Goal: Task Accomplishment & Management: Manage account settings

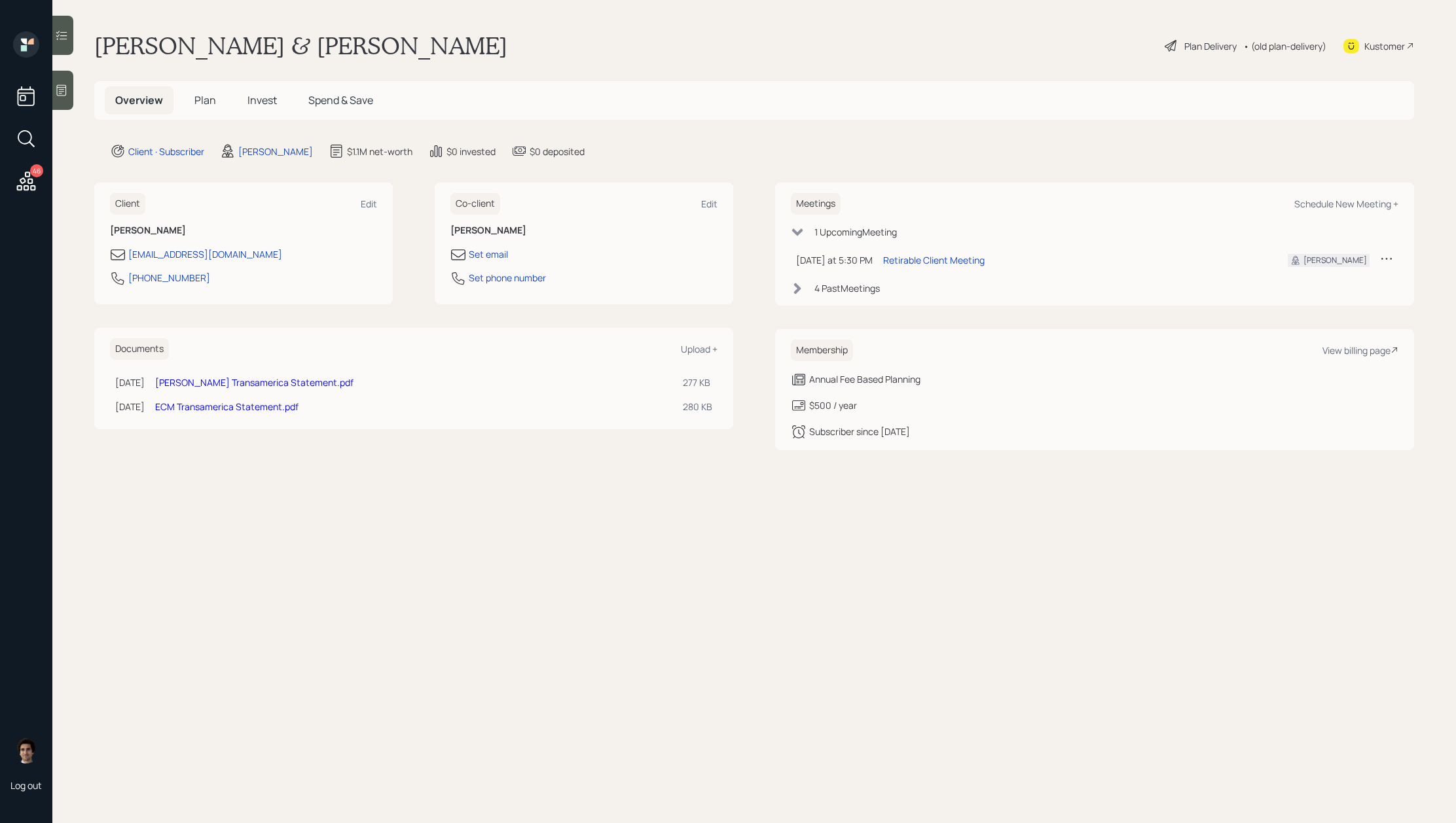
click at [1215, 50] on div "Plan Delivery" at bounding box center [1210, 45] width 52 height 14
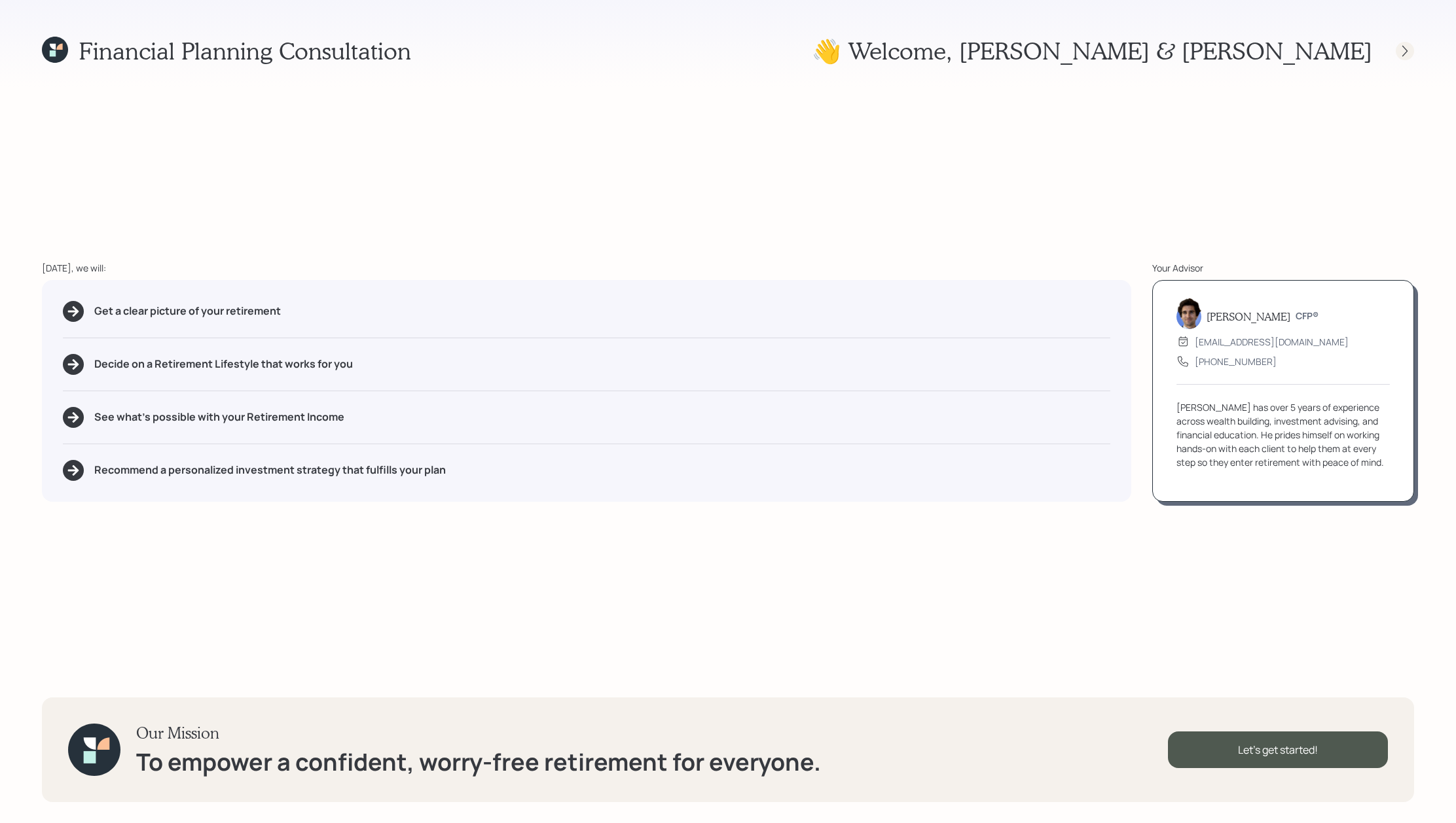
click at [1410, 56] on icon at bounding box center [1405, 51] width 13 height 13
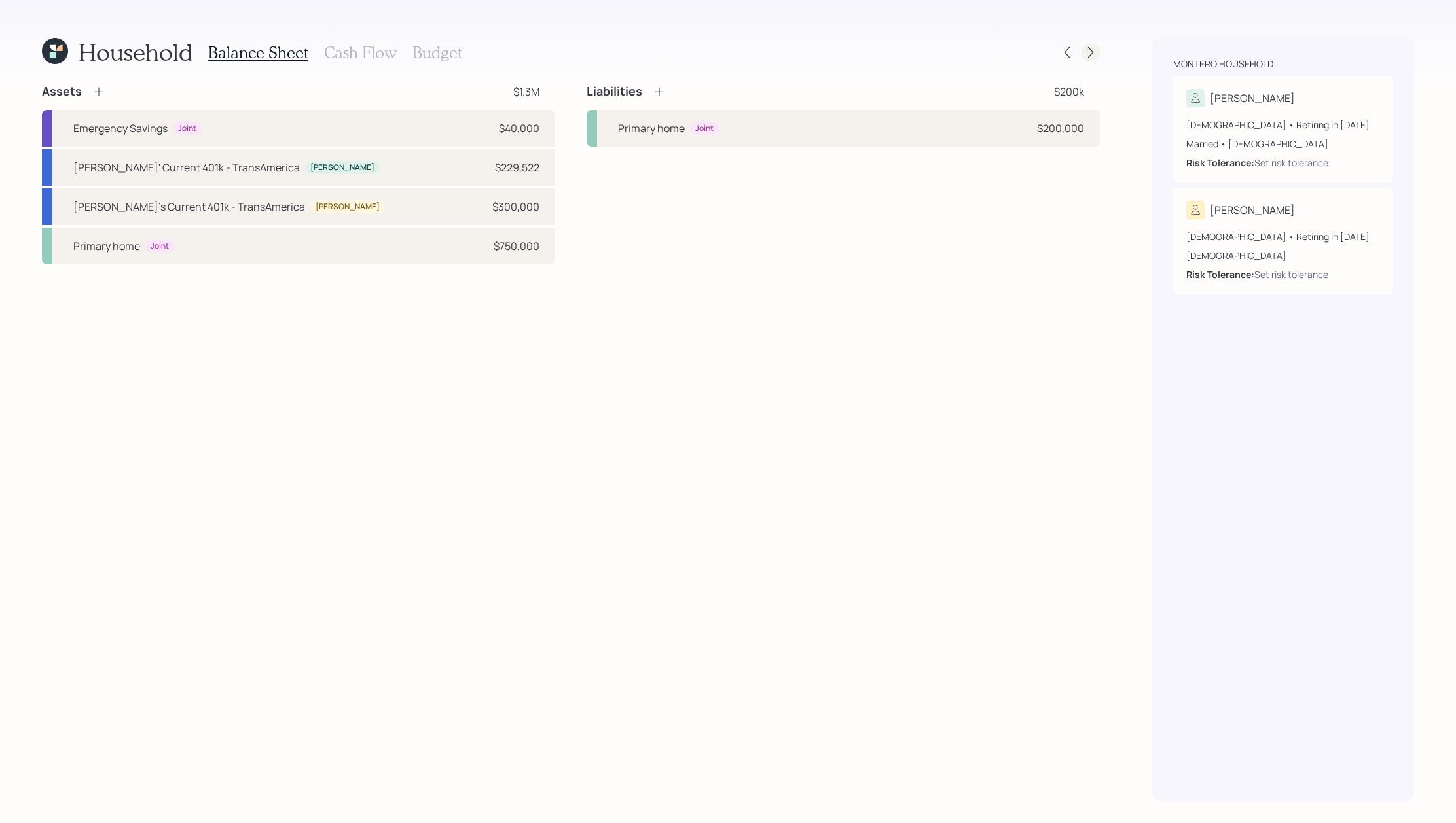
click at [1091, 51] on icon at bounding box center [1091, 52] width 5 height 11
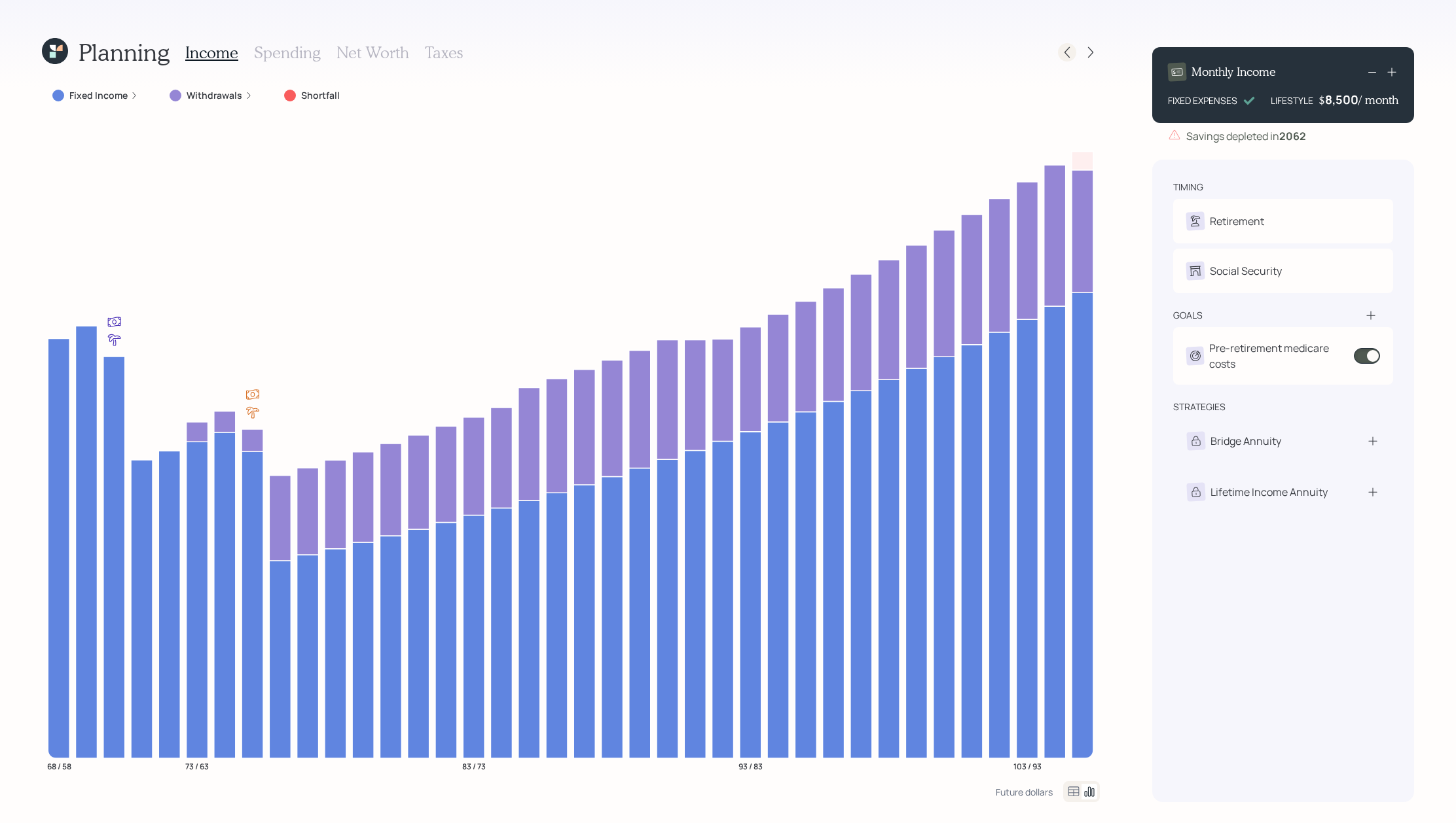
click at [1068, 58] on icon at bounding box center [1067, 52] width 13 height 13
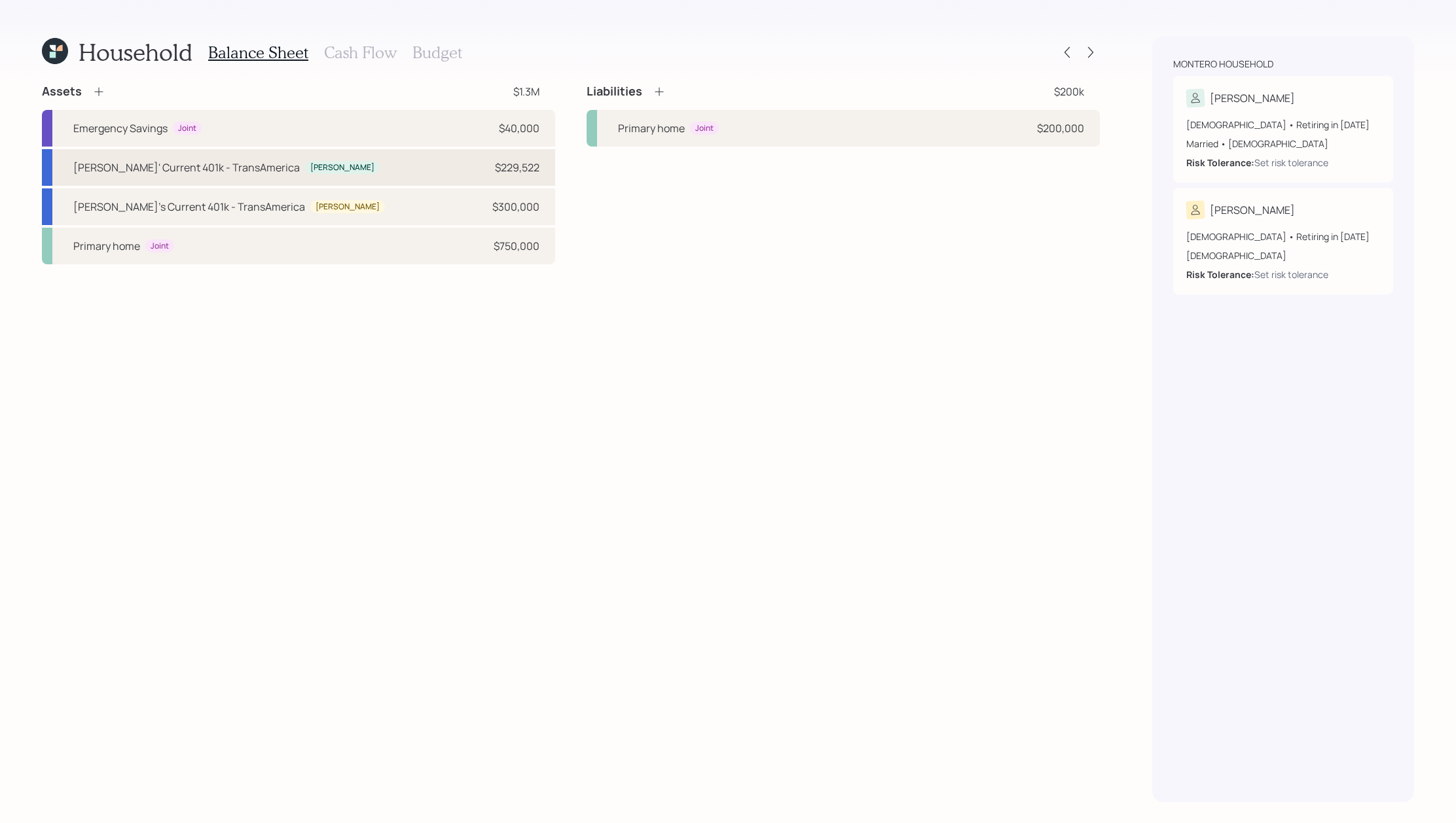
click at [335, 172] on div "[PERSON_NAME]' Current 401k - TransAmerica [PERSON_NAME] $229,522" at bounding box center [298, 167] width 513 height 36
select select "company_sponsored"
select select "balanced"
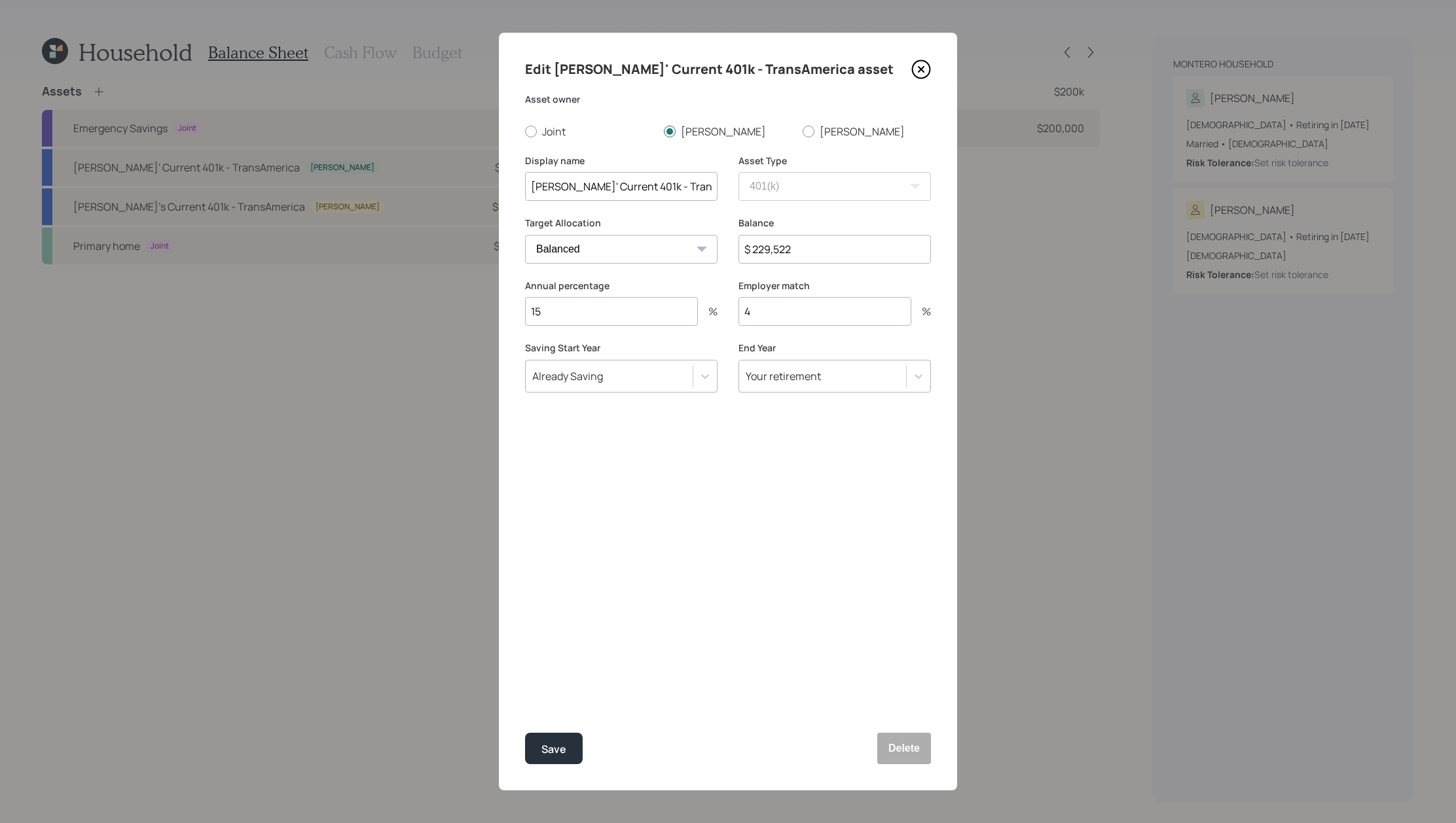
drag, startPoint x: 850, startPoint y: 251, endPoint x: 648, endPoint y: 240, distance: 202.3
click at [648, 240] on div "Target Allocation Cash Conservative Balanced Aggressive Balance $ 229,522" at bounding box center [728, 248] width 406 height 63
type input "$ 268,811"
click at [525, 733] on button "Save" at bounding box center [554, 749] width 58 height 31
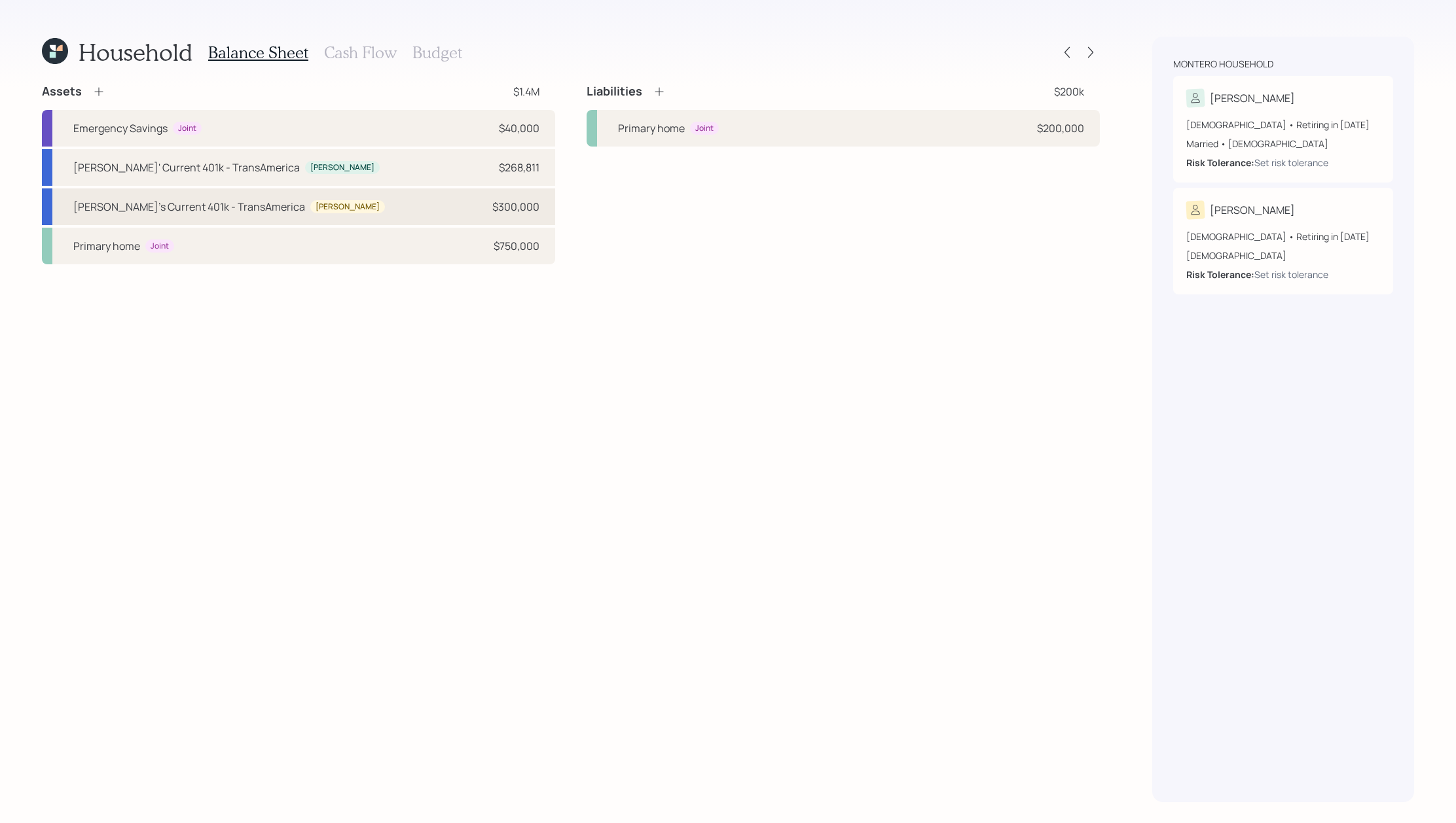
click at [440, 221] on div "[PERSON_NAME]'s Current 401k - TransAmerica [PERSON_NAME] $300,000" at bounding box center [298, 207] width 513 height 36
select select "company_sponsored"
select select "balanced"
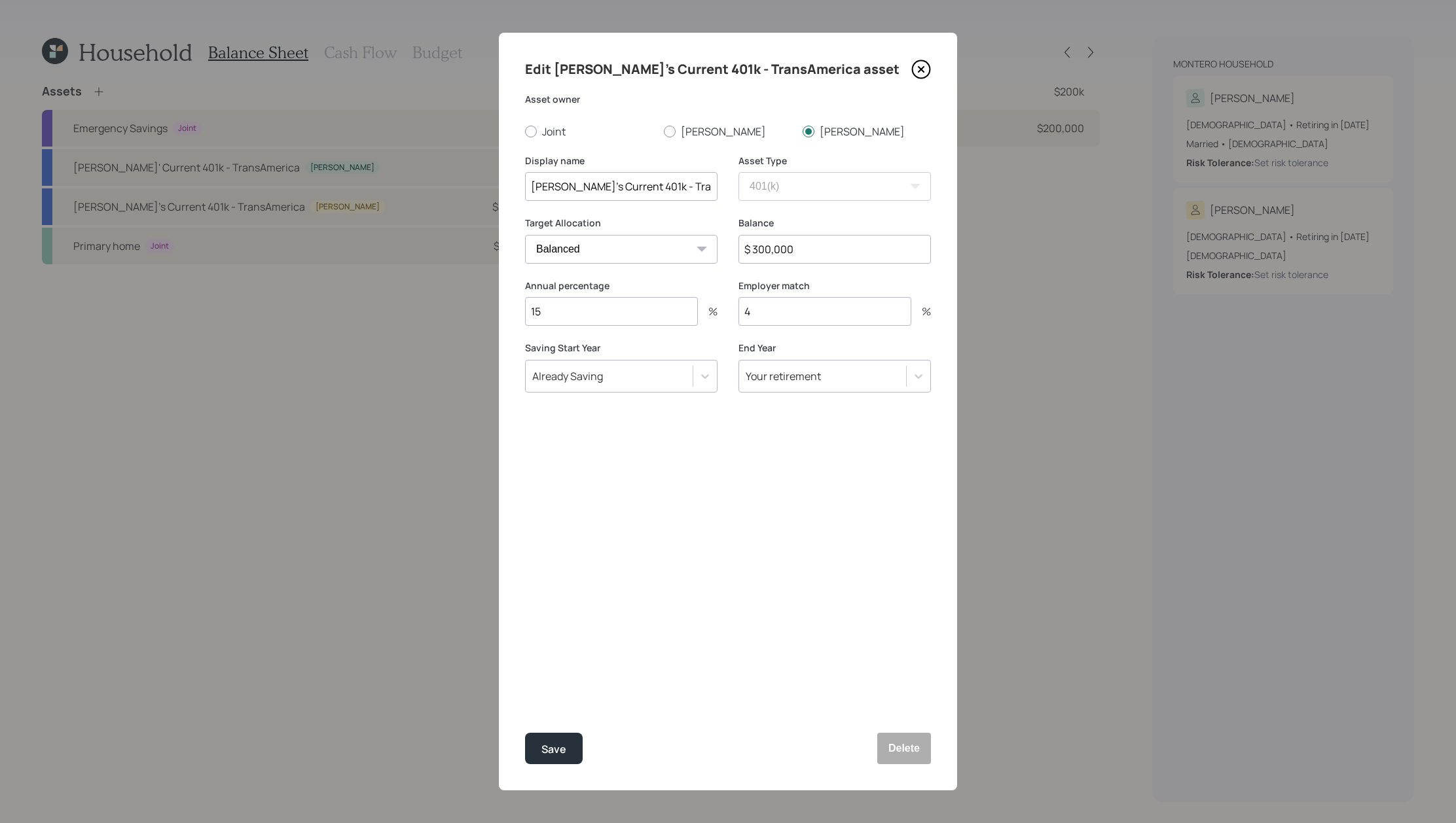
drag, startPoint x: 819, startPoint y: 250, endPoint x: 589, endPoint y: 250, distance: 230.0
click at [589, 250] on div "Target Allocation Cash Conservative Balanced Aggressive Balance $ 300,000" at bounding box center [728, 248] width 406 height 63
type input "$ 297,806"
click at [525, 733] on button "Save" at bounding box center [554, 749] width 58 height 31
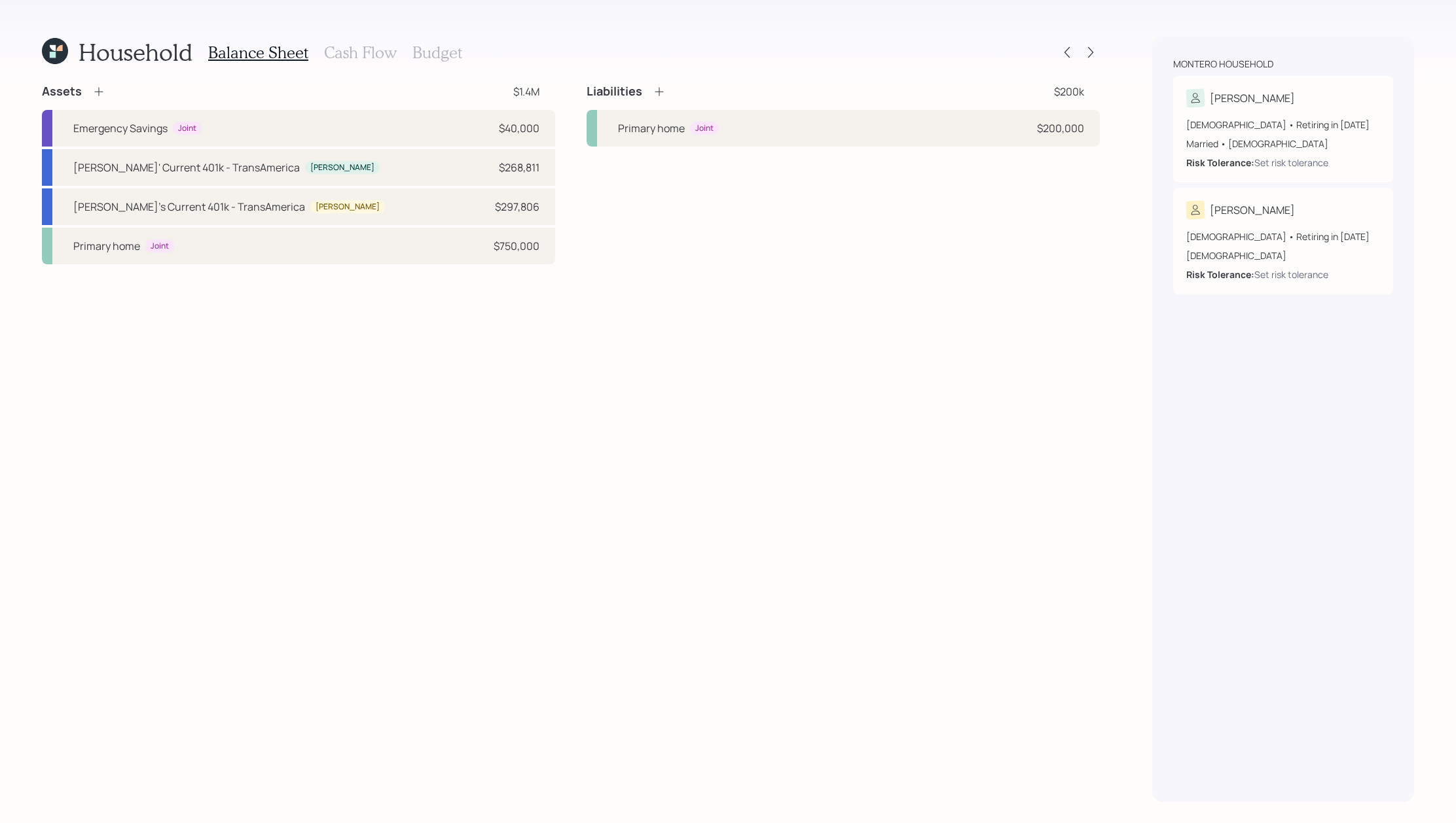
click at [356, 55] on h3 "Cash Flow" at bounding box center [360, 52] width 73 height 19
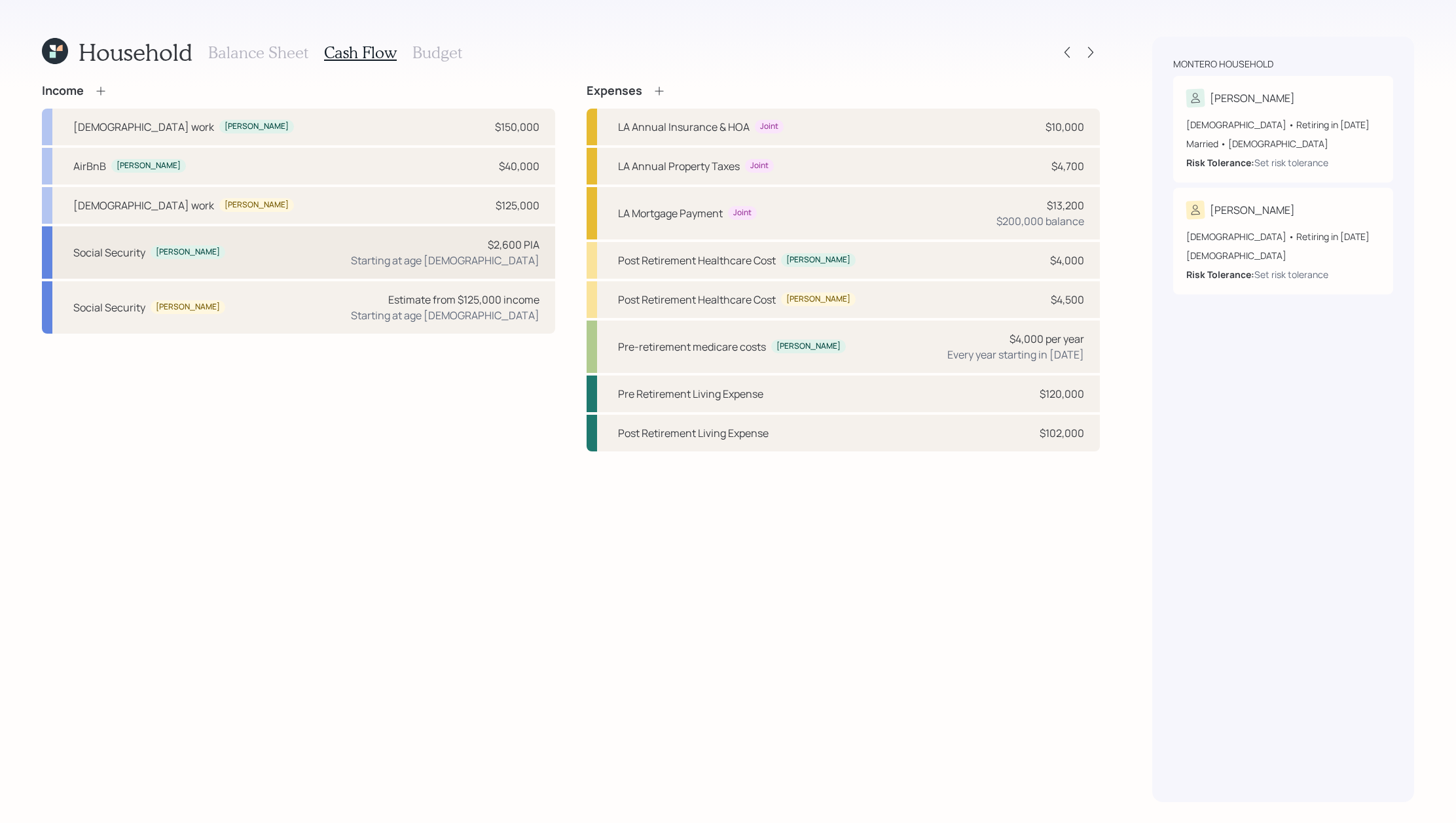
click at [328, 240] on div "Social Security [PERSON_NAME] $2,600 PIA Starting at age [DEMOGRAPHIC_DATA]" at bounding box center [298, 252] width 513 height 52
select select "10"
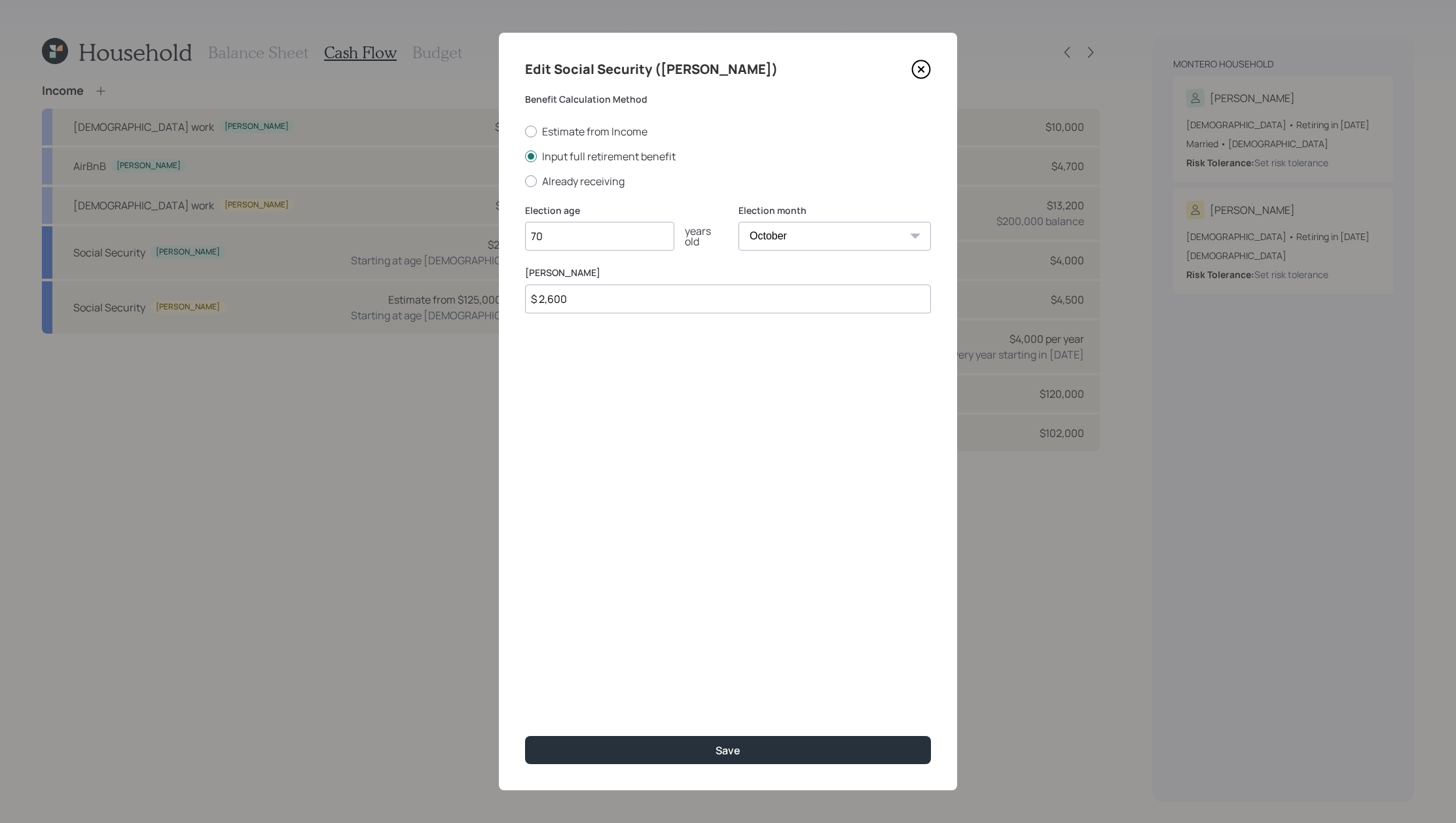
drag, startPoint x: 628, startPoint y: 296, endPoint x: 520, endPoint y: 296, distance: 108.0
click at [520, 296] on div "Edit Social Security ([PERSON_NAME]) Benefit Calculation Method Estimate from I…" at bounding box center [728, 412] width 458 height 758
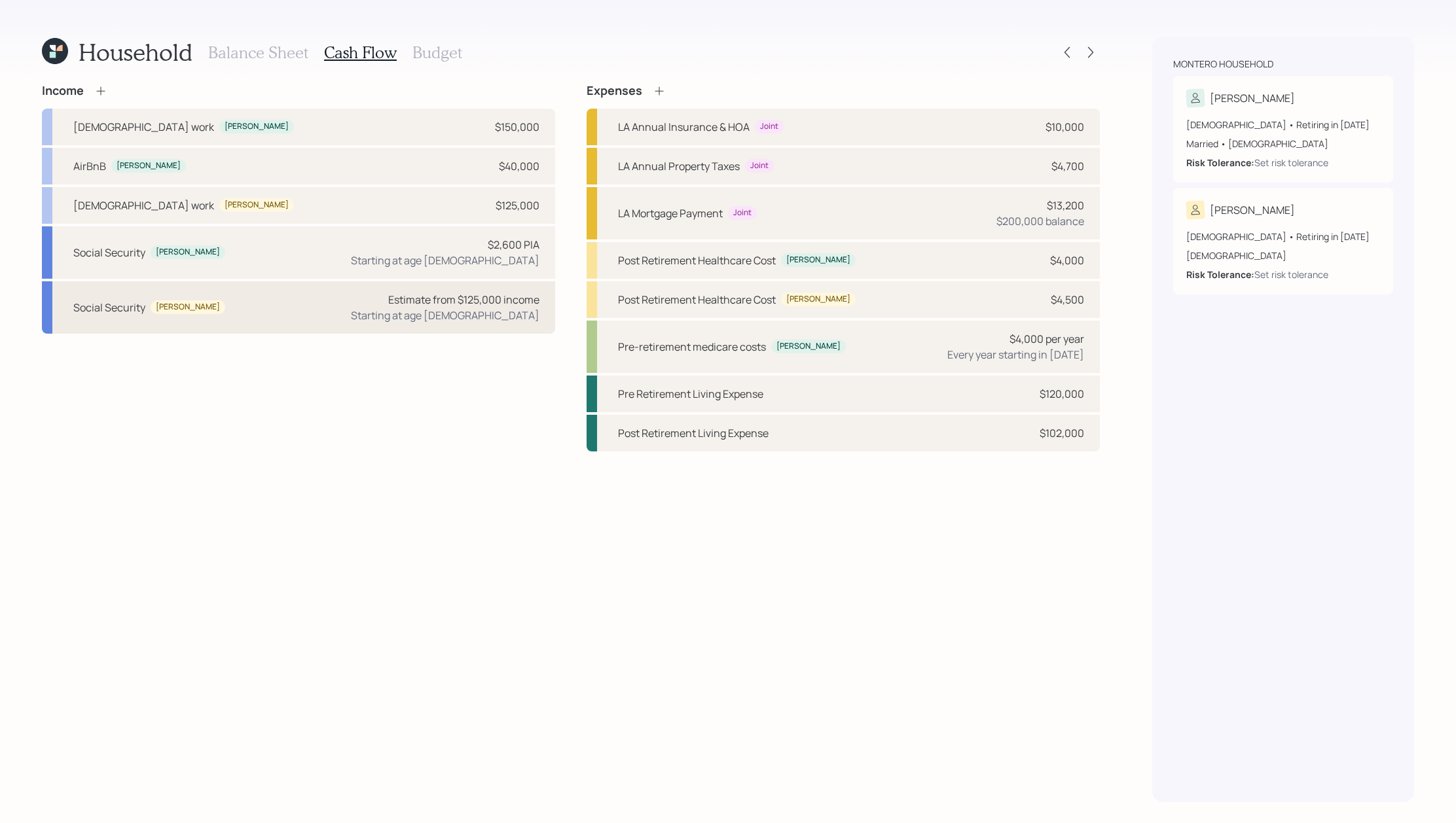
click at [294, 325] on div "Social Security [PERSON_NAME] Estimate from $125,000 income Starting at age [DE…" at bounding box center [298, 307] width 513 height 52
select select "11"
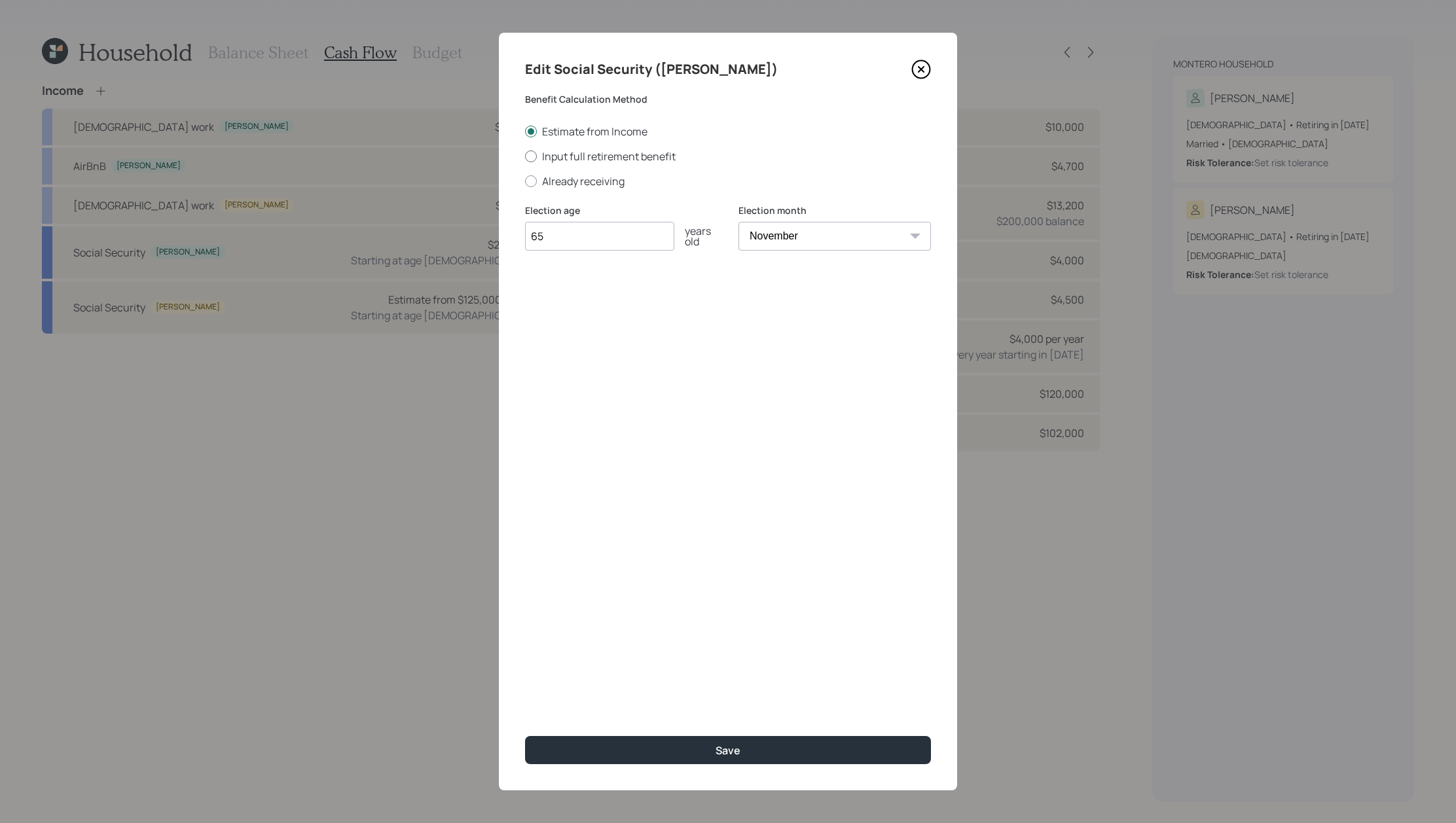
click at [616, 158] on label "Input full retirement benefit" at bounding box center [728, 155] width 406 height 14
click at [525, 156] on input "Input full retirement benefit" at bounding box center [524, 155] width 1 height 1
radio input "true"
click at [599, 295] on input "$" at bounding box center [728, 298] width 406 height 29
type input "$ 3,162"
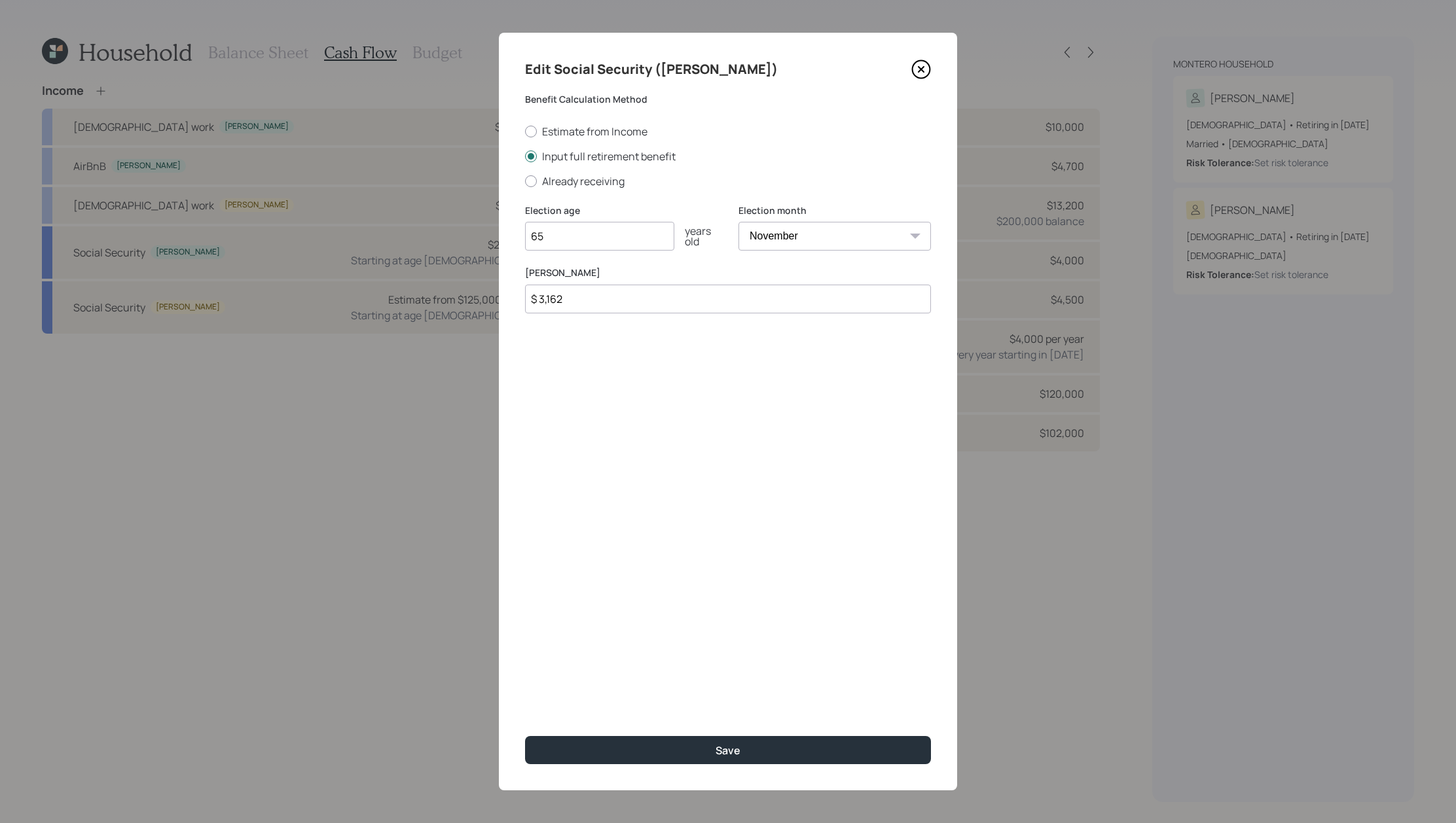
click at [525, 736] on button "Save" at bounding box center [728, 750] width 406 height 28
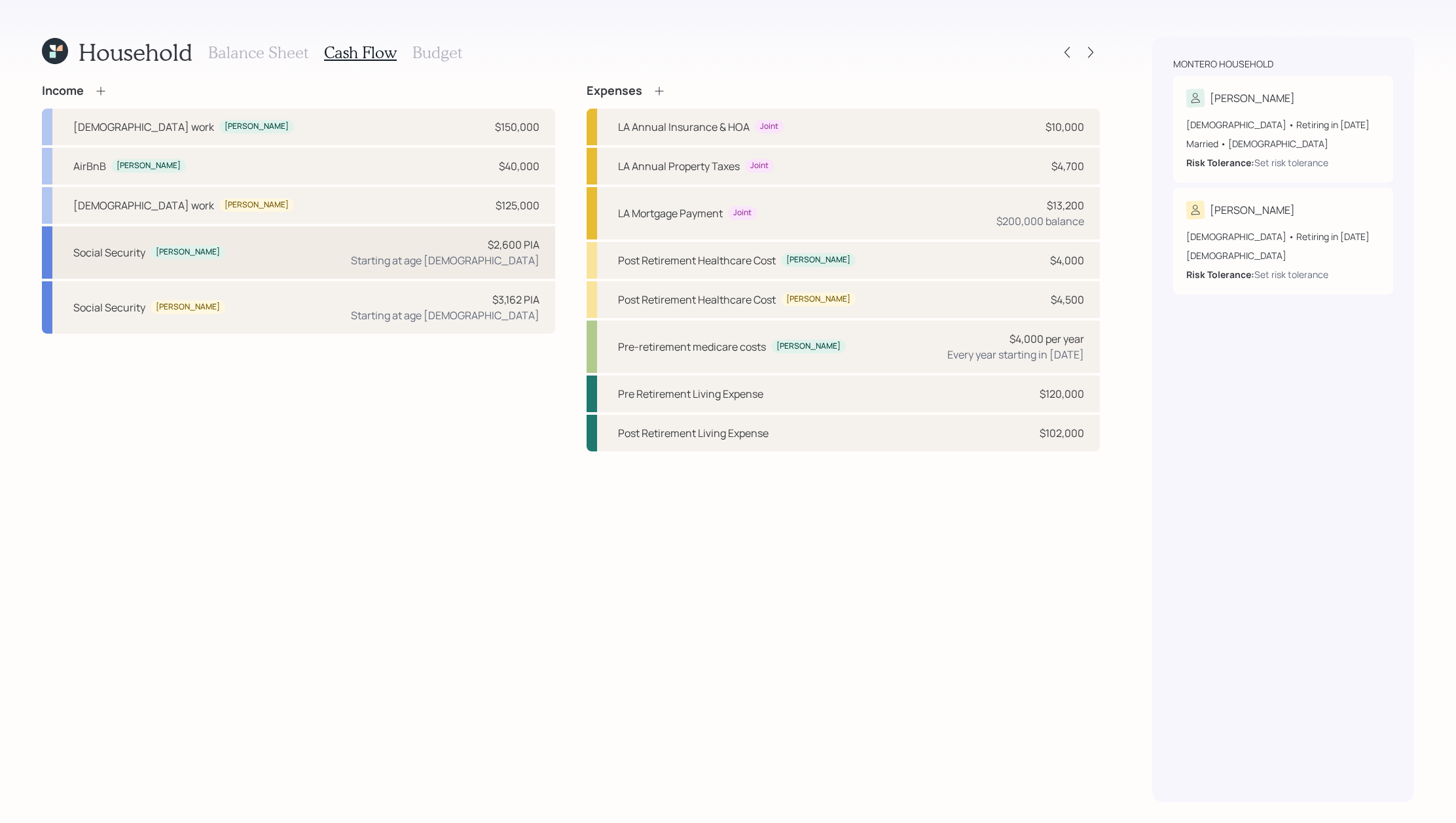
click at [319, 246] on div "Social Security [PERSON_NAME] $2,600 PIA Starting at age [DEMOGRAPHIC_DATA]" at bounding box center [298, 252] width 513 height 52
select select "10"
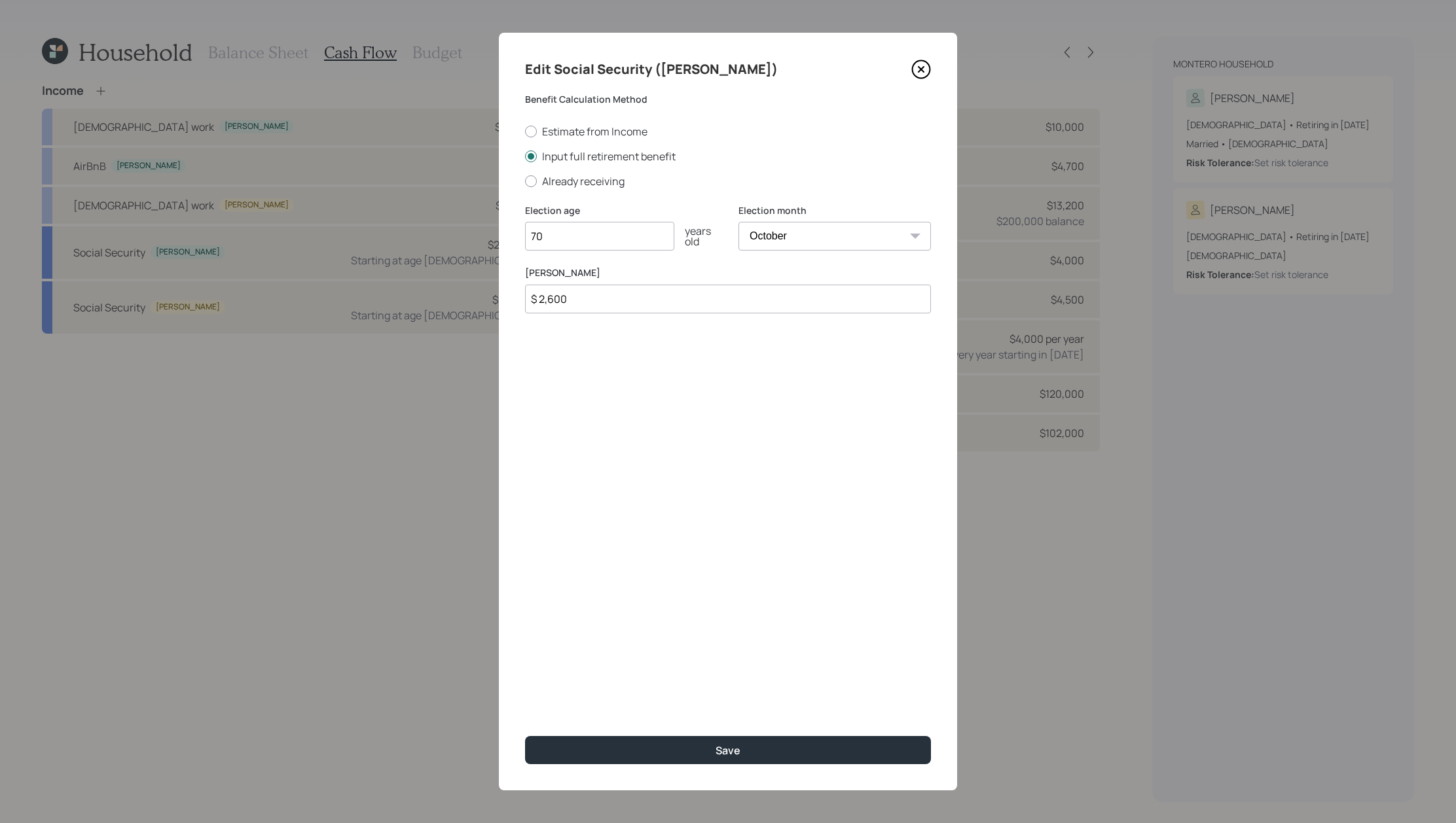
drag, startPoint x: 578, startPoint y: 293, endPoint x: 504, endPoint y: 293, distance: 74.0
click at [504, 293] on div "Edit Social Security ([PERSON_NAME]) Benefit Calculation Method Estimate from I…" at bounding box center [728, 412] width 458 height 758
type input "$ 3,203"
click at [525, 736] on button "Save" at bounding box center [728, 750] width 406 height 28
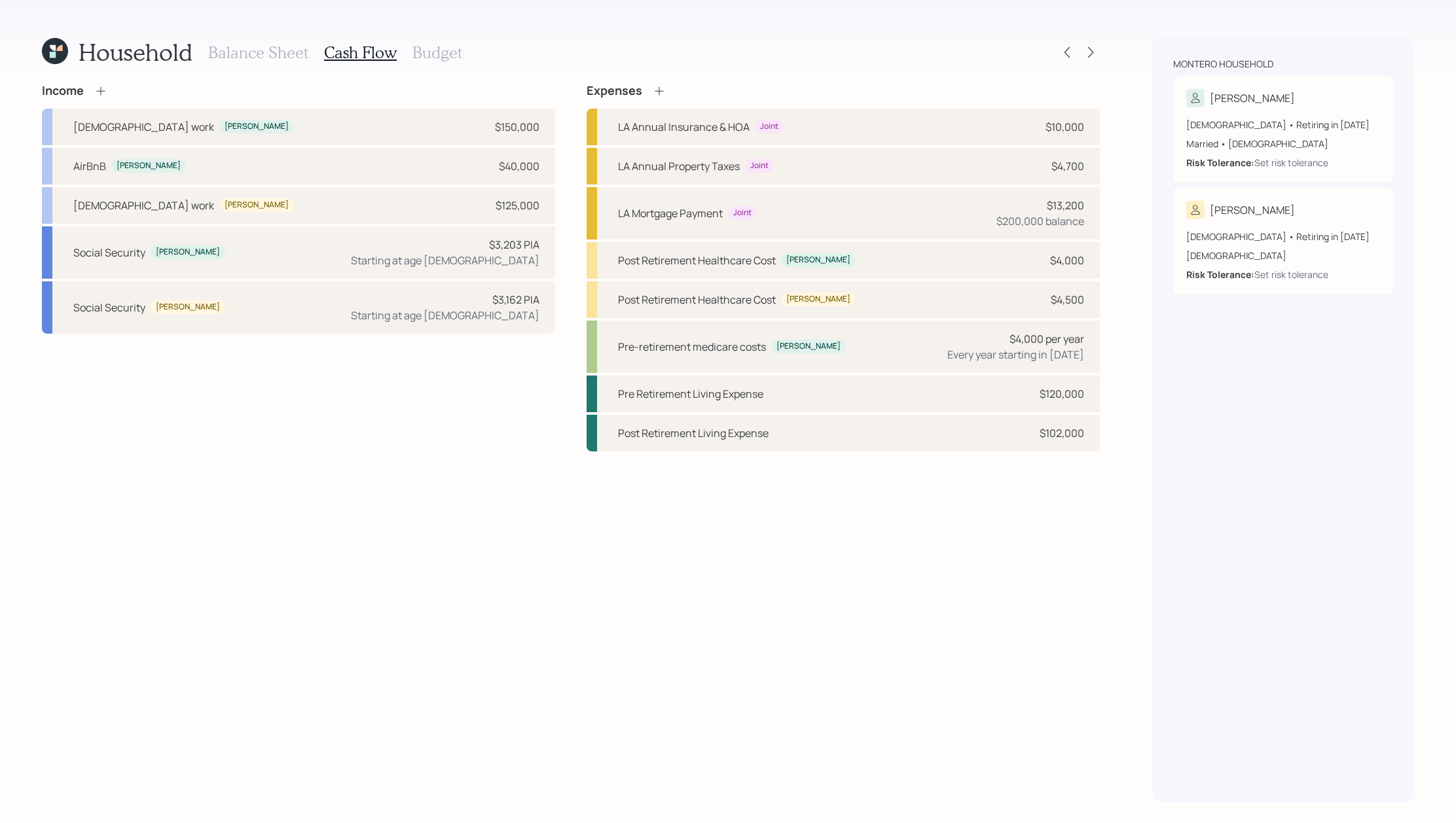
click at [248, 58] on h3 "Balance Sheet" at bounding box center [258, 52] width 100 height 19
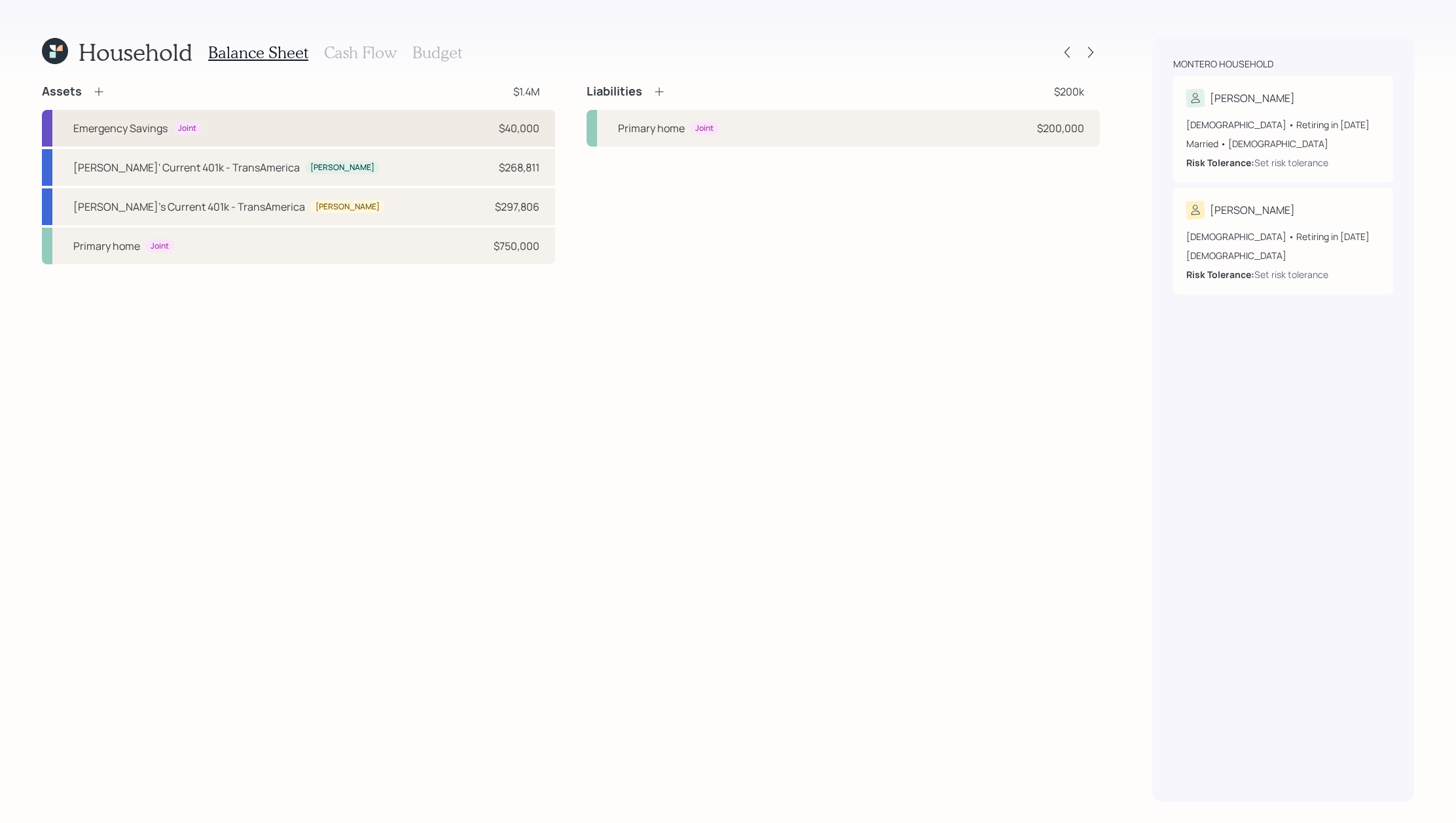
click at [418, 121] on div "Emergency Savings Joint $40,000" at bounding box center [298, 128] width 513 height 36
select select "emergency_fund"
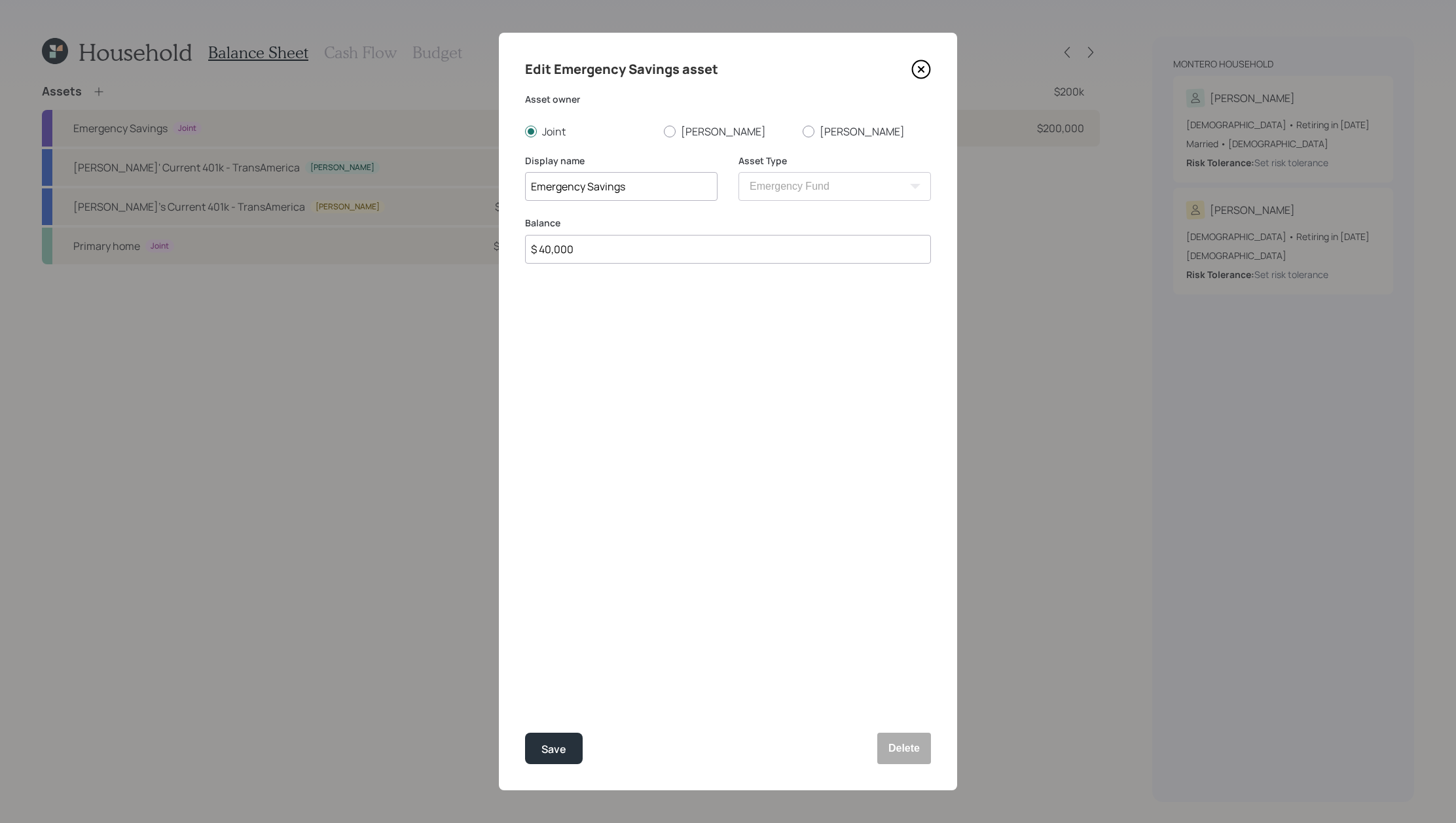
drag, startPoint x: 699, startPoint y: 243, endPoint x: 377, endPoint y: 197, distance: 325.3
click at [396, 197] on div "Edit Emergency Savings asset Asset owner Joint [PERSON_NAME] [PERSON_NAME] Disp…" at bounding box center [728, 412] width 1456 height 823
type input "$ 45,000"
click at [525, 733] on button "Save" at bounding box center [554, 749] width 58 height 31
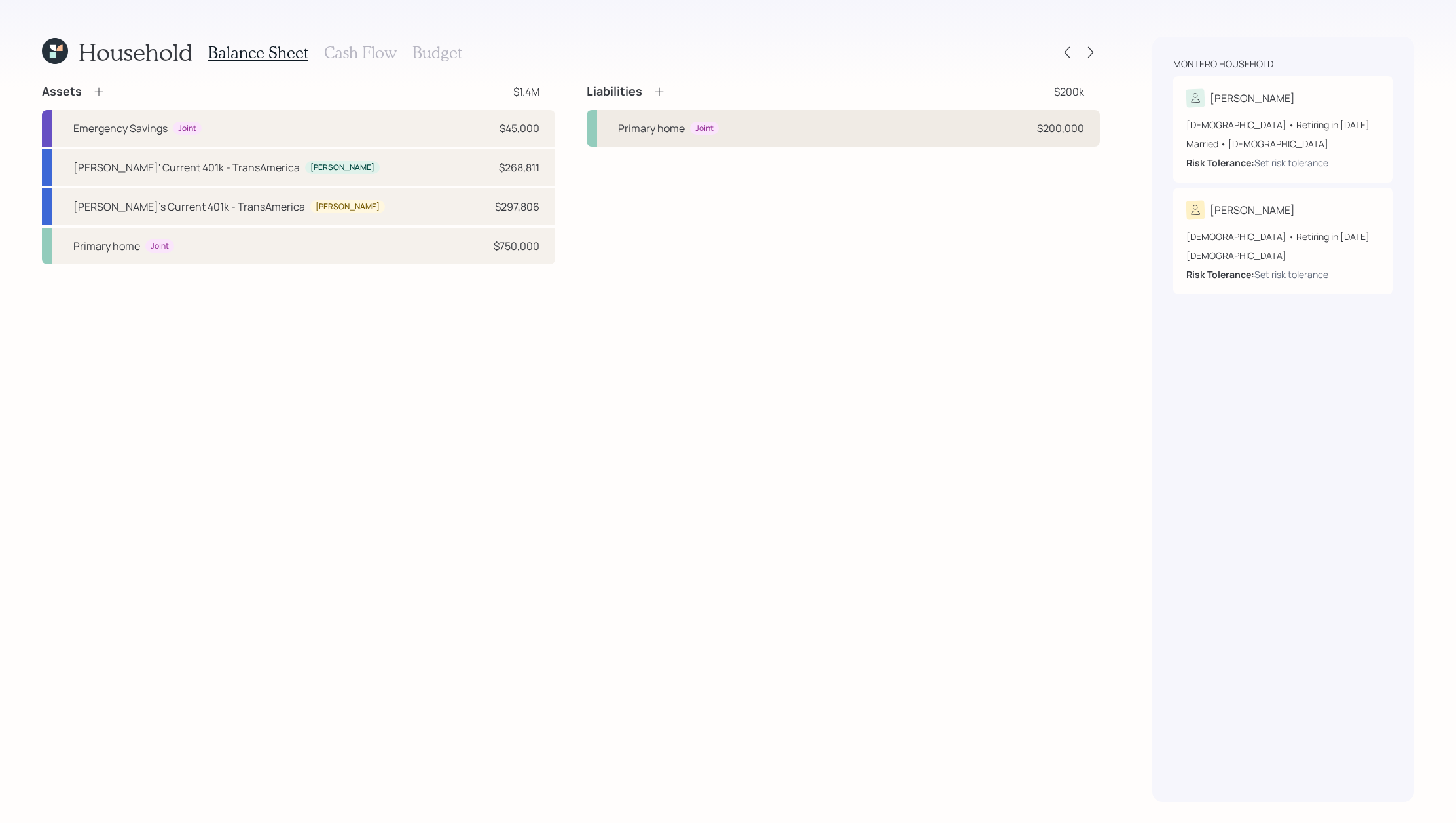
click at [782, 140] on div "Primary home Joint $200,000" at bounding box center [843, 128] width 513 height 36
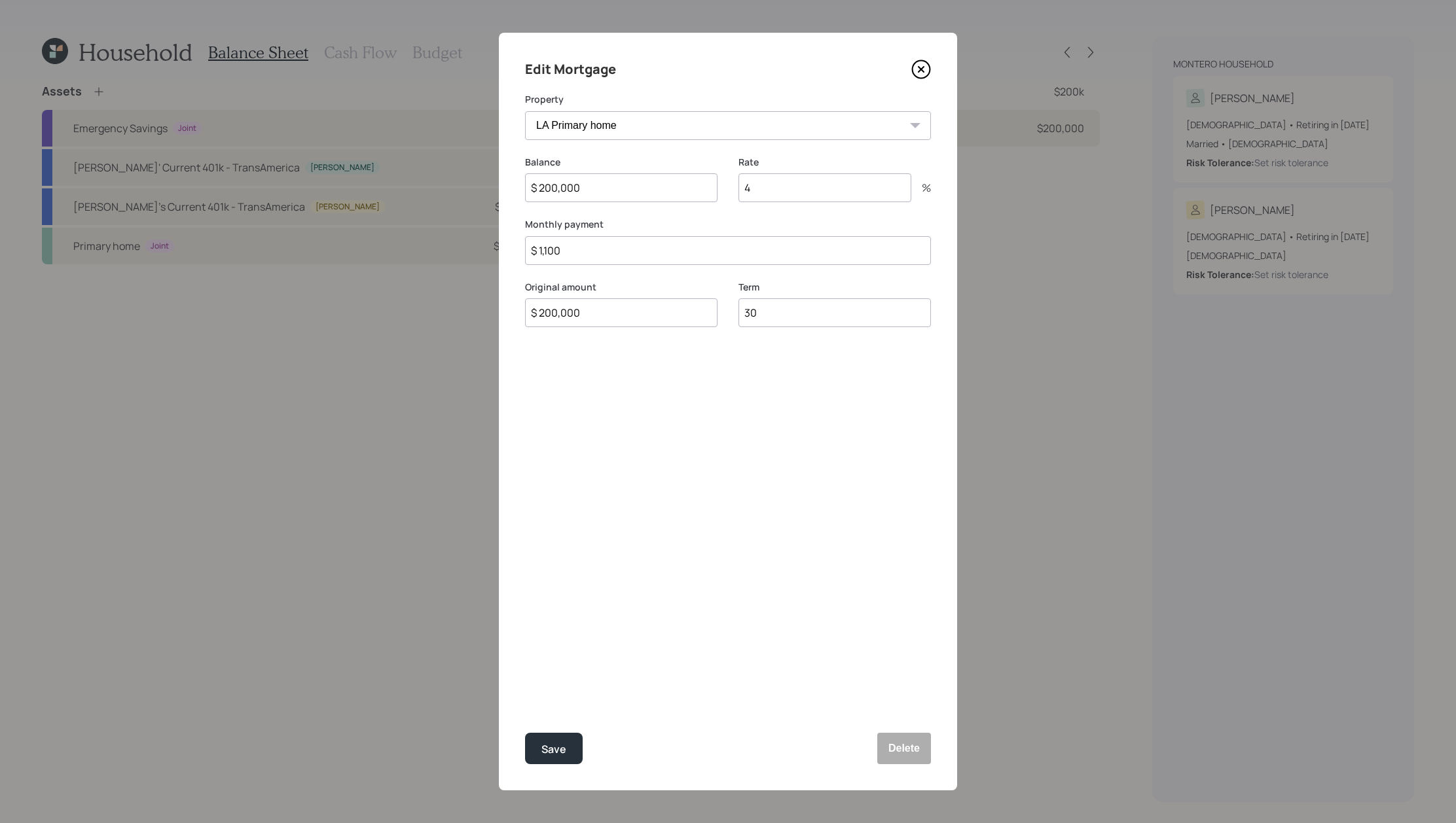
drag, startPoint x: 632, startPoint y: 196, endPoint x: 375, endPoint y: 173, distance: 258.0
click at [375, 173] on div "Edit Mortgage Property LA Primary home Balance $ 200,000 Rate 4 % Monthly payme…" at bounding box center [728, 412] width 1456 height 823
type input "$ 185,000"
drag, startPoint x: 637, startPoint y: 319, endPoint x: 344, endPoint y: 284, distance: 295.1
click at [344, 284] on div "Edit Mortgage Property LA Primary home Balance $ 185,000 Rate 4 % Monthly payme…" at bounding box center [728, 412] width 1456 height 823
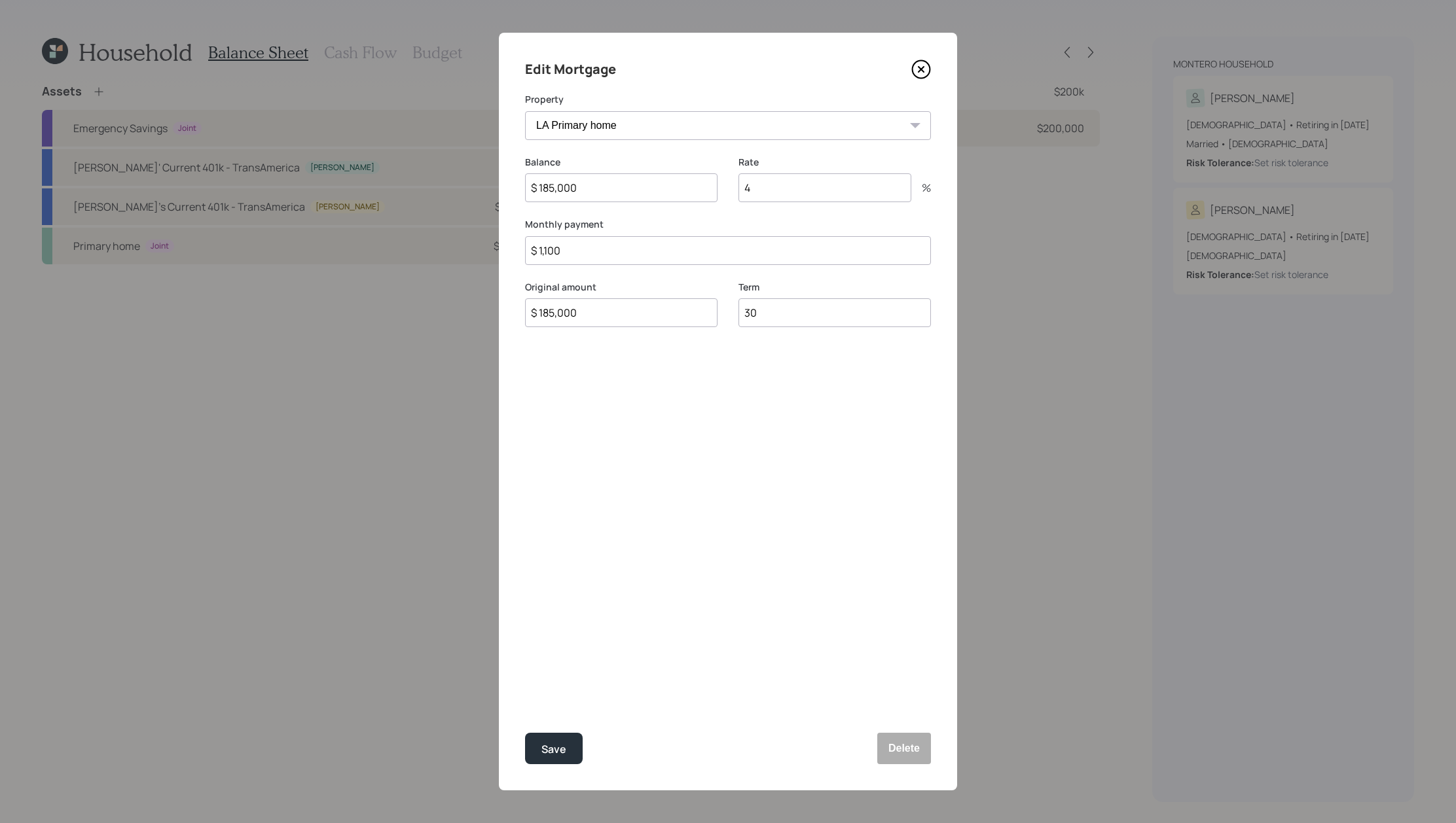
type input "$ 185,000"
click at [525, 733] on button "Save" at bounding box center [554, 749] width 58 height 31
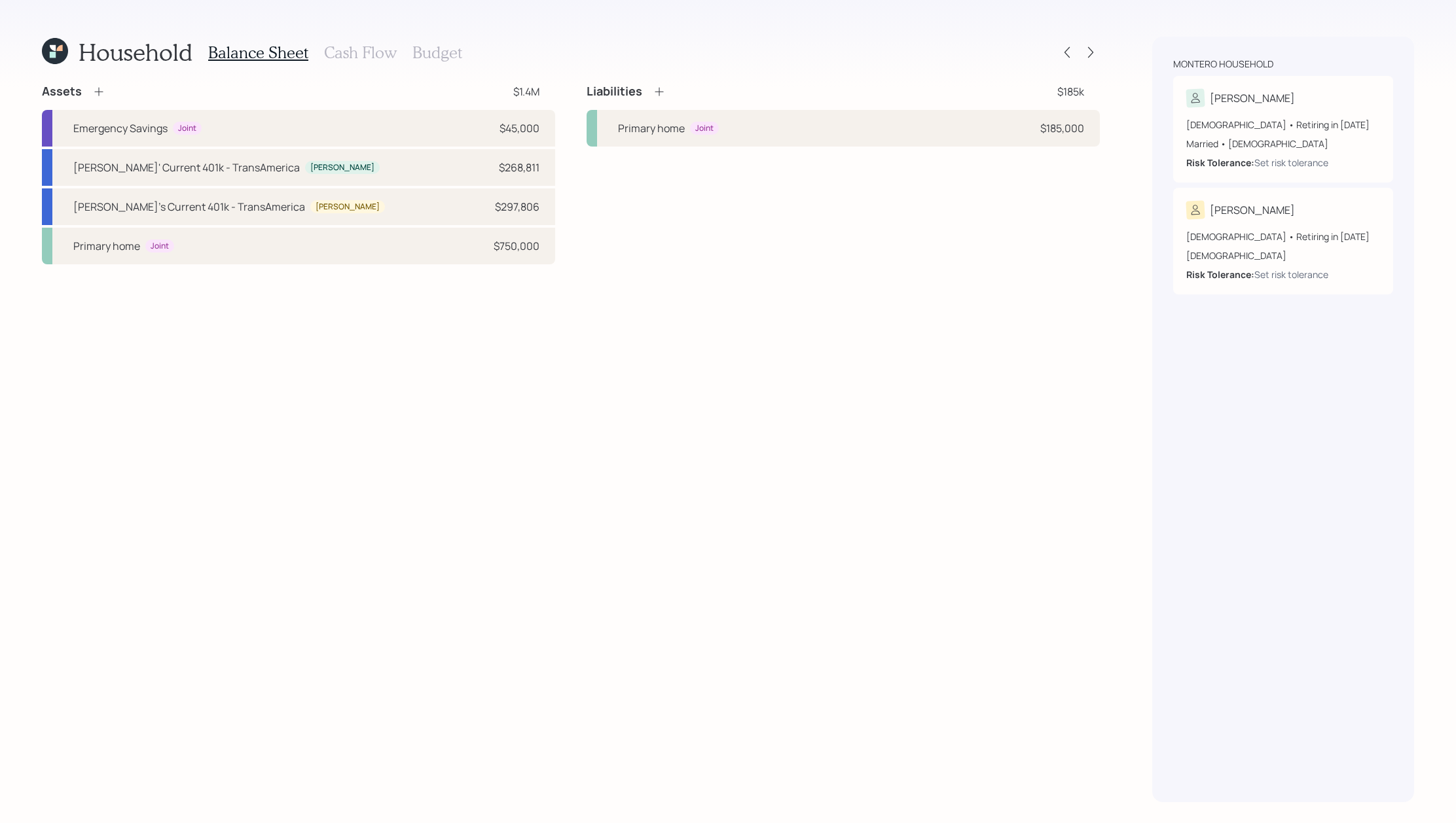
click at [661, 95] on icon at bounding box center [659, 92] width 13 height 13
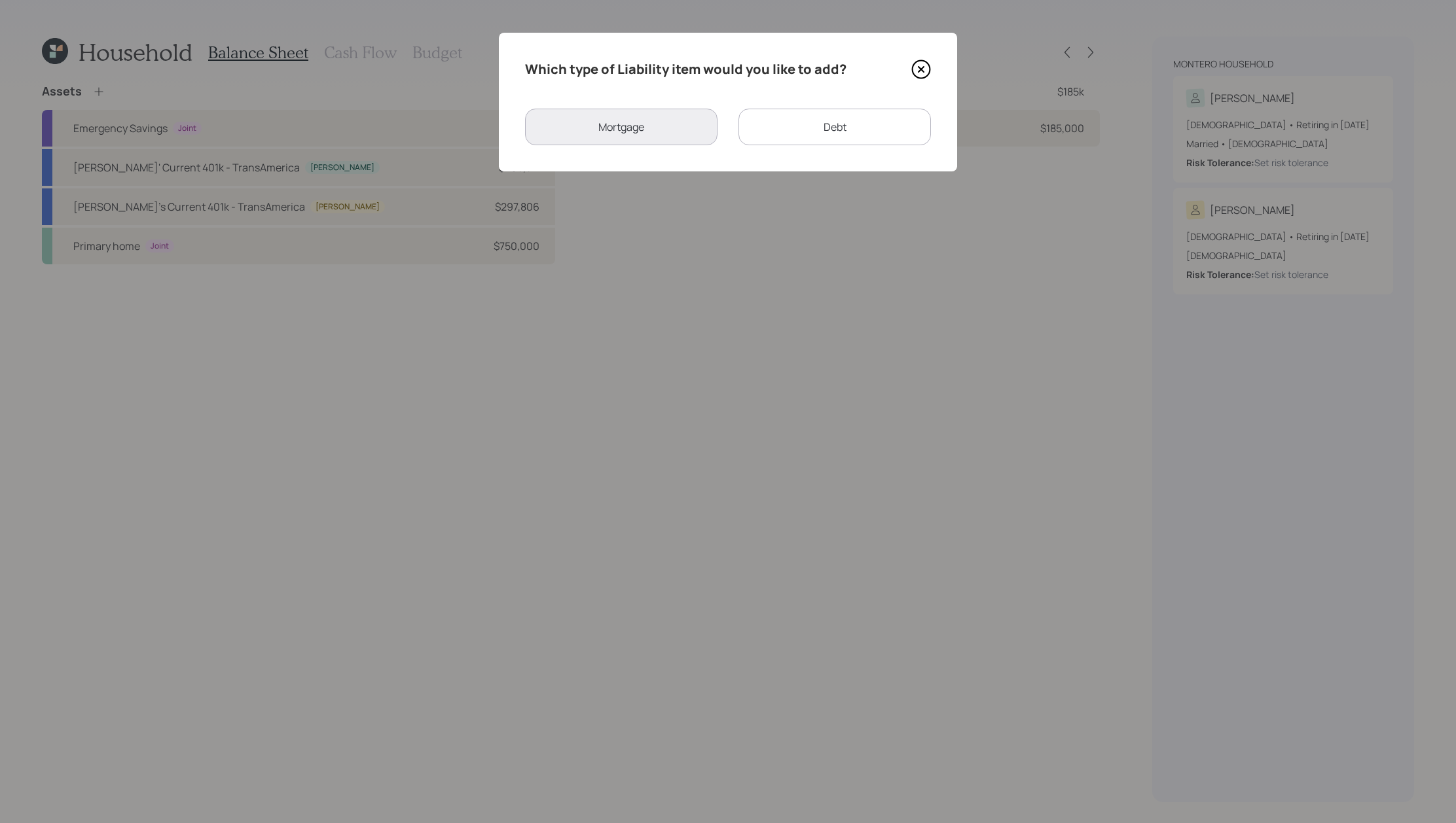
click at [800, 121] on div "Debt" at bounding box center [834, 126] width 193 height 36
select select "credit_card"
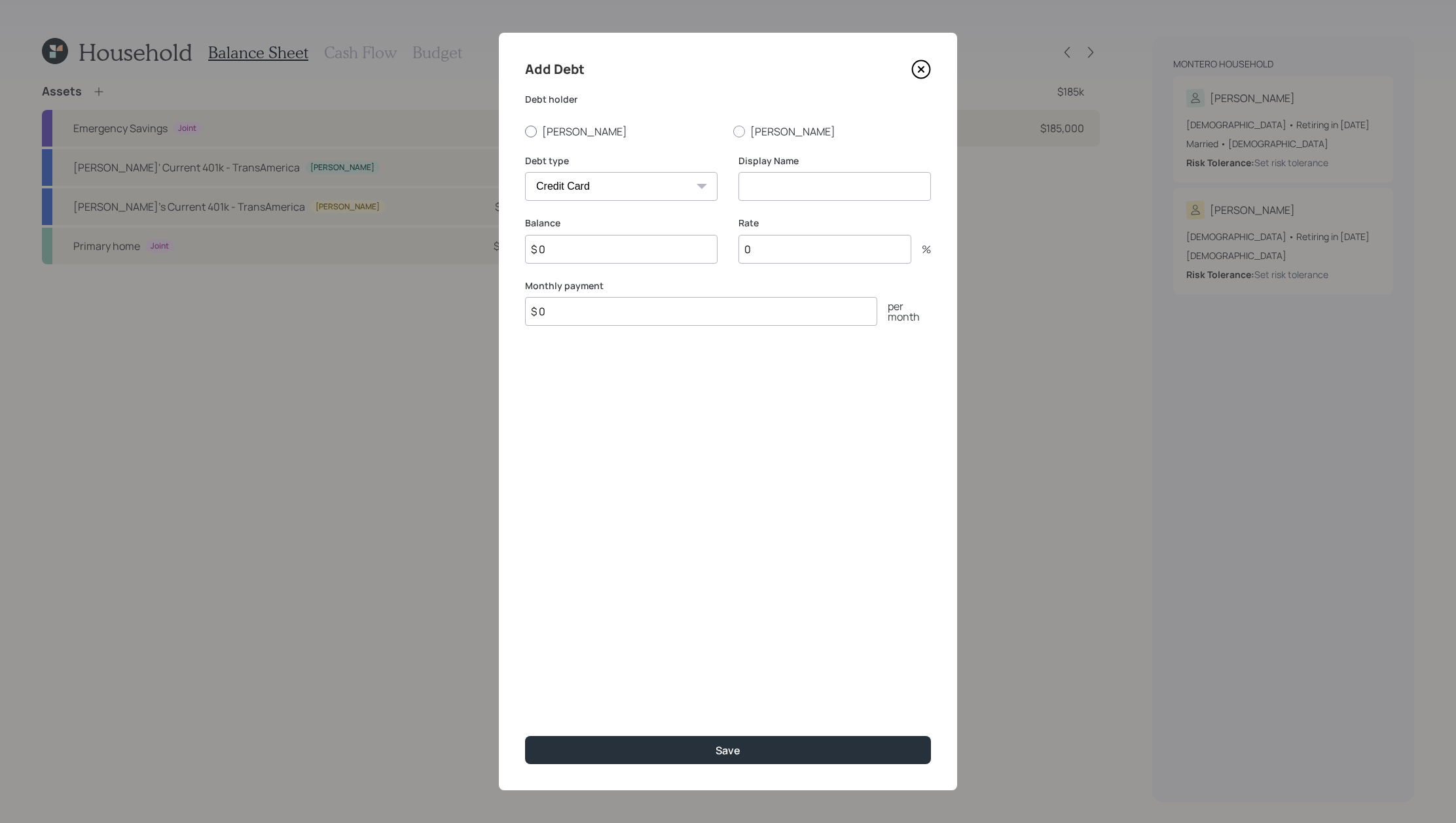
click at [550, 128] on label "[PERSON_NAME]" at bounding box center [623, 131] width 198 height 14
click at [525, 131] on input "[PERSON_NAME]" at bounding box center [524, 131] width 1 height 1
radio input "true"
click at [671, 201] on div "Debt type Car Credit Card Medical Student Other" at bounding box center [621, 186] width 193 height 63
click at [674, 187] on select "Car Credit Card Medical Student Other" at bounding box center [621, 186] width 193 height 29
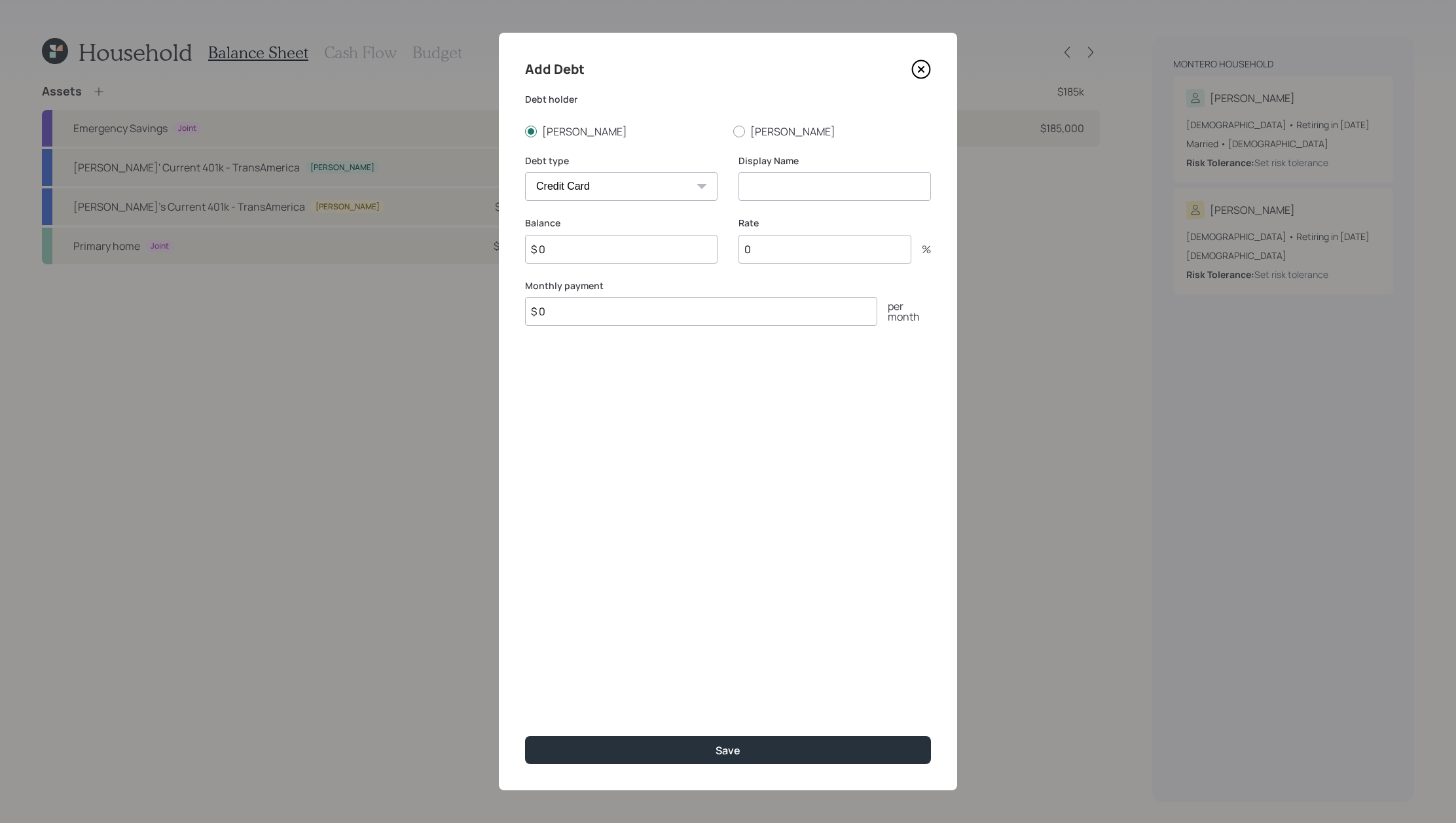
select select "other"
click at [863, 197] on input at bounding box center [834, 186] width 193 height 29
type input "HELOC"
click at [619, 247] on input "$ 0" at bounding box center [621, 249] width 193 height 29
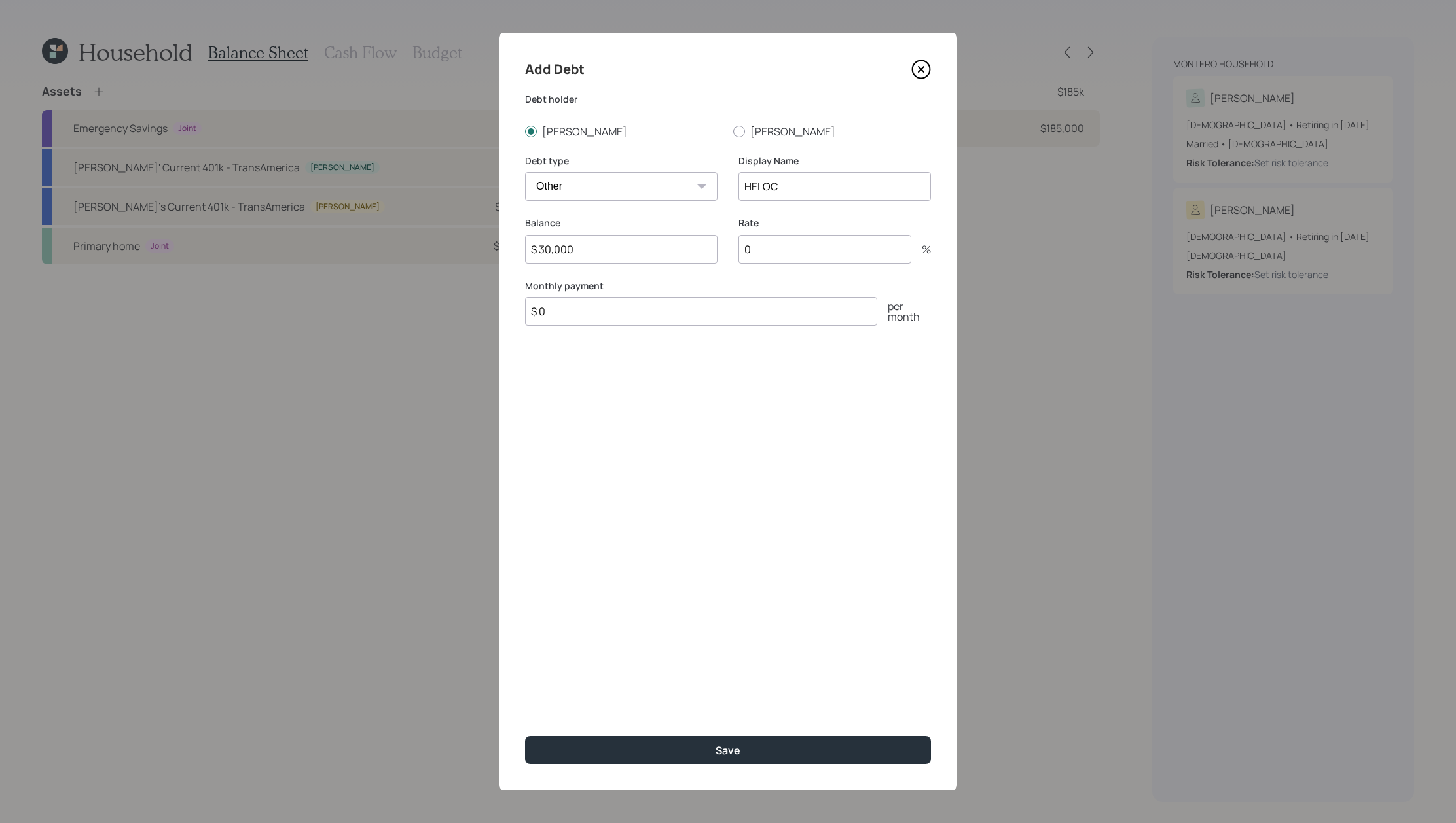
type input "$ 30,000"
type input "8"
drag, startPoint x: 605, startPoint y: 247, endPoint x: 526, endPoint y: 253, distance: 79.2
click at [526, 253] on input "$ 30,000" at bounding box center [621, 249] width 193 height 29
click at [912, 74] on icon at bounding box center [921, 69] width 20 height 20
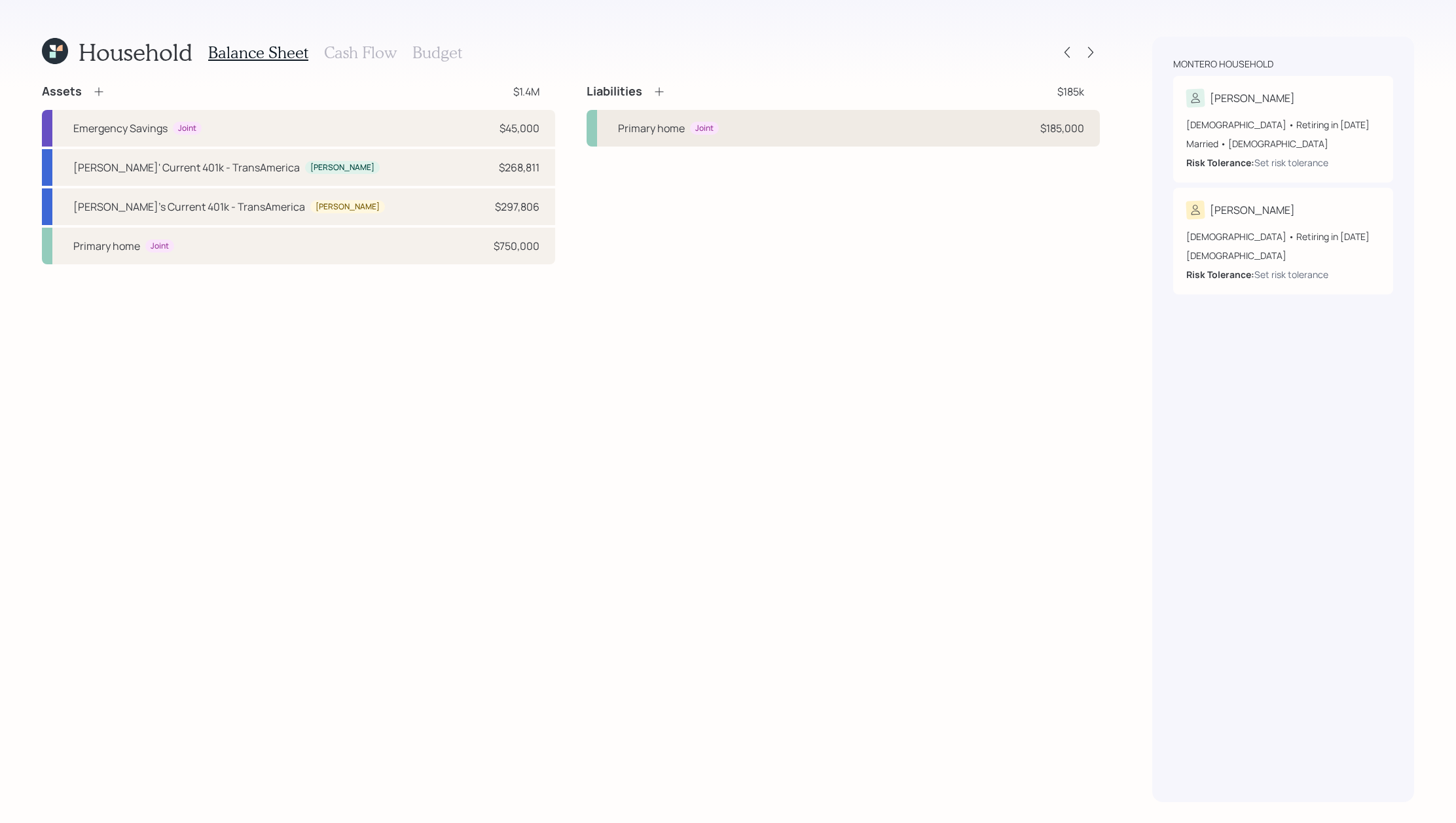
click at [877, 137] on div "Primary home Joint $185,000" at bounding box center [843, 128] width 513 height 36
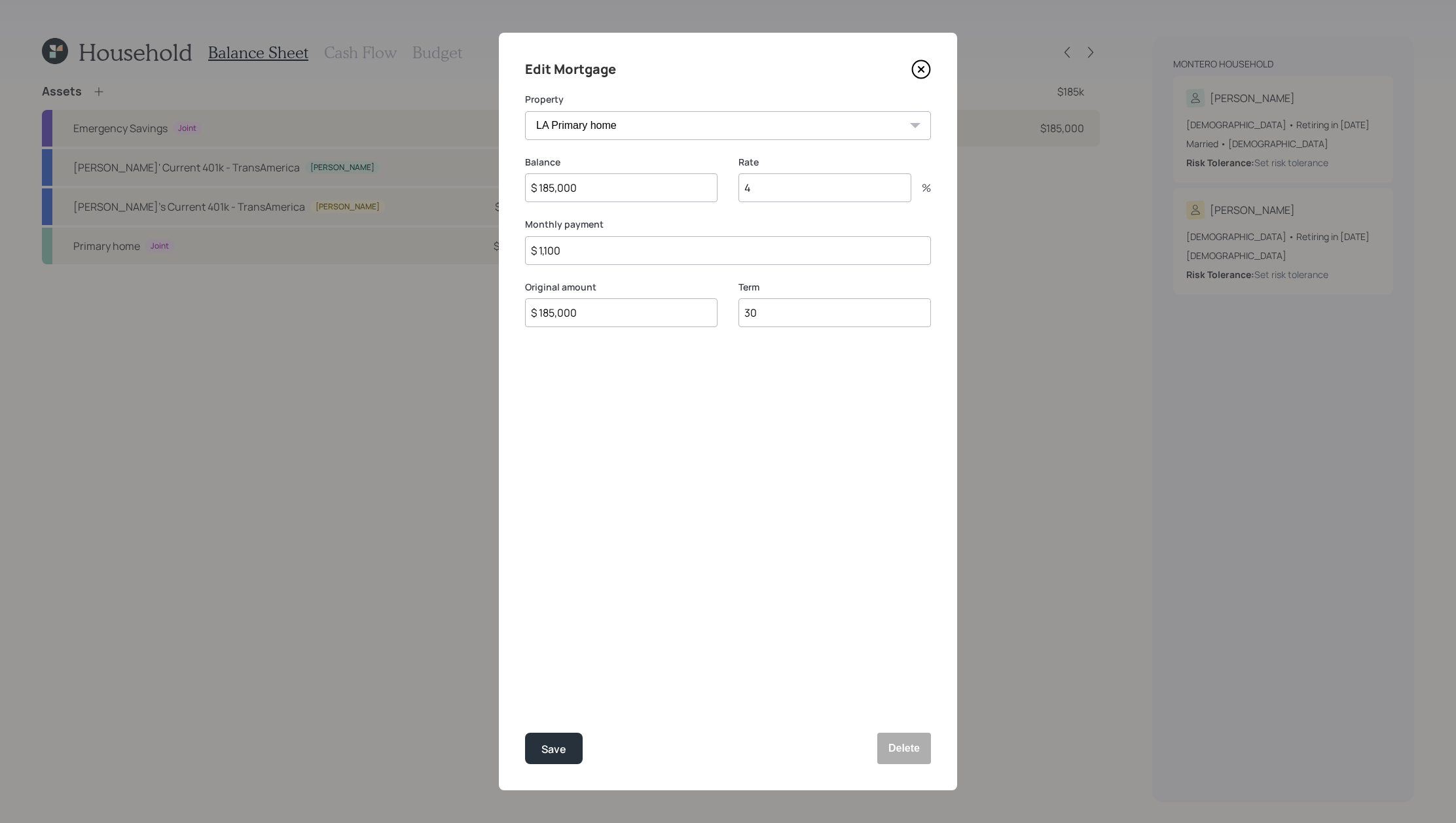
drag, startPoint x: 859, startPoint y: 190, endPoint x: 622, endPoint y: 187, distance: 237.0
click at [622, 187] on div "Balance $ 185,000 Rate 4 %" at bounding box center [728, 187] width 406 height 63
click at [921, 61] on icon at bounding box center [921, 69] width 20 height 20
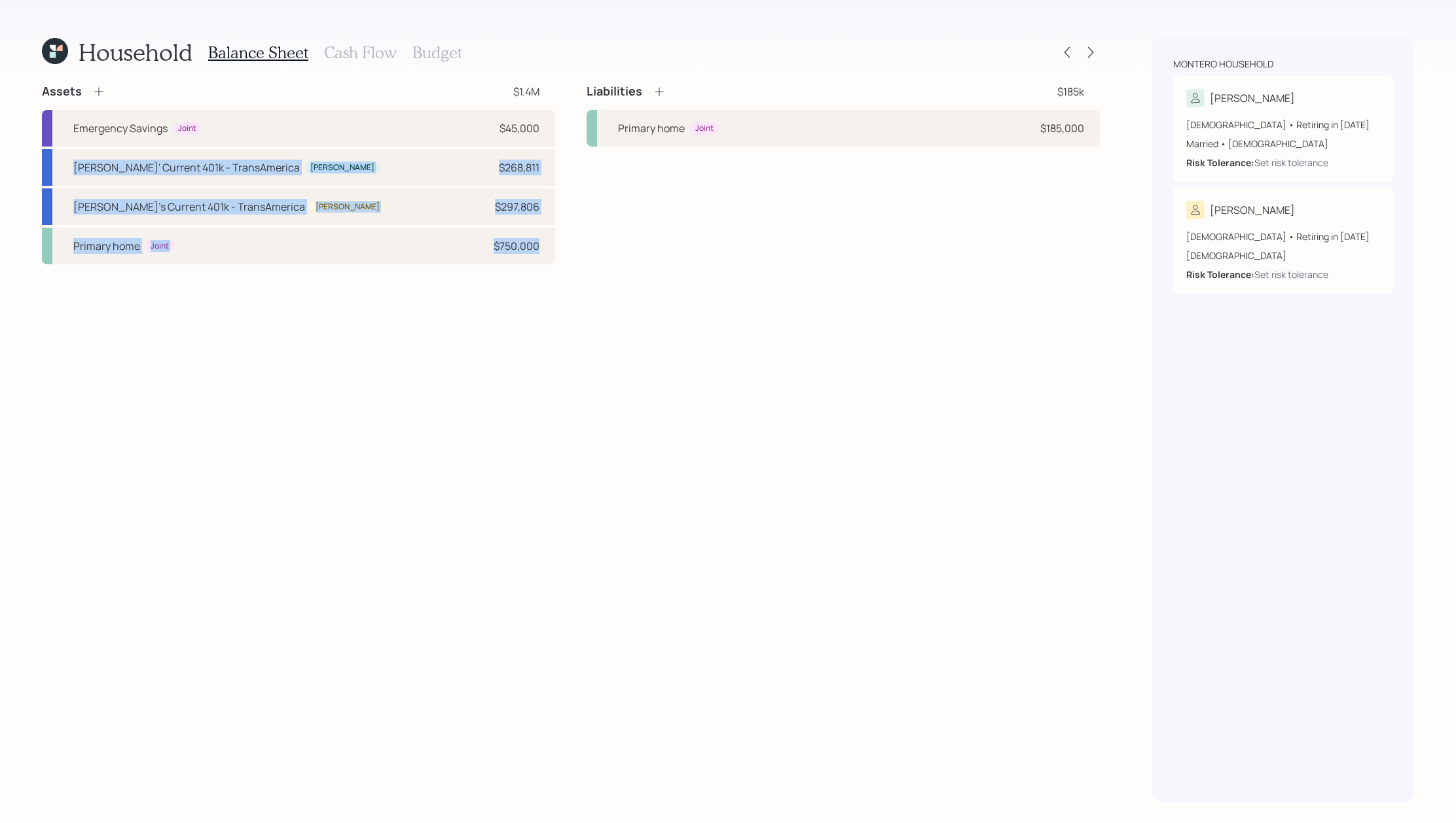
drag, startPoint x: 545, startPoint y: 130, endPoint x: 470, endPoint y: 311, distance: 195.9
click at [470, 311] on div "Assets $1.4M Emergency Savings Joint $45,000 [PERSON_NAME]' Current 401k - Tran…" at bounding box center [570, 442] width 1057 height 718
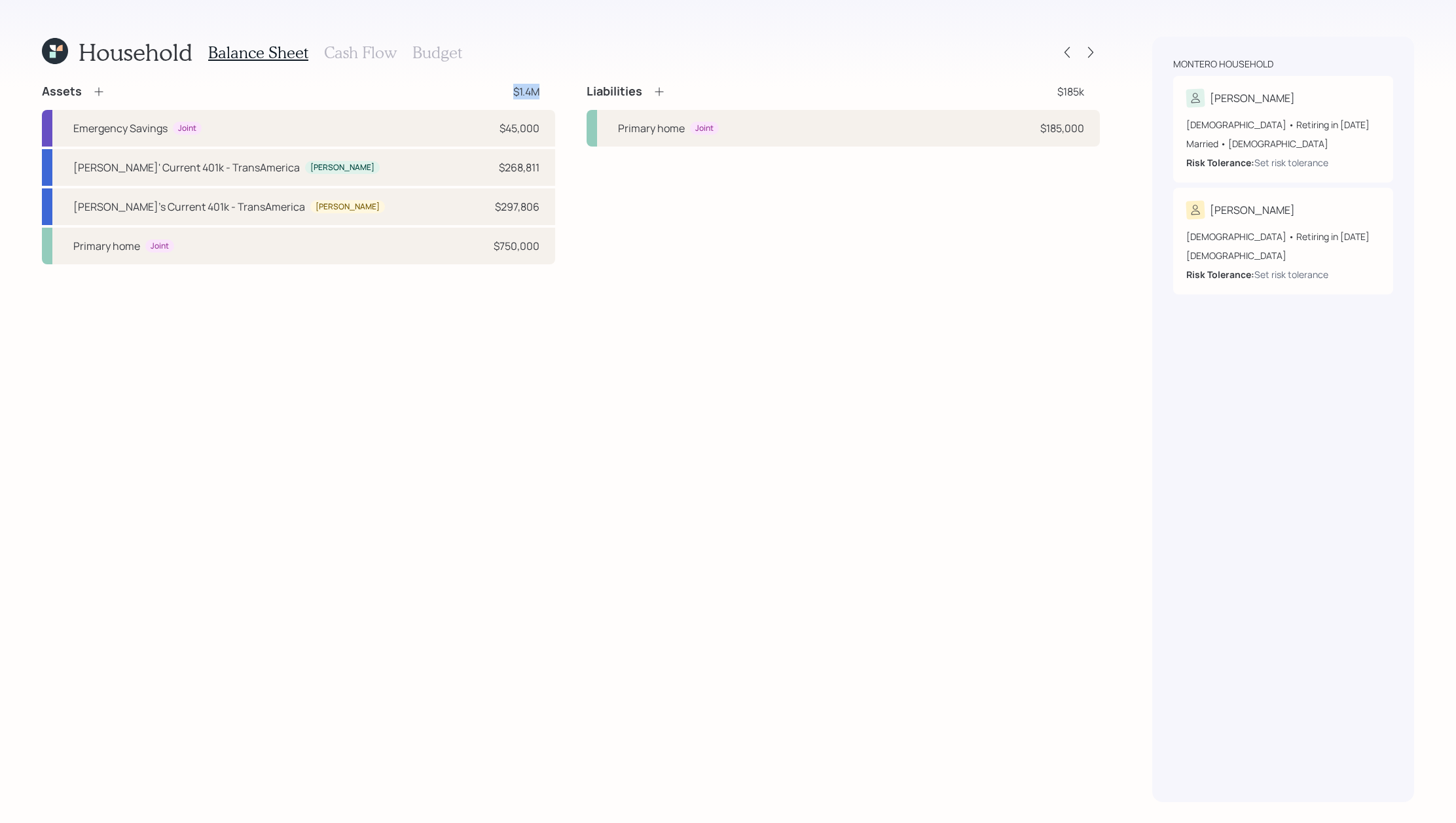
drag, startPoint x: 554, startPoint y: 89, endPoint x: 474, endPoint y: 89, distance: 80.0
click at [474, 89] on div "Assets $1.4M" at bounding box center [298, 91] width 513 height 16
drag, startPoint x: 1087, startPoint y: 83, endPoint x: 1053, endPoint y: 83, distance: 34.0
click at [1053, 83] on div "Liabilities $185k" at bounding box center [843, 91] width 513 height 16
click at [888, 145] on div "Primary home Joint $185,000" at bounding box center [843, 128] width 513 height 36
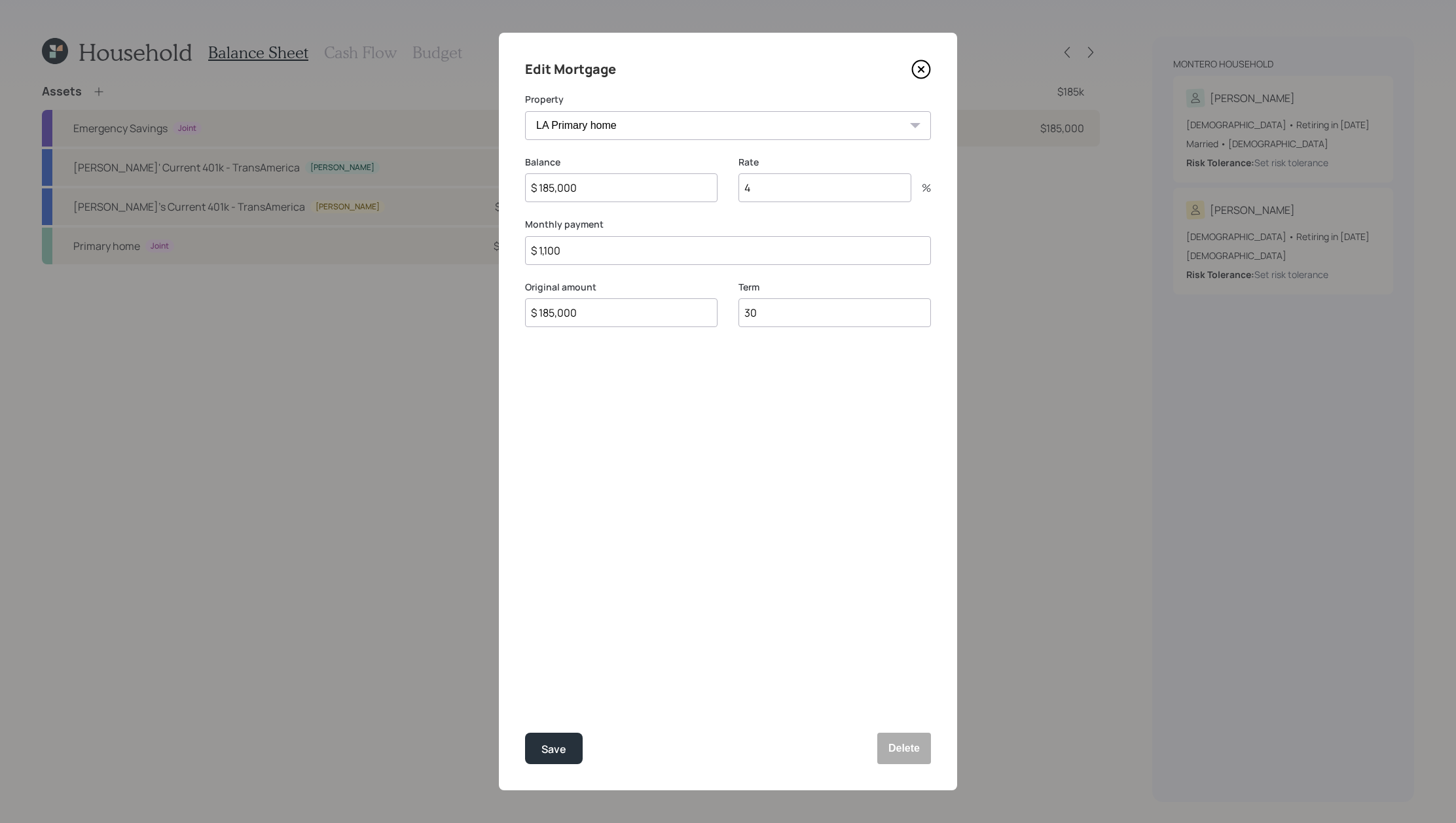
click at [934, 70] on div "Edit Mortgage Property LA Primary home Balance $ 185,000 Rate 4 % Monthly payme…" at bounding box center [728, 412] width 458 height 758
click at [920, 70] on icon at bounding box center [921, 69] width 5 height 5
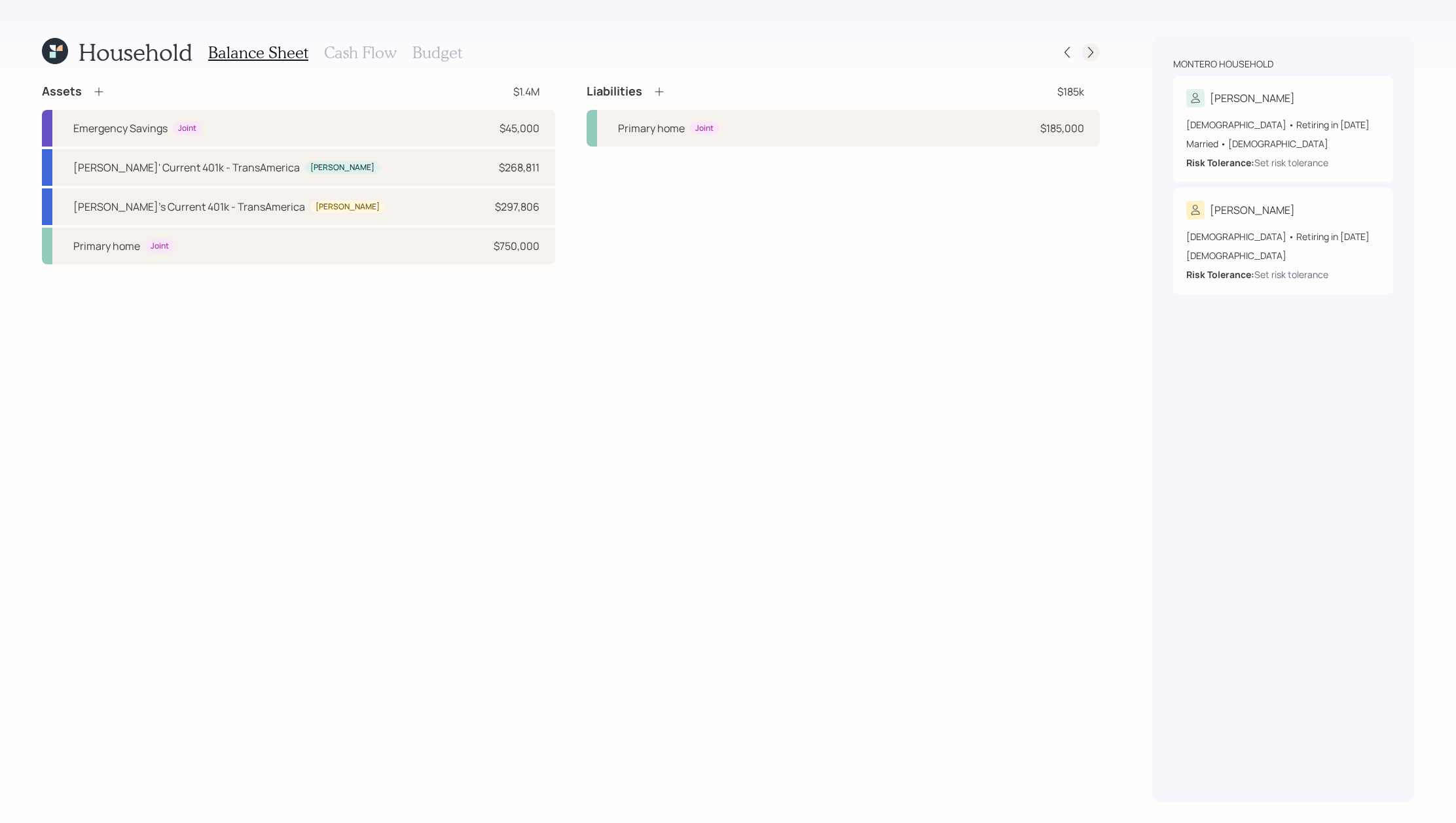
click at [1084, 53] on icon at bounding box center [1091, 52] width 13 height 13
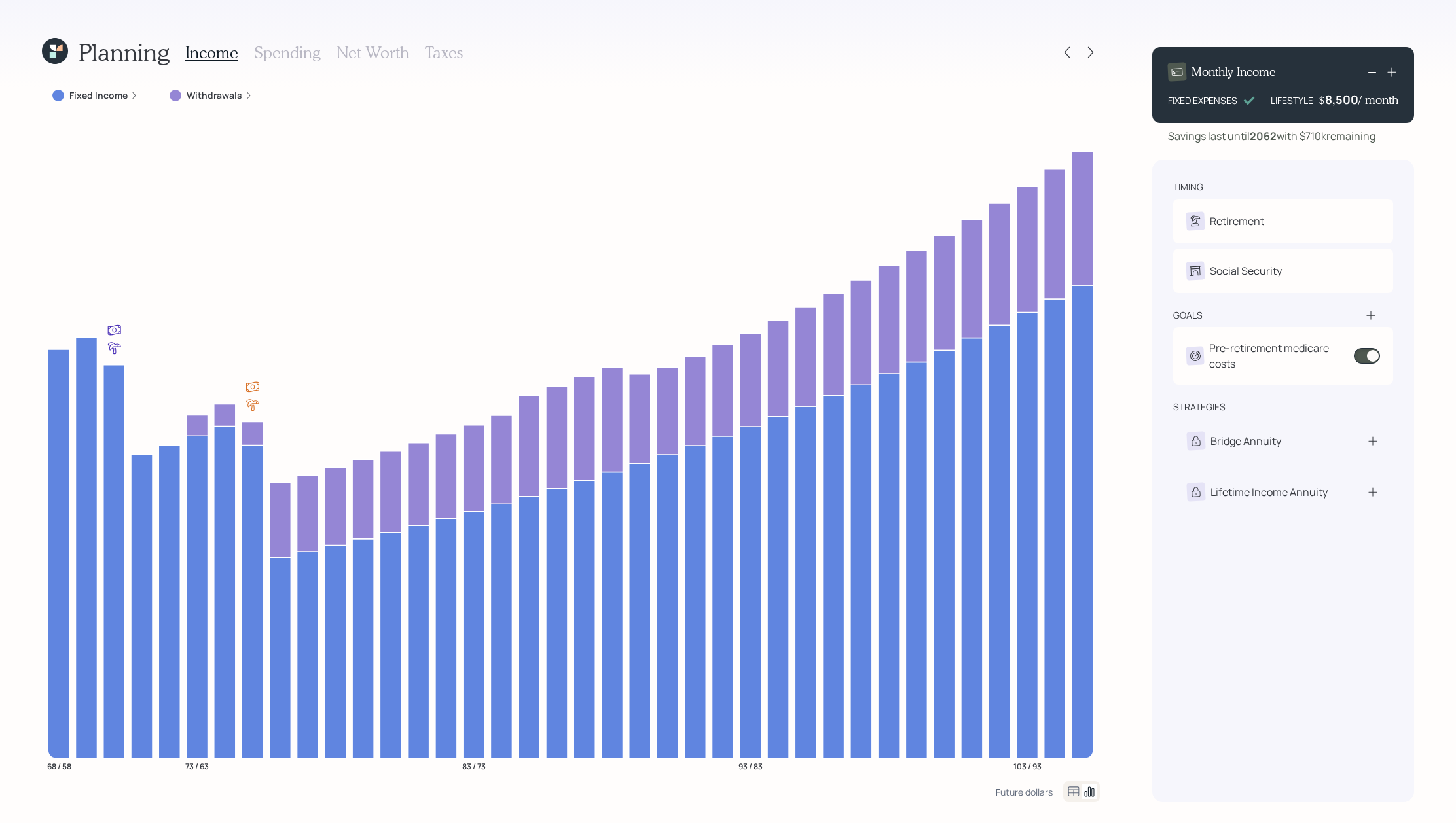
click at [96, 95] on label "Fixed Income" at bounding box center [98, 96] width 58 height 13
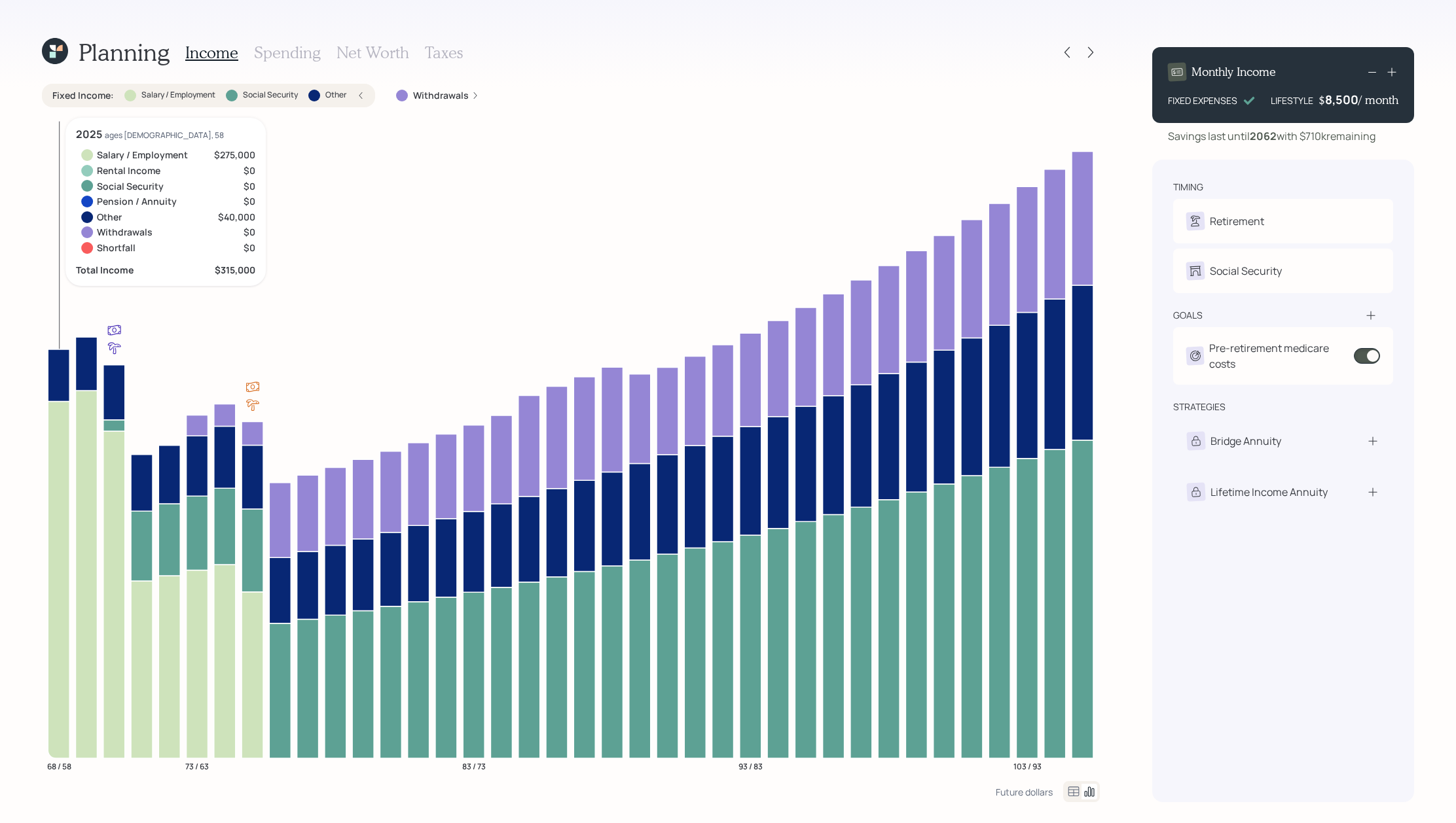
click at [49, 457] on icon at bounding box center [59, 579] width 21 height 357
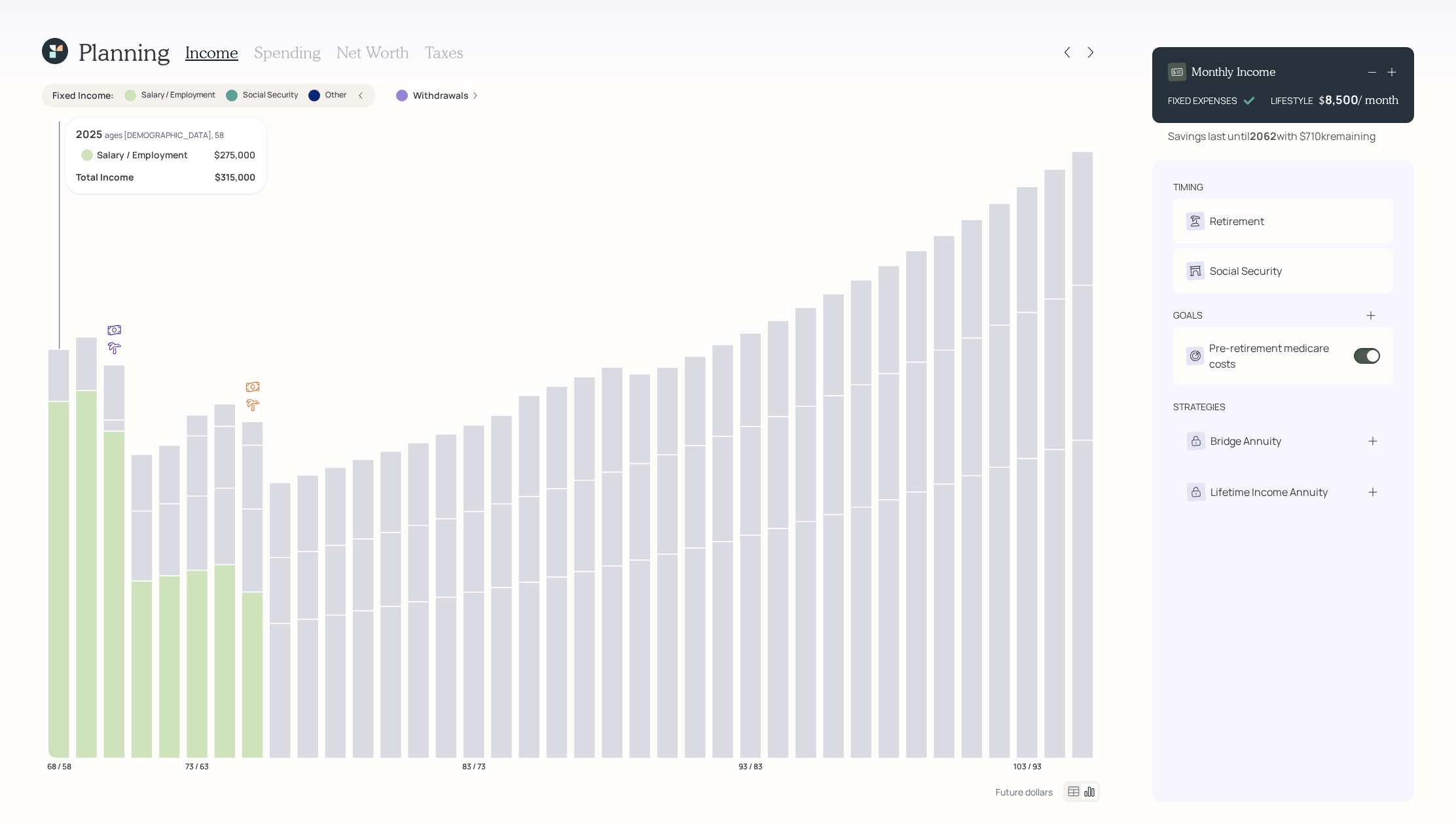
click at [57, 457] on icon at bounding box center [59, 579] width 21 height 357
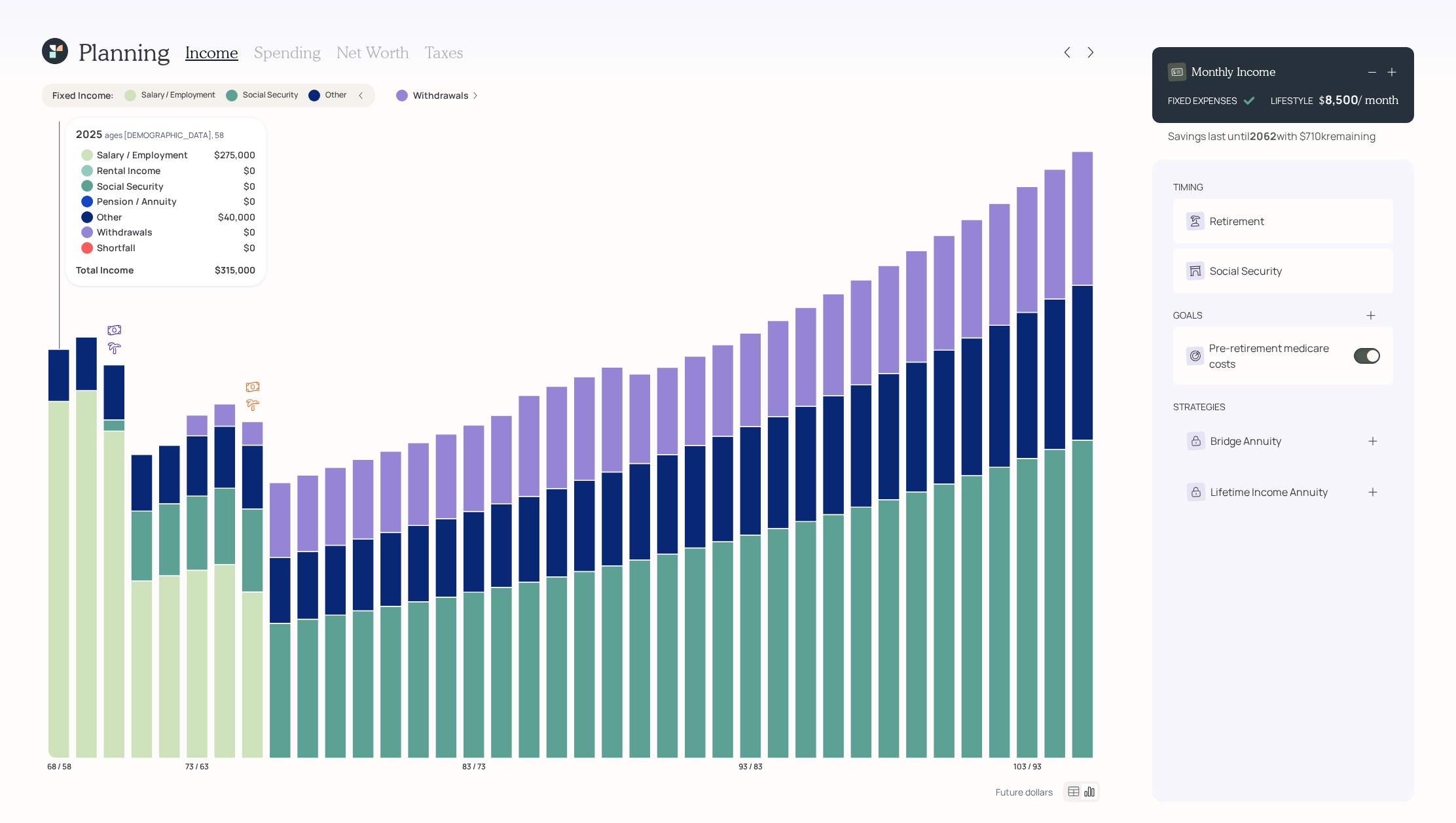
click at [57, 359] on icon at bounding box center [59, 375] width 21 height 52
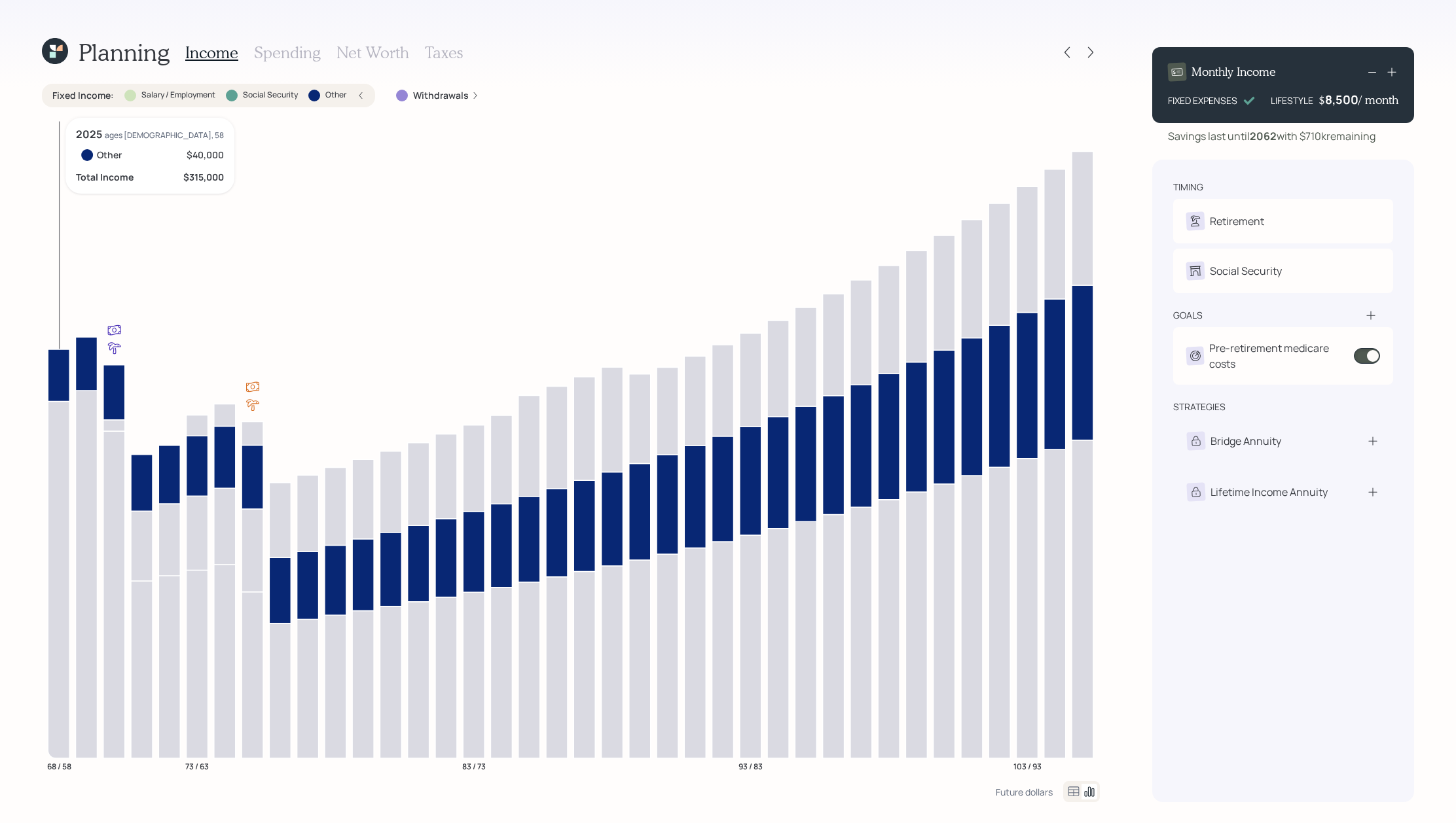
click at [57, 359] on icon at bounding box center [59, 375] width 21 height 52
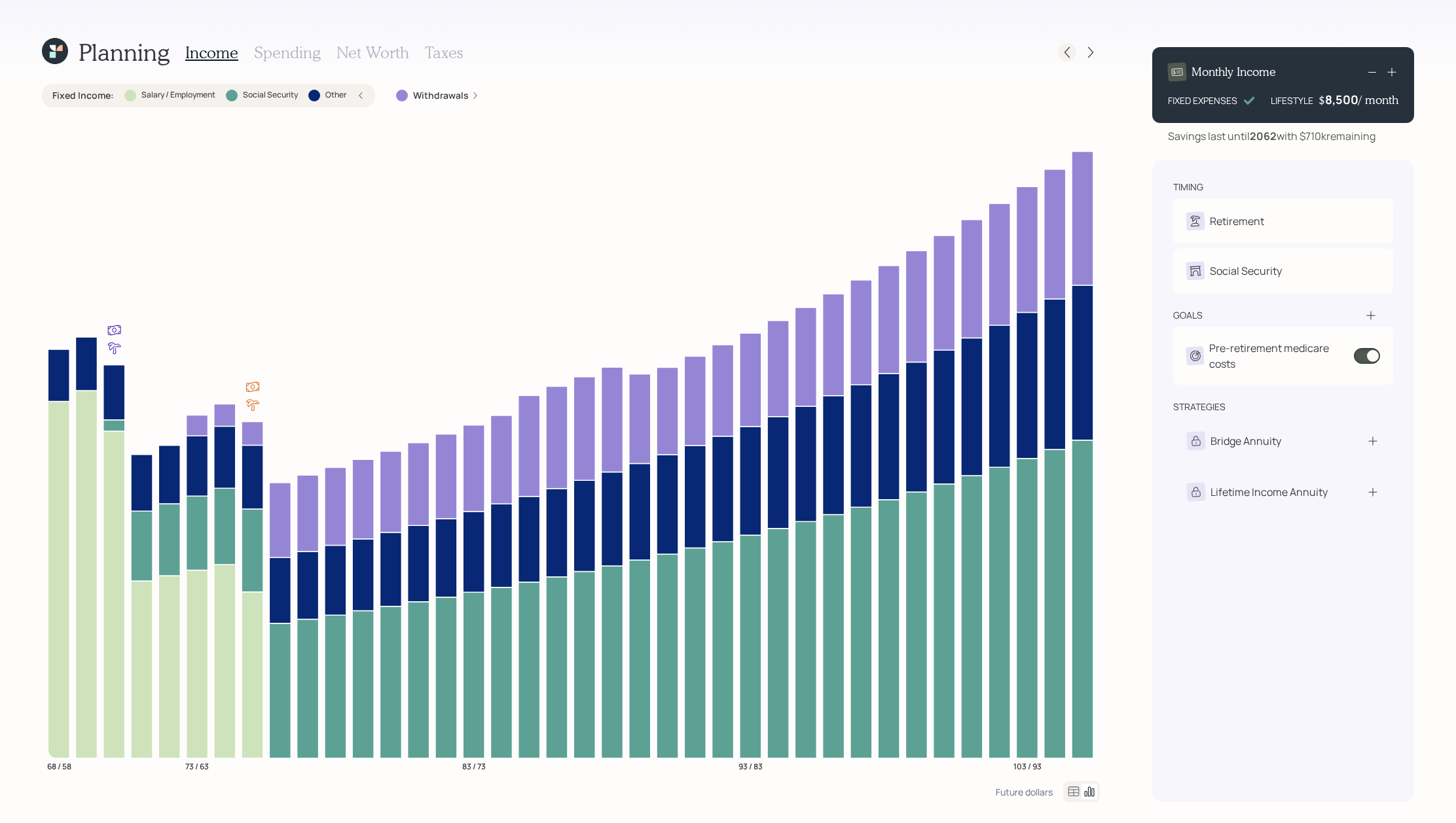
click at [1074, 61] on div at bounding box center [1078, 52] width 42 height 18
click at [1065, 53] on icon at bounding box center [1067, 52] width 5 height 11
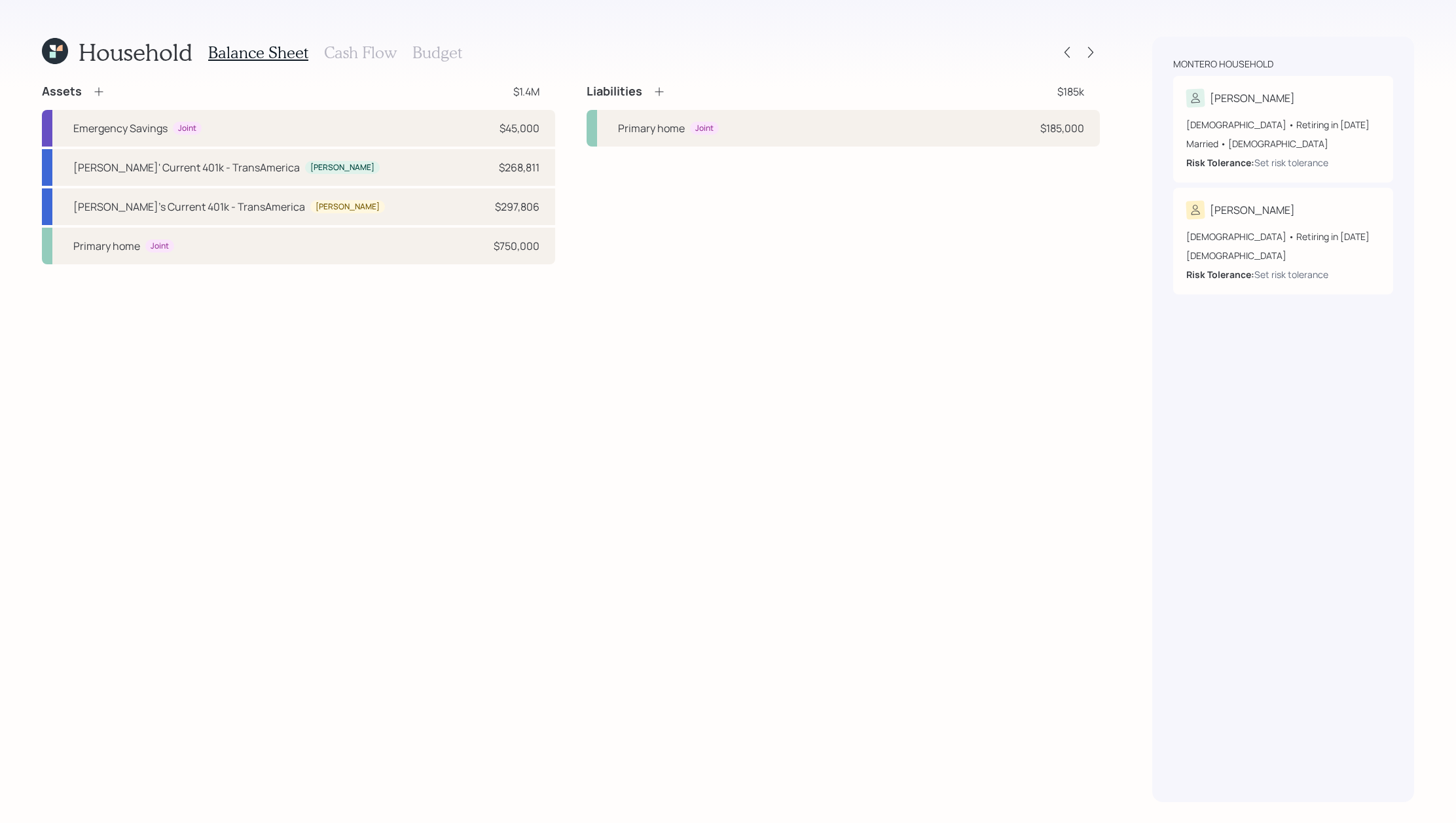
click at [358, 51] on h3 "Cash Flow" at bounding box center [360, 52] width 73 height 19
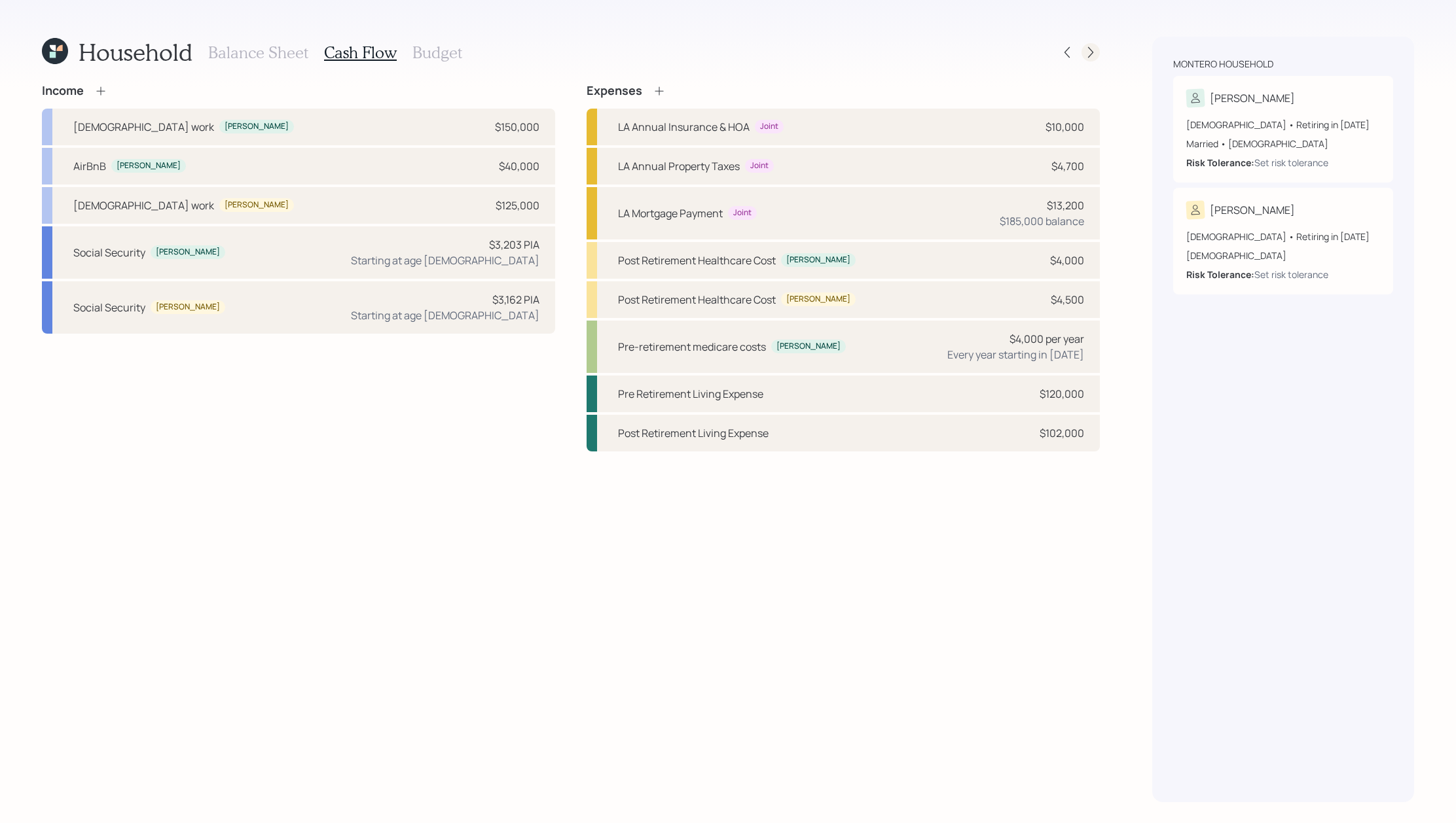
click at [1086, 52] on icon at bounding box center [1091, 52] width 13 height 13
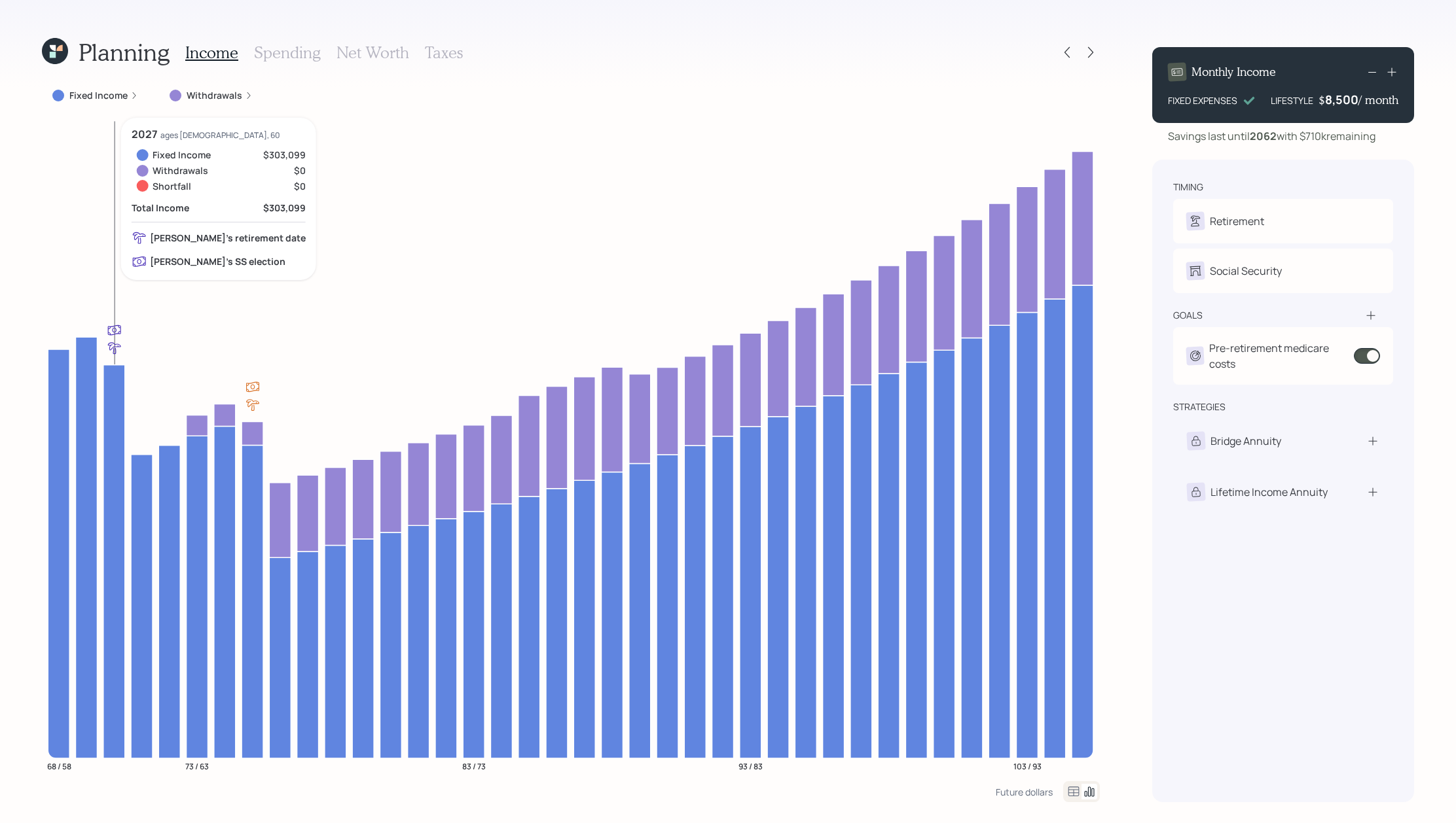
click at [117, 431] on icon at bounding box center [114, 561] width 21 height 393
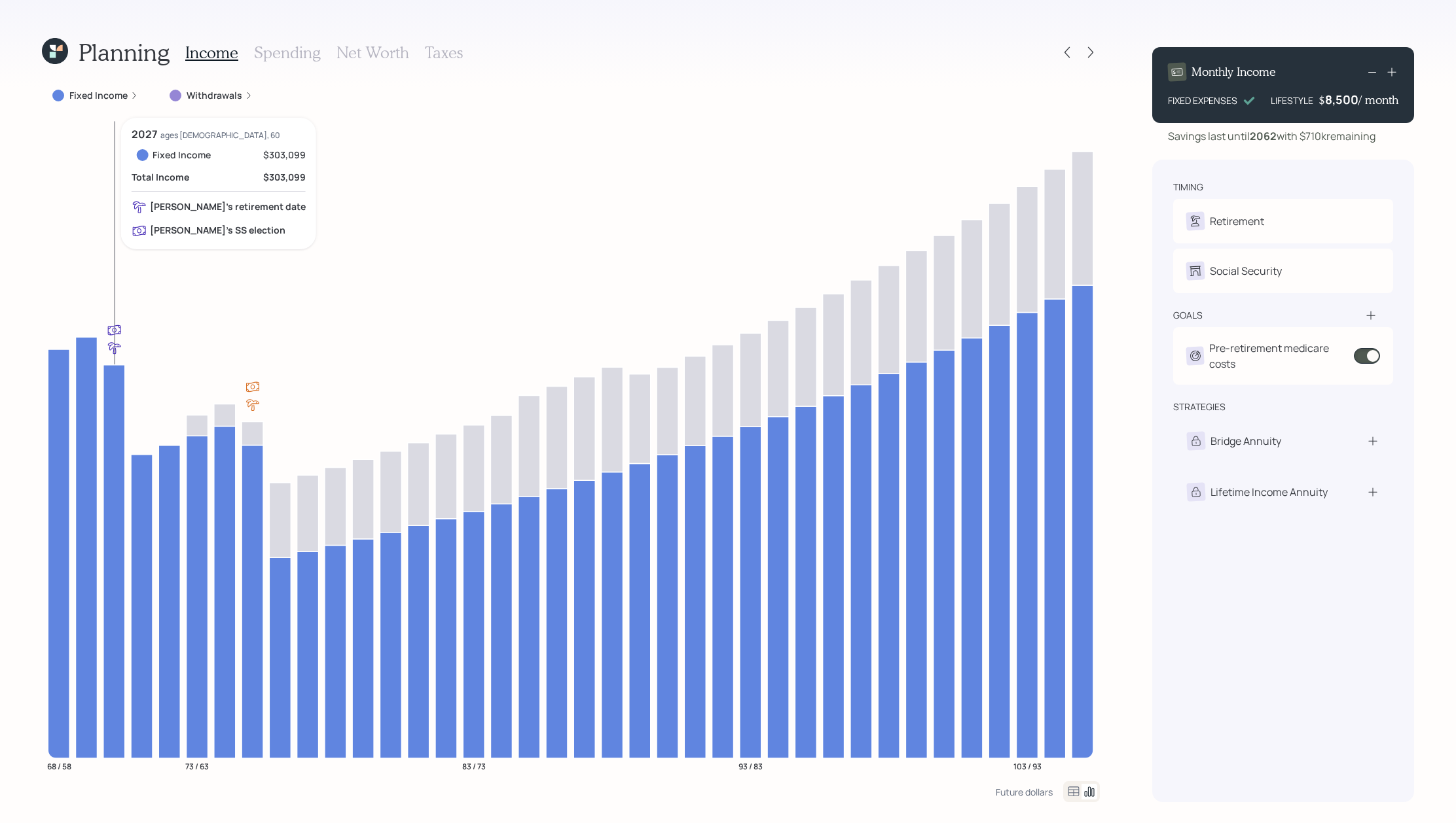
click at [117, 431] on icon at bounding box center [114, 561] width 21 height 393
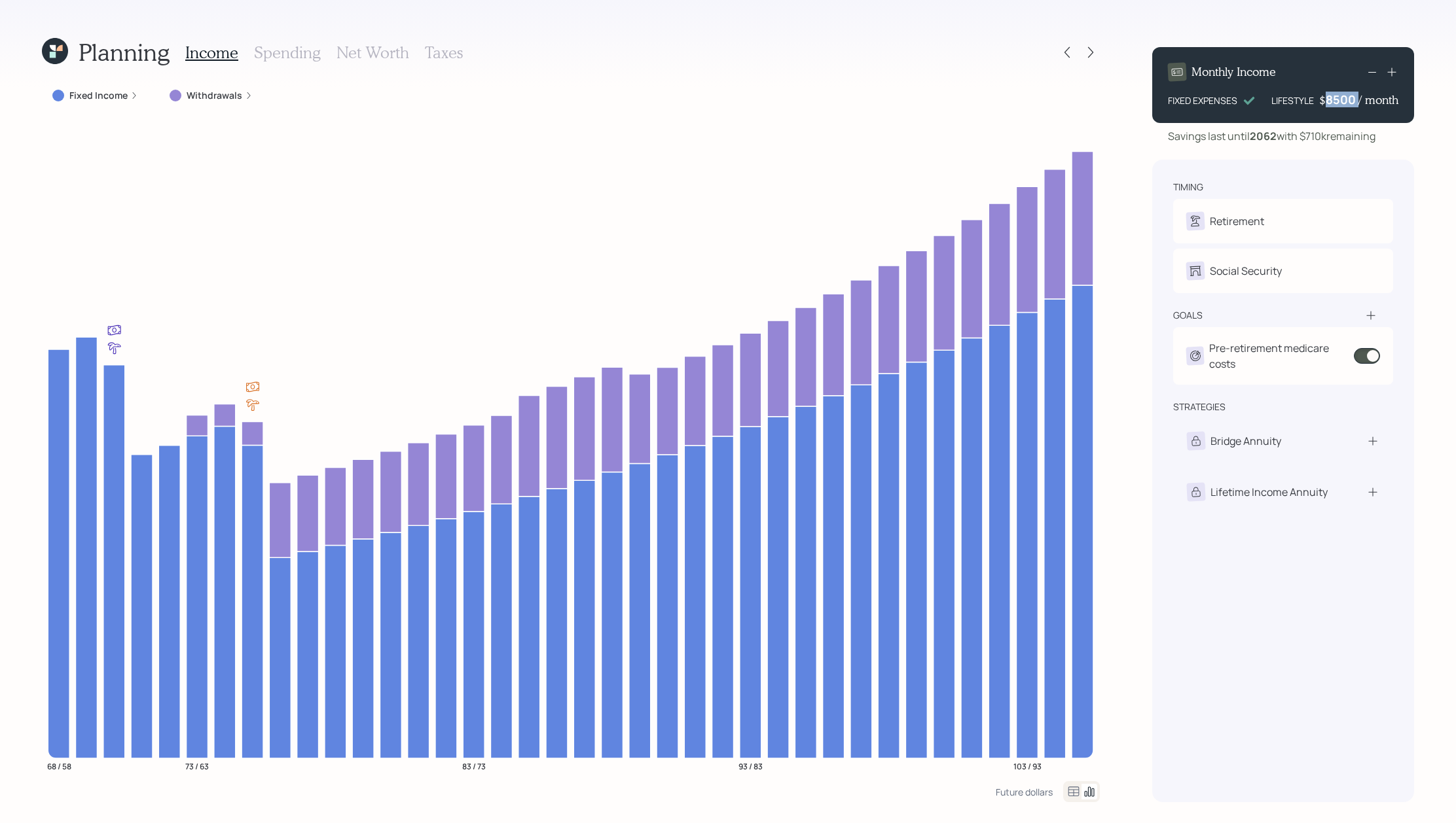
drag, startPoint x: 1358, startPoint y: 93, endPoint x: 1330, endPoint y: 109, distance: 32.2
click at [1330, 109] on div "Monthly Income FIXED EXPENSES LIFESTYLE $ 8500 / month" at bounding box center [1282, 85] width 262 height 76
click at [203, 426] on icon at bounding box center [198, 425] width 21 height 21
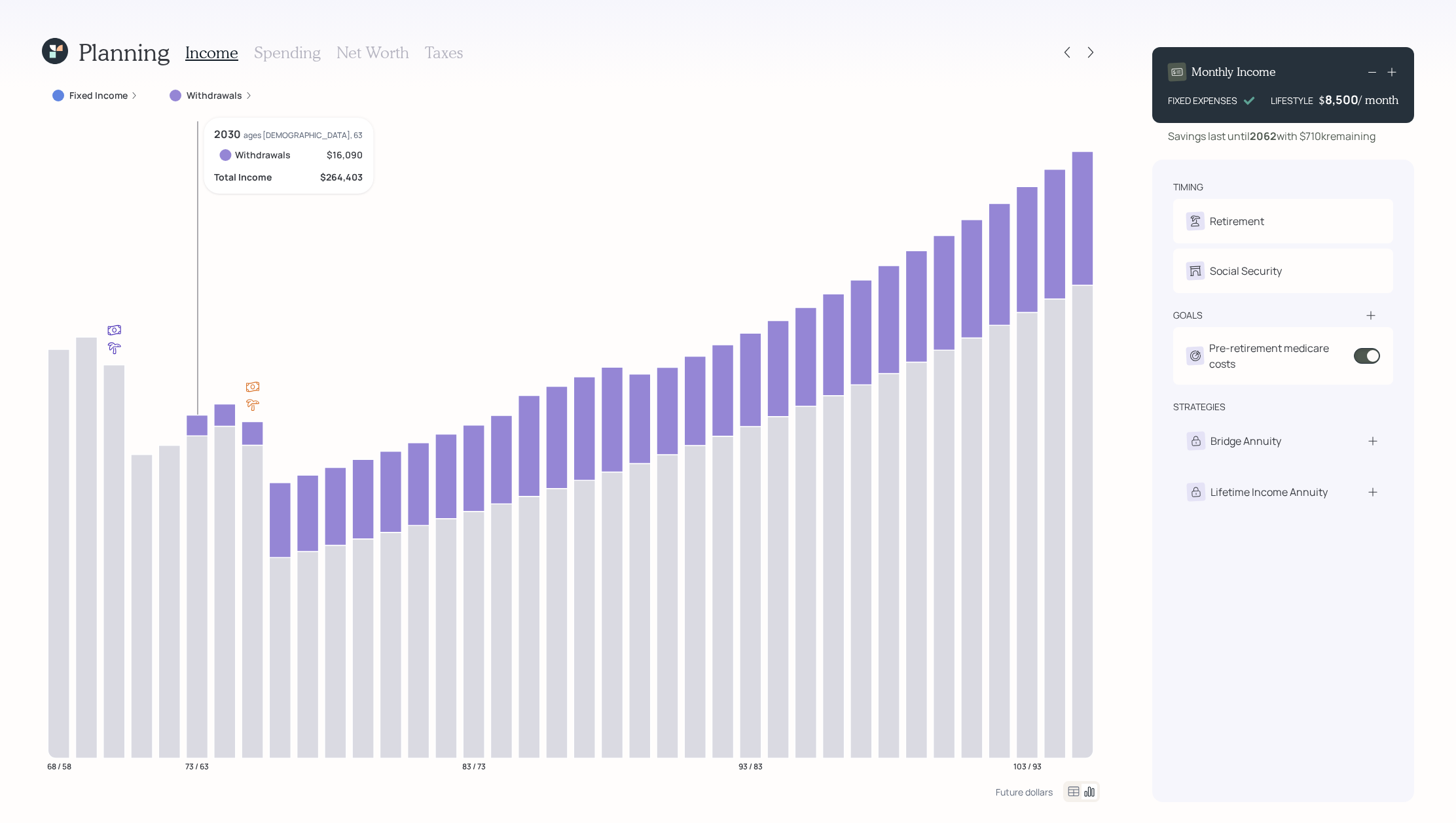
click at [203, 426] on icon at bounding box center [198, 425] width 21 height 21
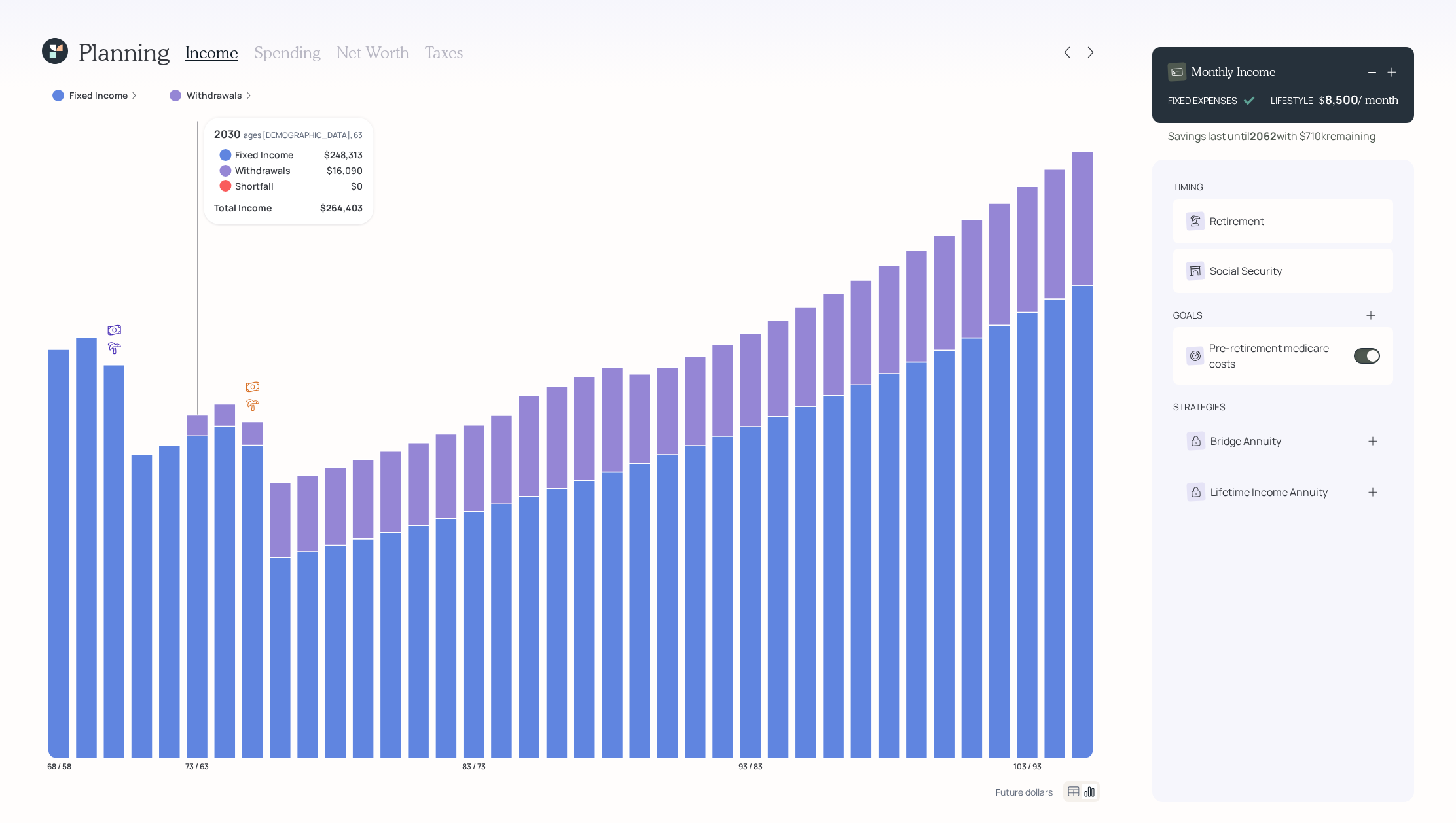
click at [202, 426] on icon at bounding box center [198, 425] width 21 height 21
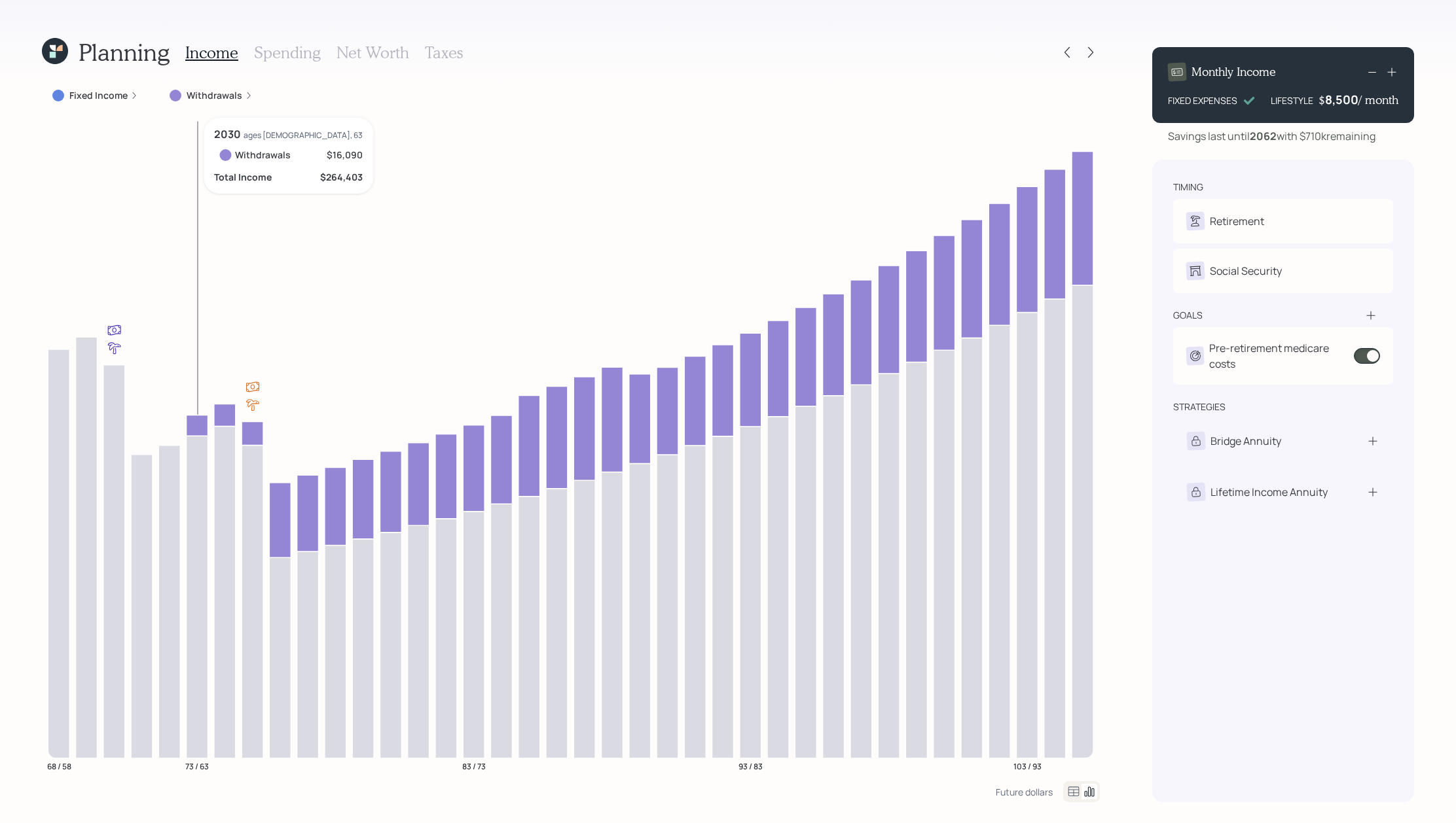
click at [202, 426] on icon at bounding box center [198, 425] width 21 height 21
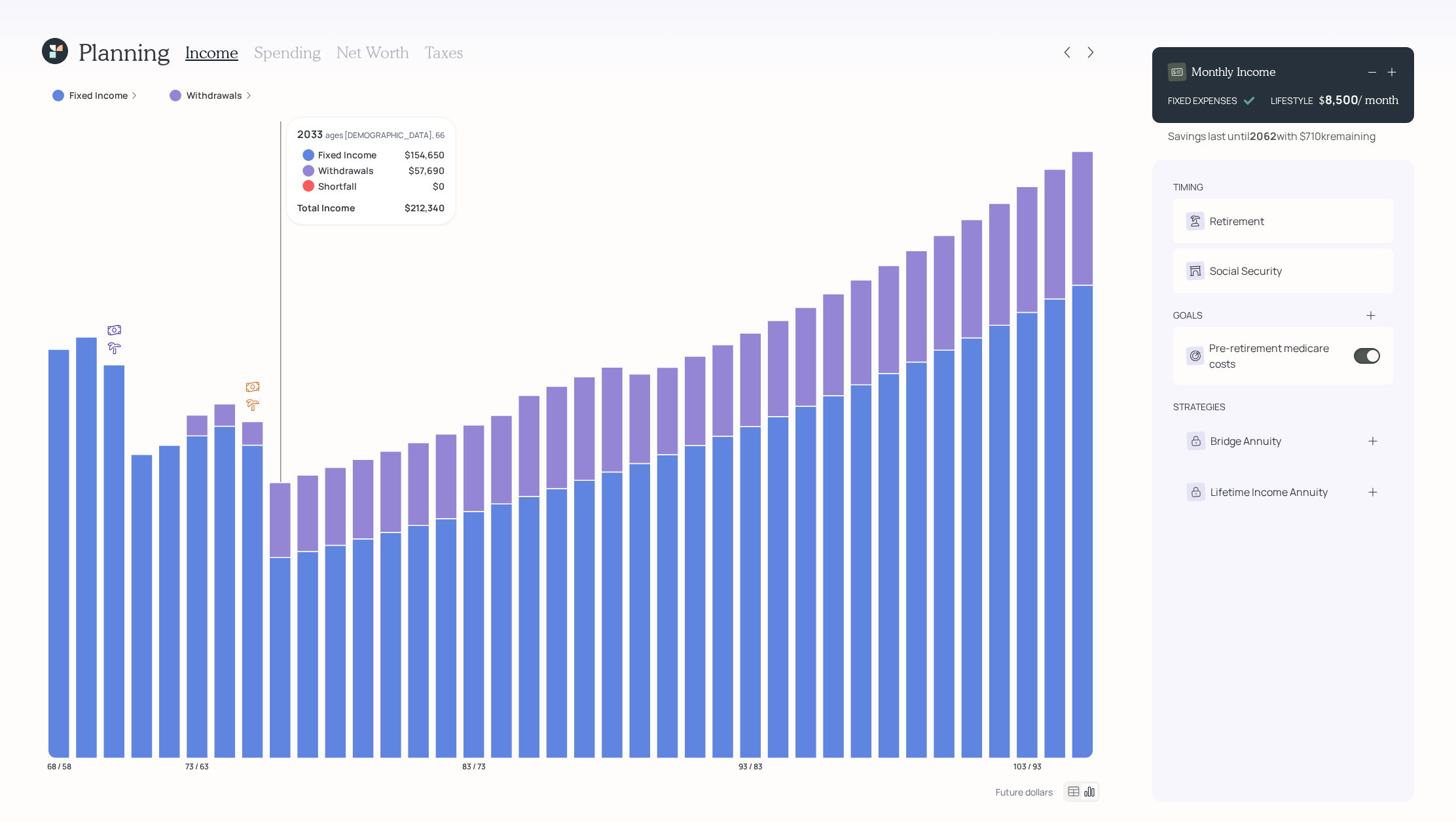
click at [282, 499] on icon at bounding box center [279, 519] width 21 height 74
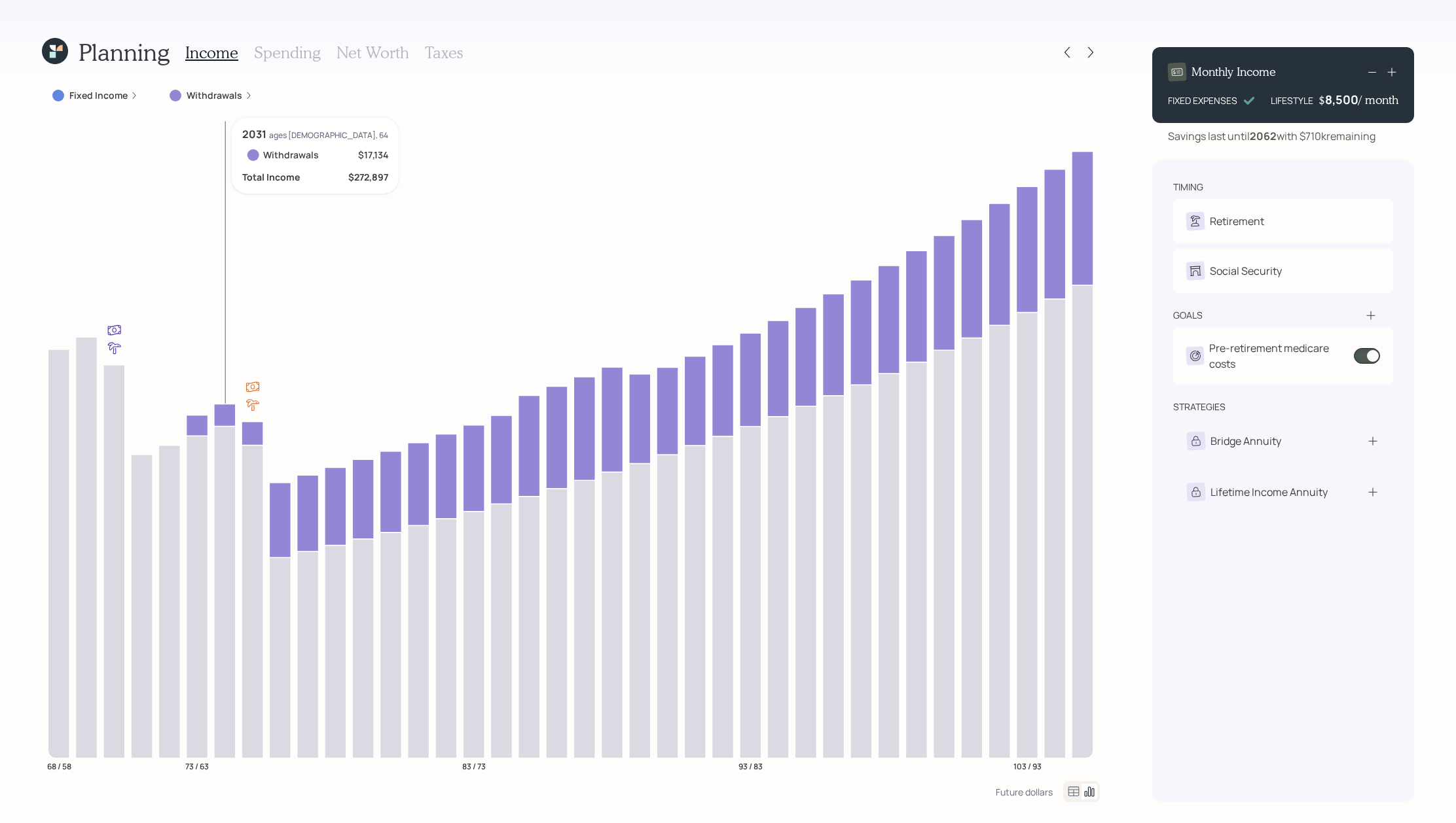
click at [214, 419] on icon at bounding box center [225, 414] width 21 height 22
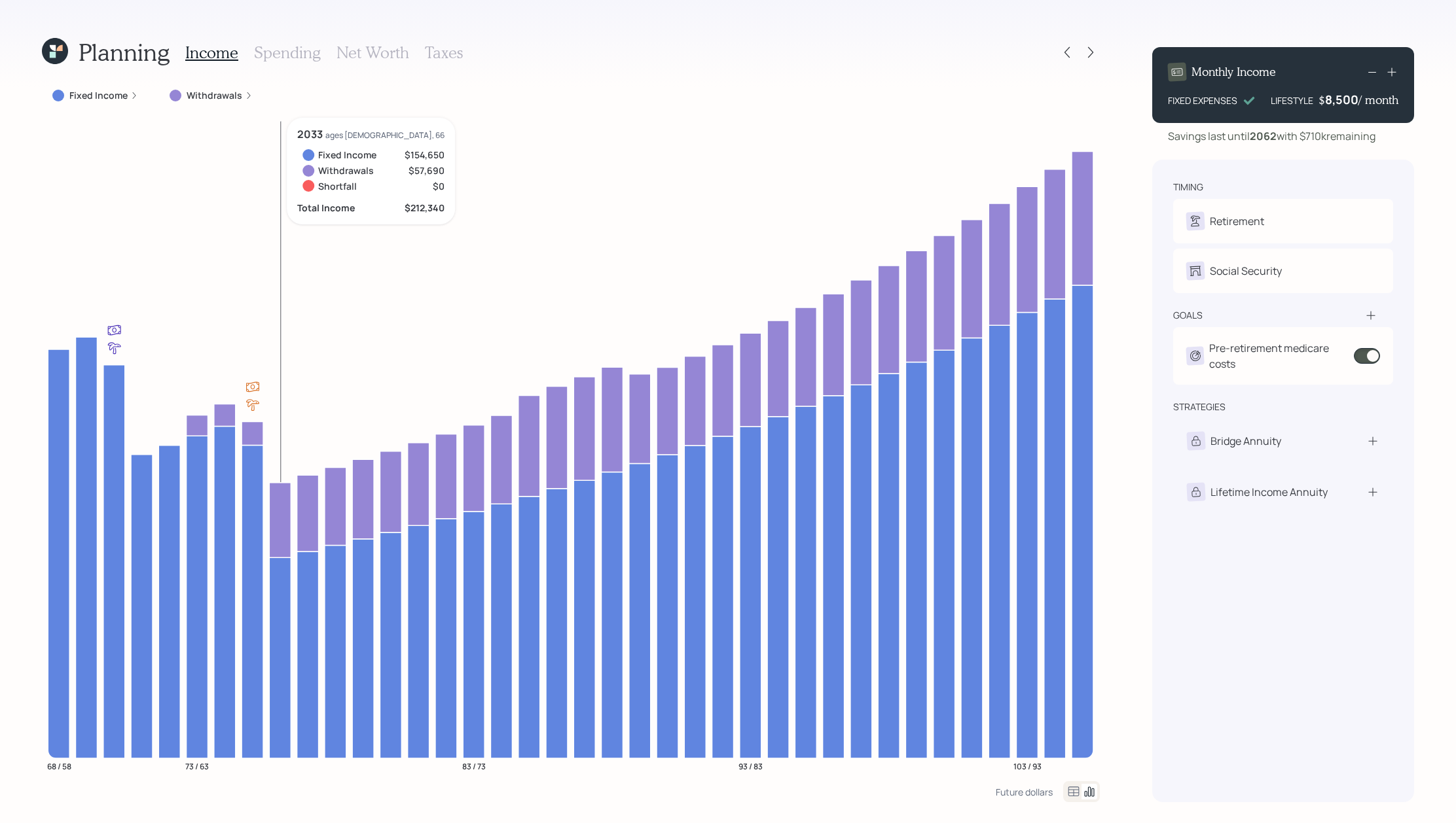
click at [274, 489] on icon at bounding box center [279, 519] width 21 height 74
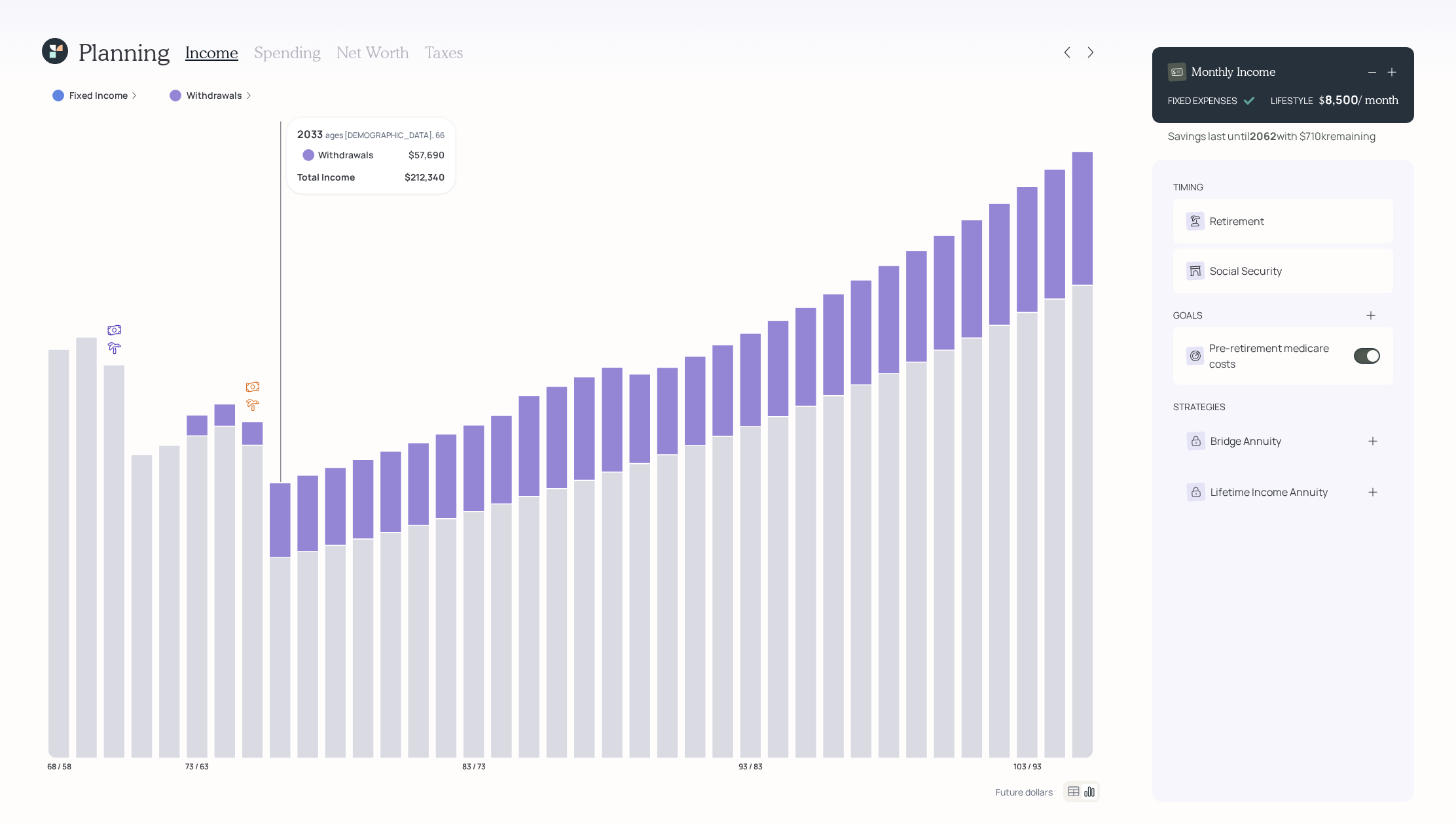
click at [278, 525] on icon at bounding box center [279, 519] width 21 height 74
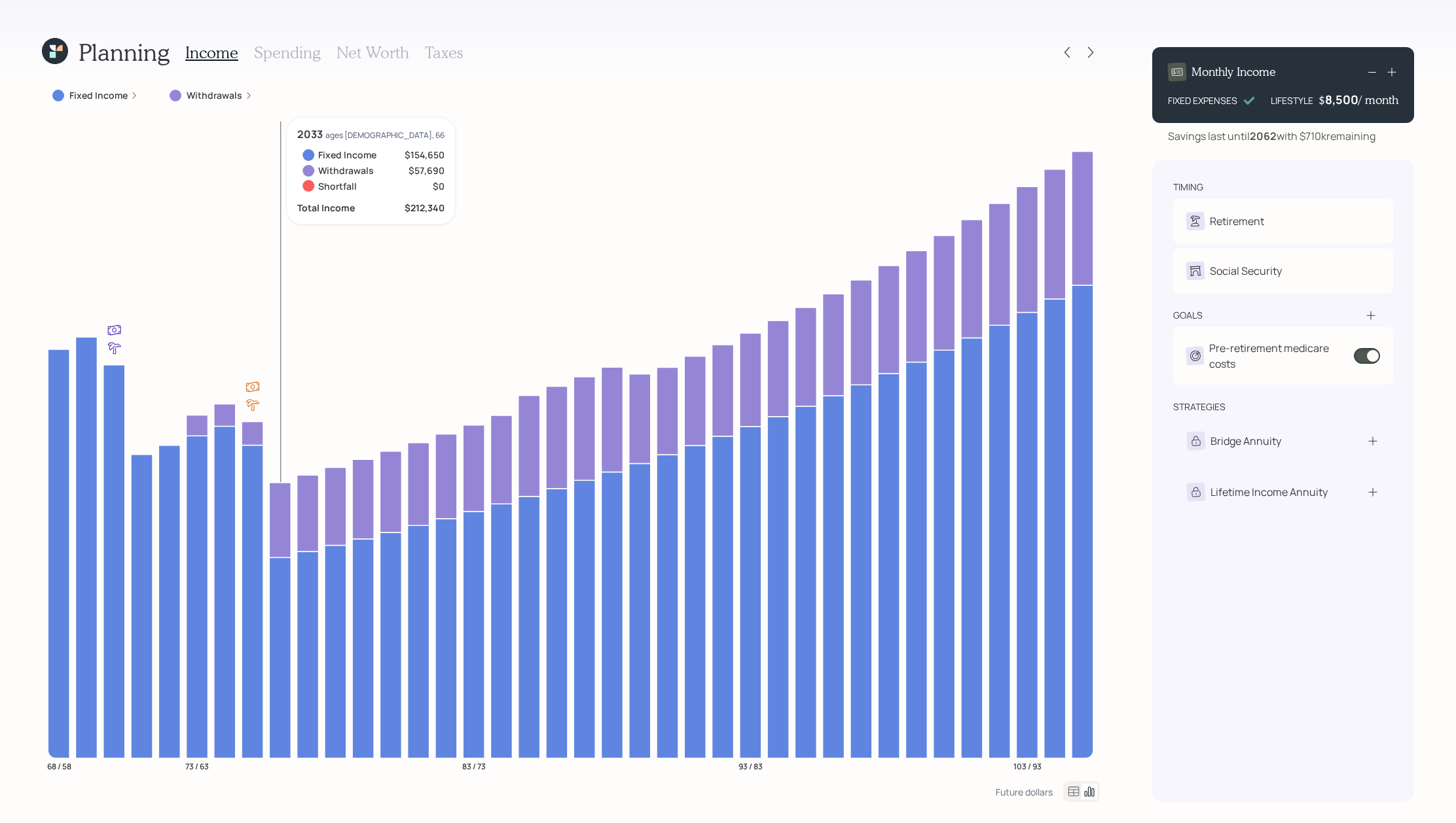
click at [285, 492] on icon at bounding box center [279, 519] width 21 height 74
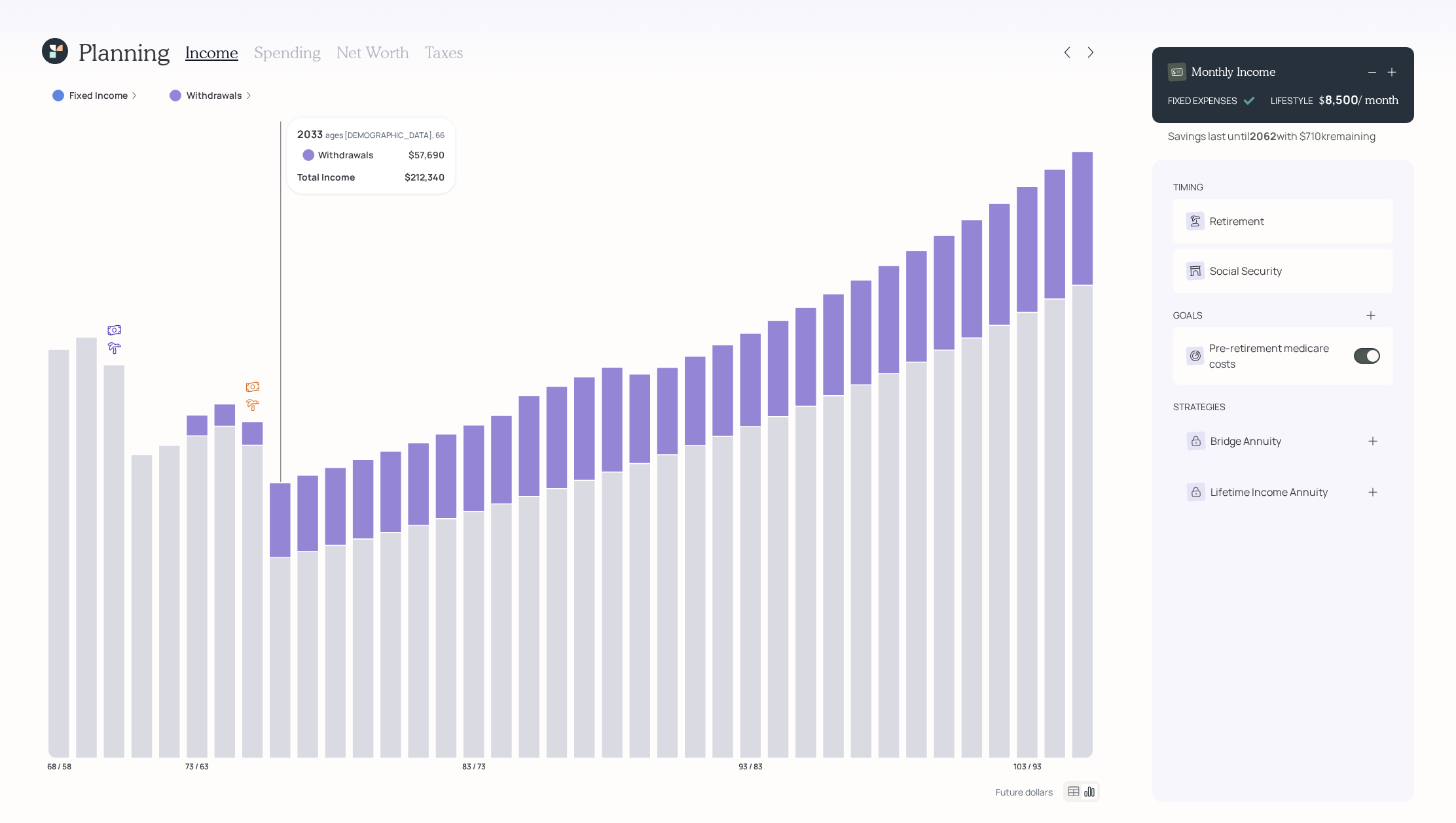
click at [283, 507] on icon at bounding box center [279, 519] width 21 height 74
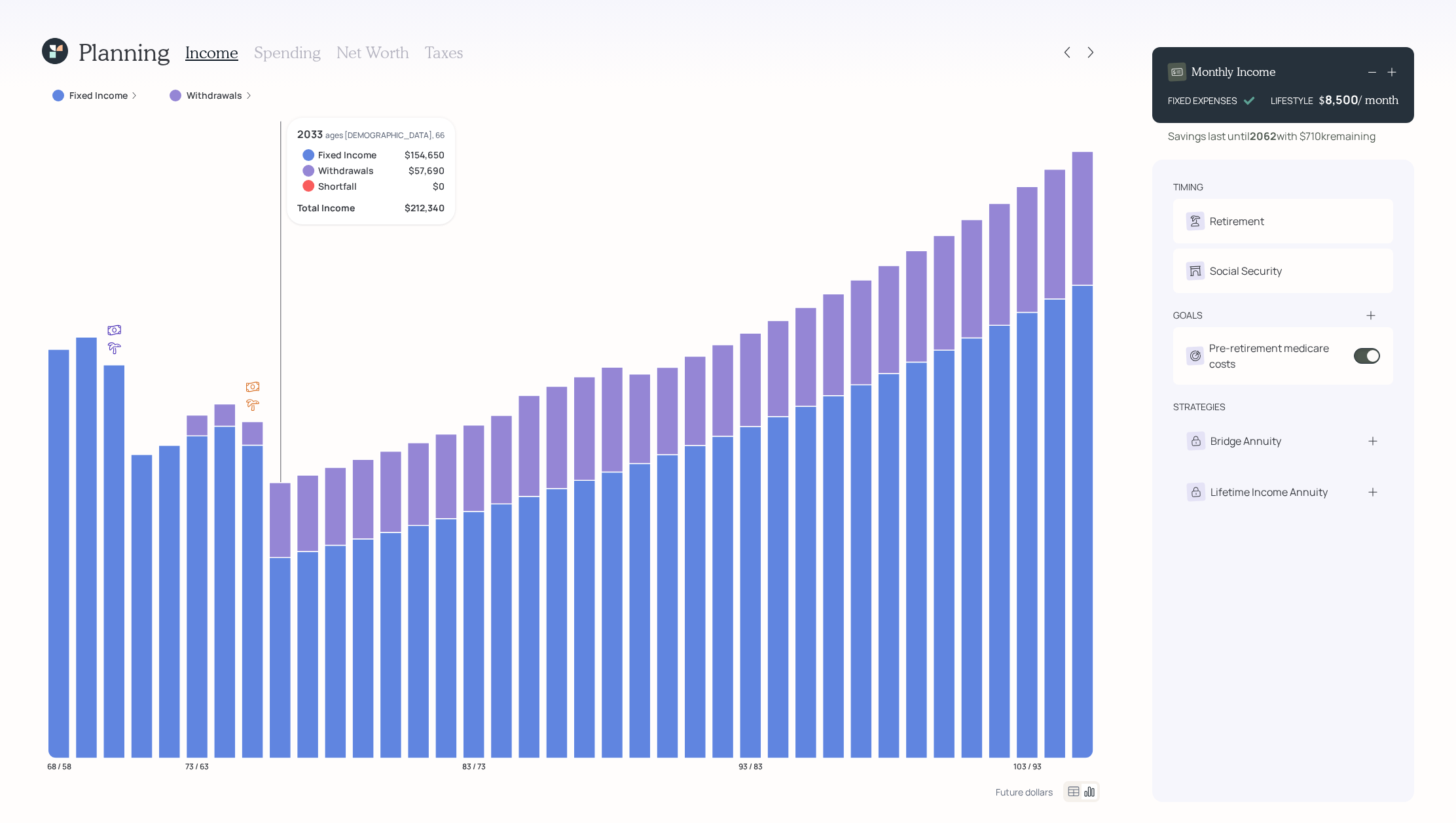
click at [278, 578] on icon at bounding box center [279, 657] width 21 height 201
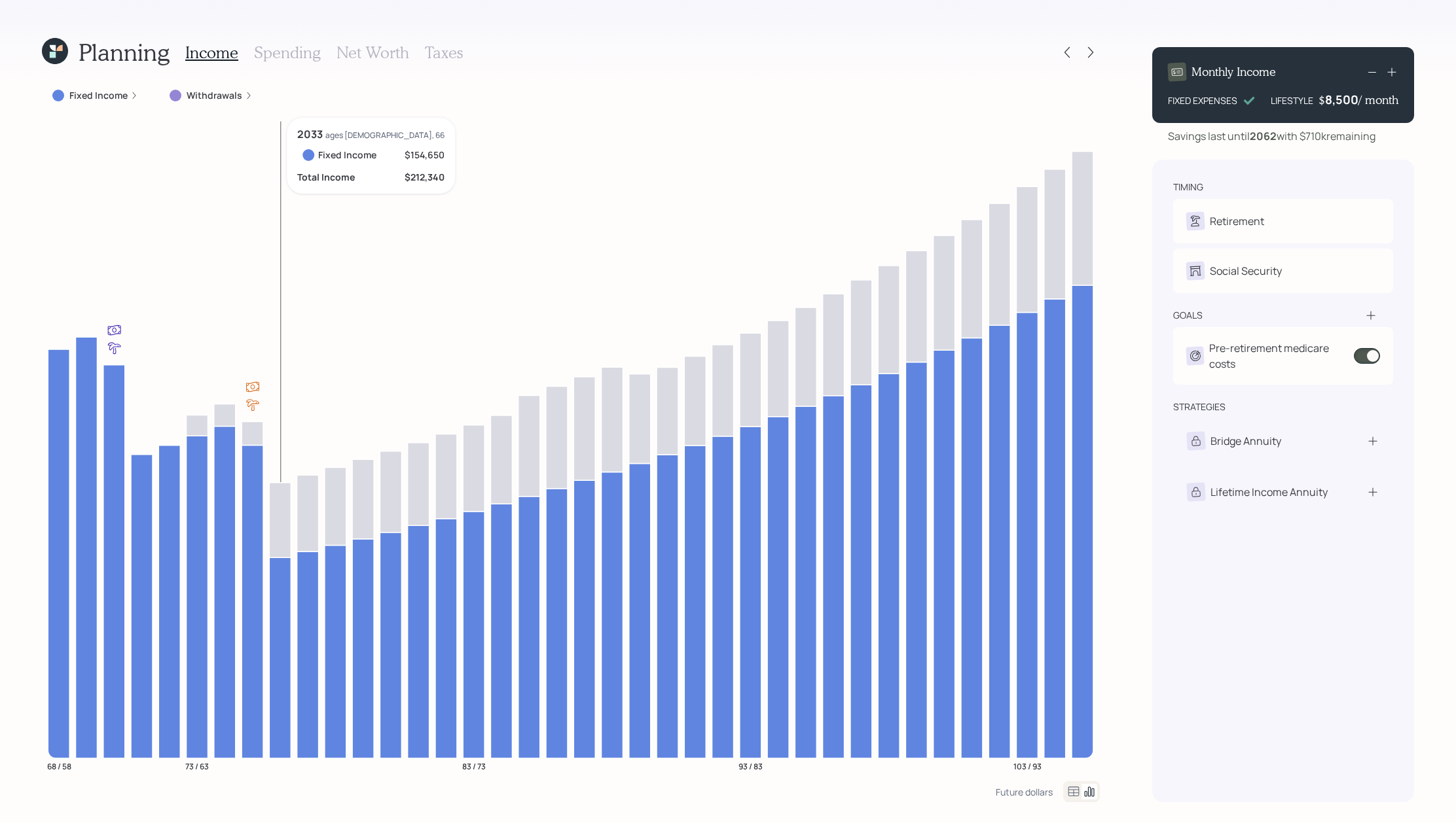
click at [278, 575] on icon at bounding box center [279, 657] width 21 height 201
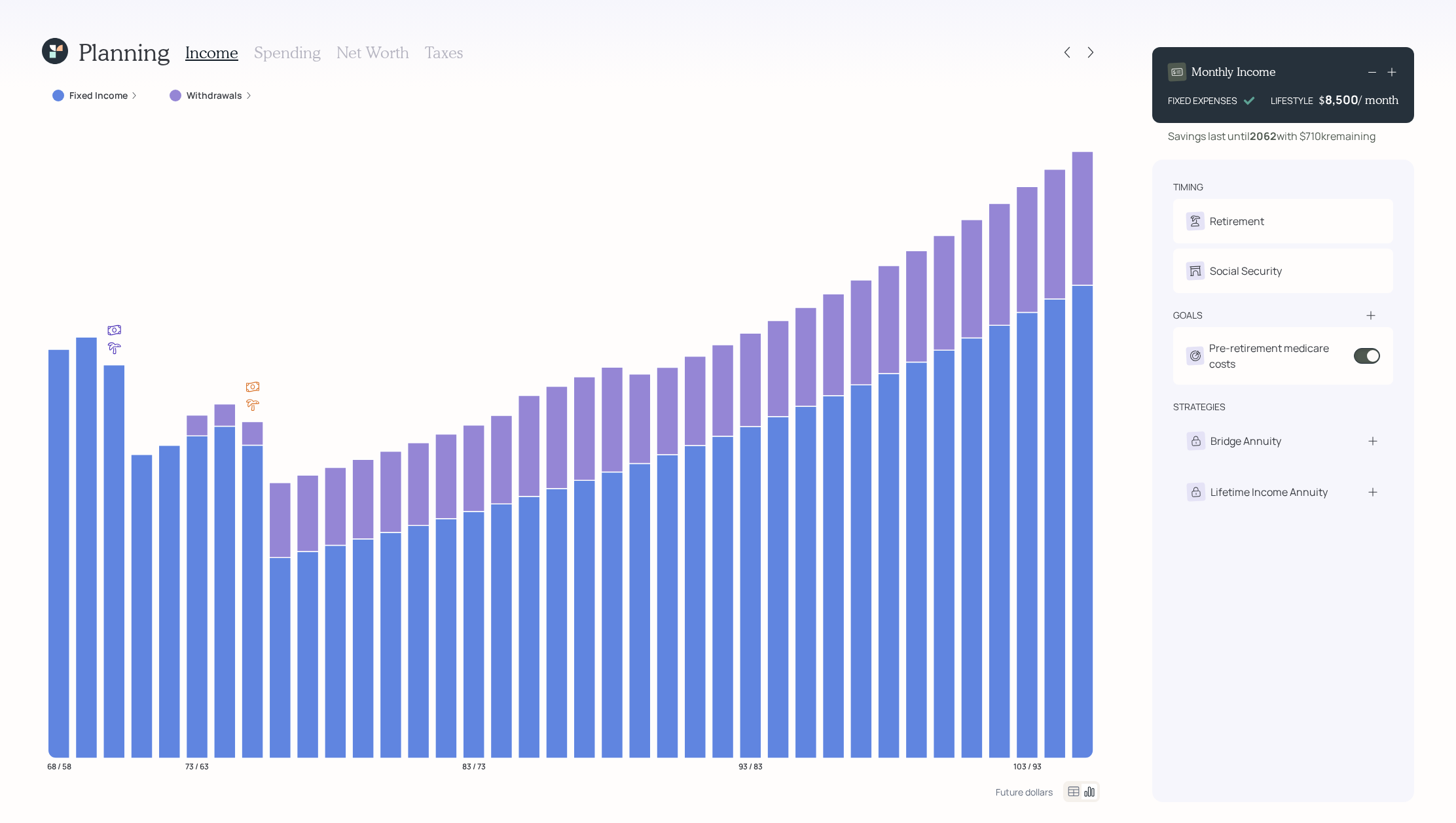
click at [87, 97] on label "Fixed Income" at bounding box center [98, 96] width 58 height 13
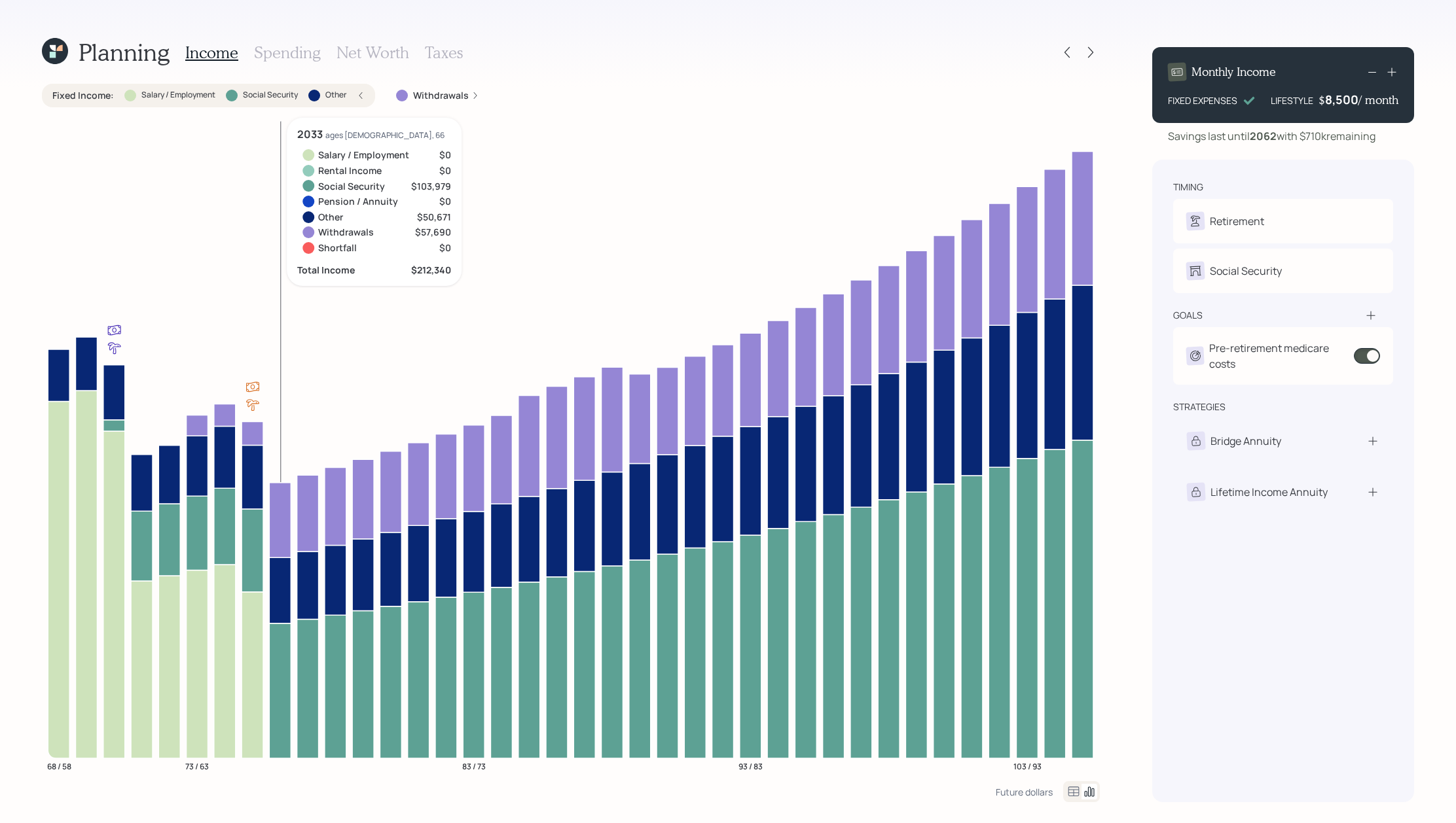
click at [278, 593] on icon at bounding box center [279, 590] width 21 height 66
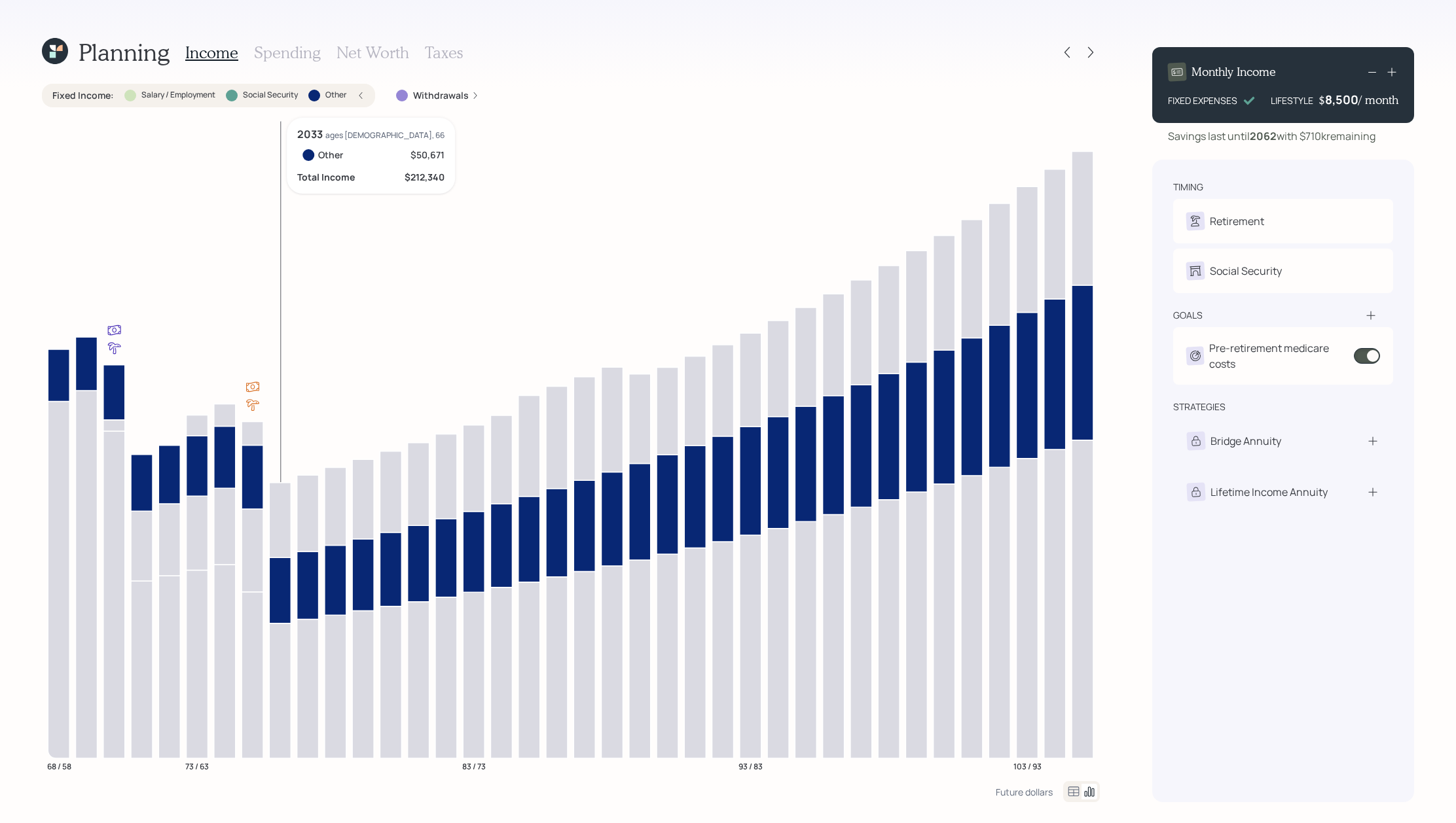
click at [278, 592] on icon at bounding box center [279, 590] width 21 height 66
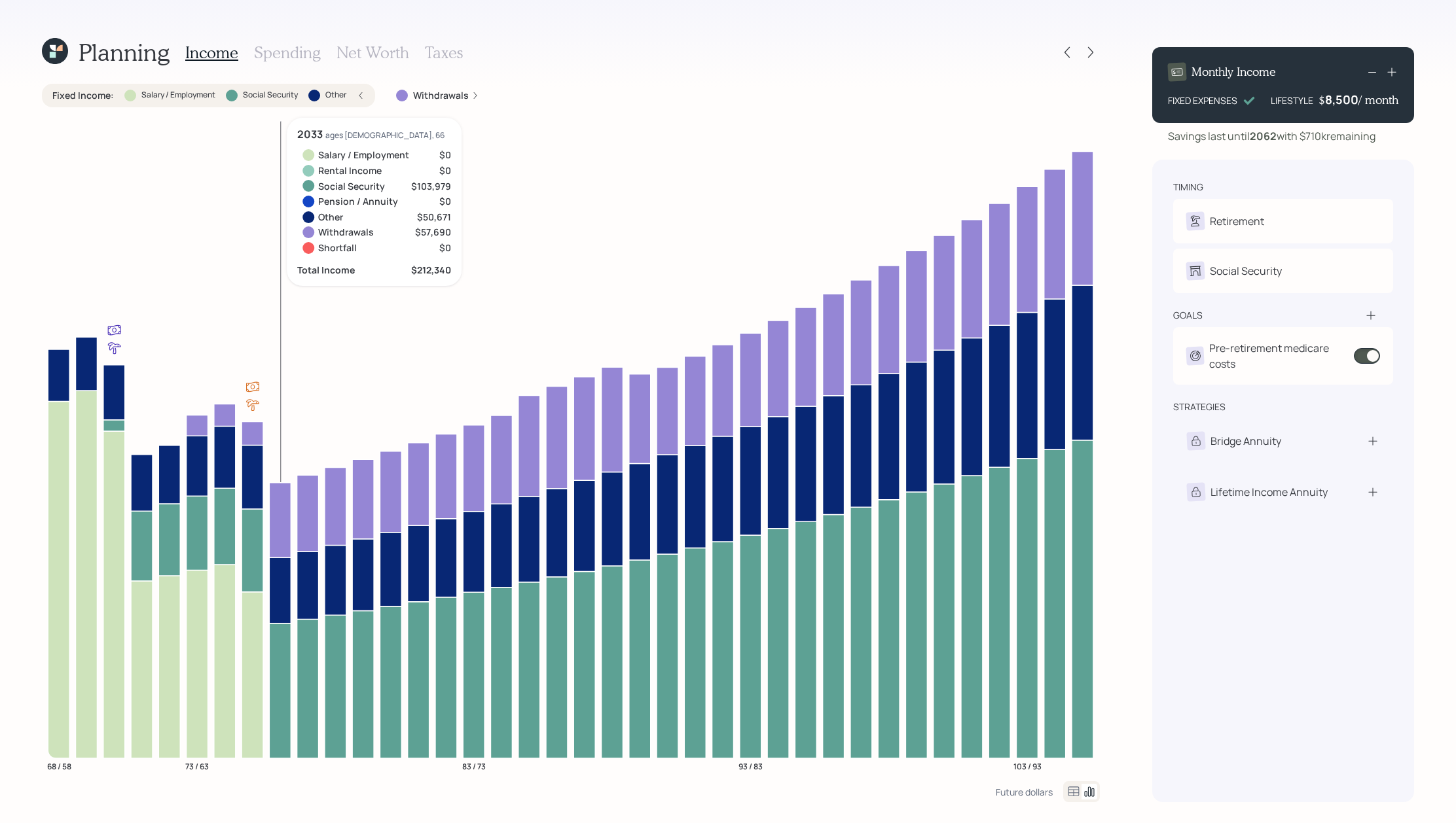
click at [294, 657] on icon "68 / 58 73 / 63 83 / 73 93 / 83 103 / 93" at bounding box center [570, 449] width 1057 height 664
click at [285, 657] on icon at bounding box center [279, 690] width 21 height 135
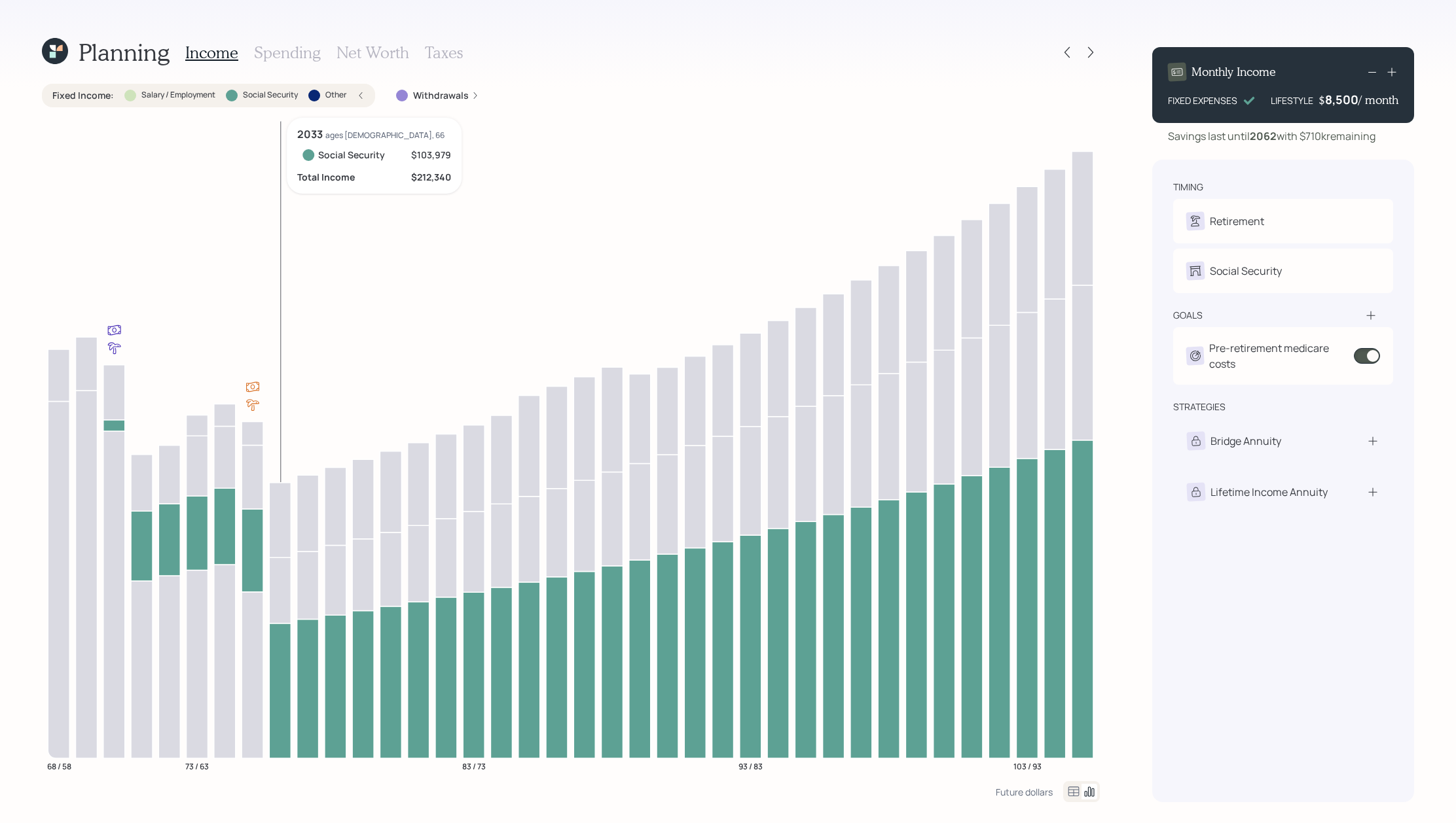
click at [285, 657] on icon at bounding box center [279, 690] width 21 height 135
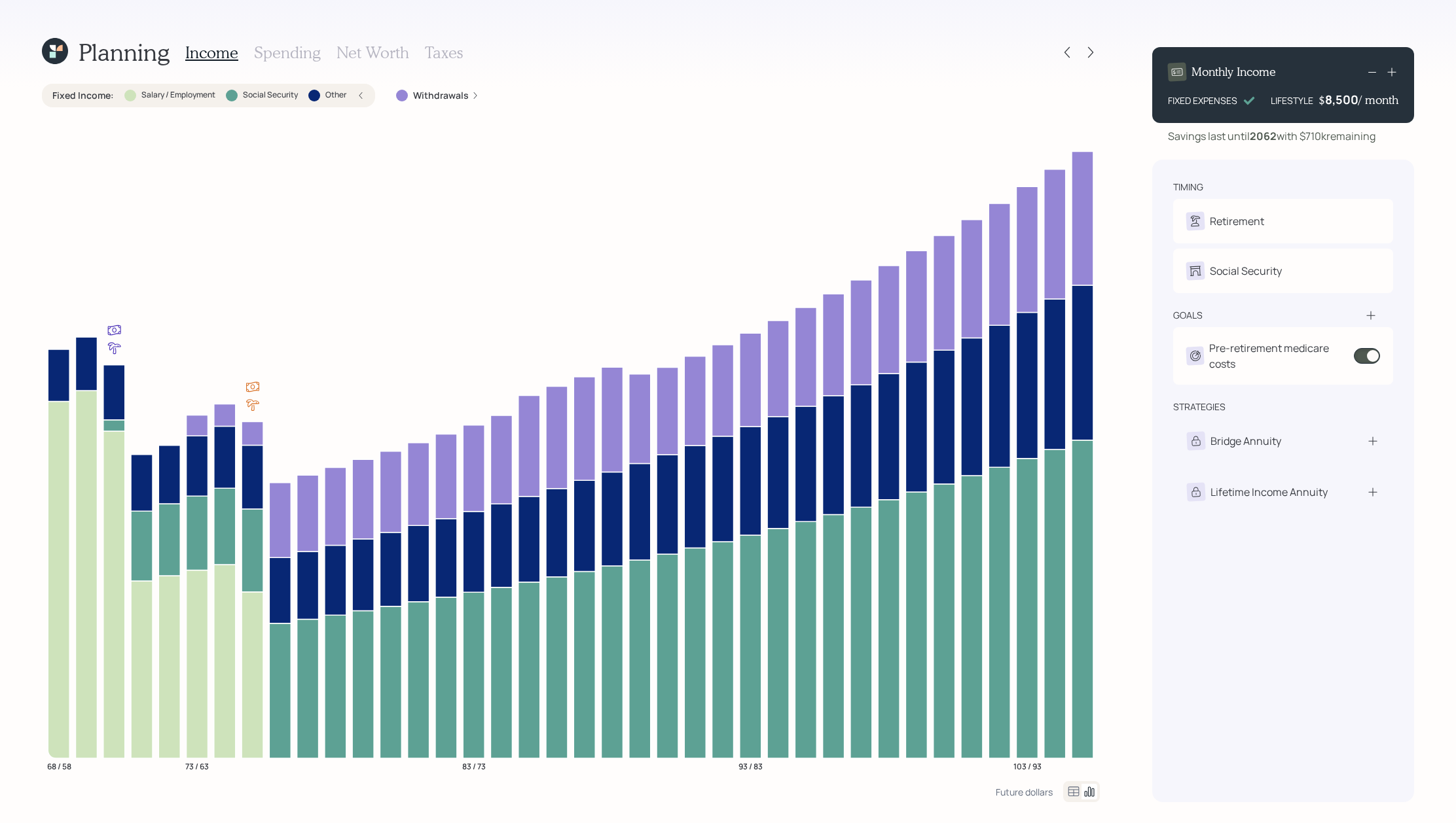
click at [349, 95] on div "Fixed Income : Salary / Employment Social Security Other" at bounding box center [208, 96] width 313 height 13
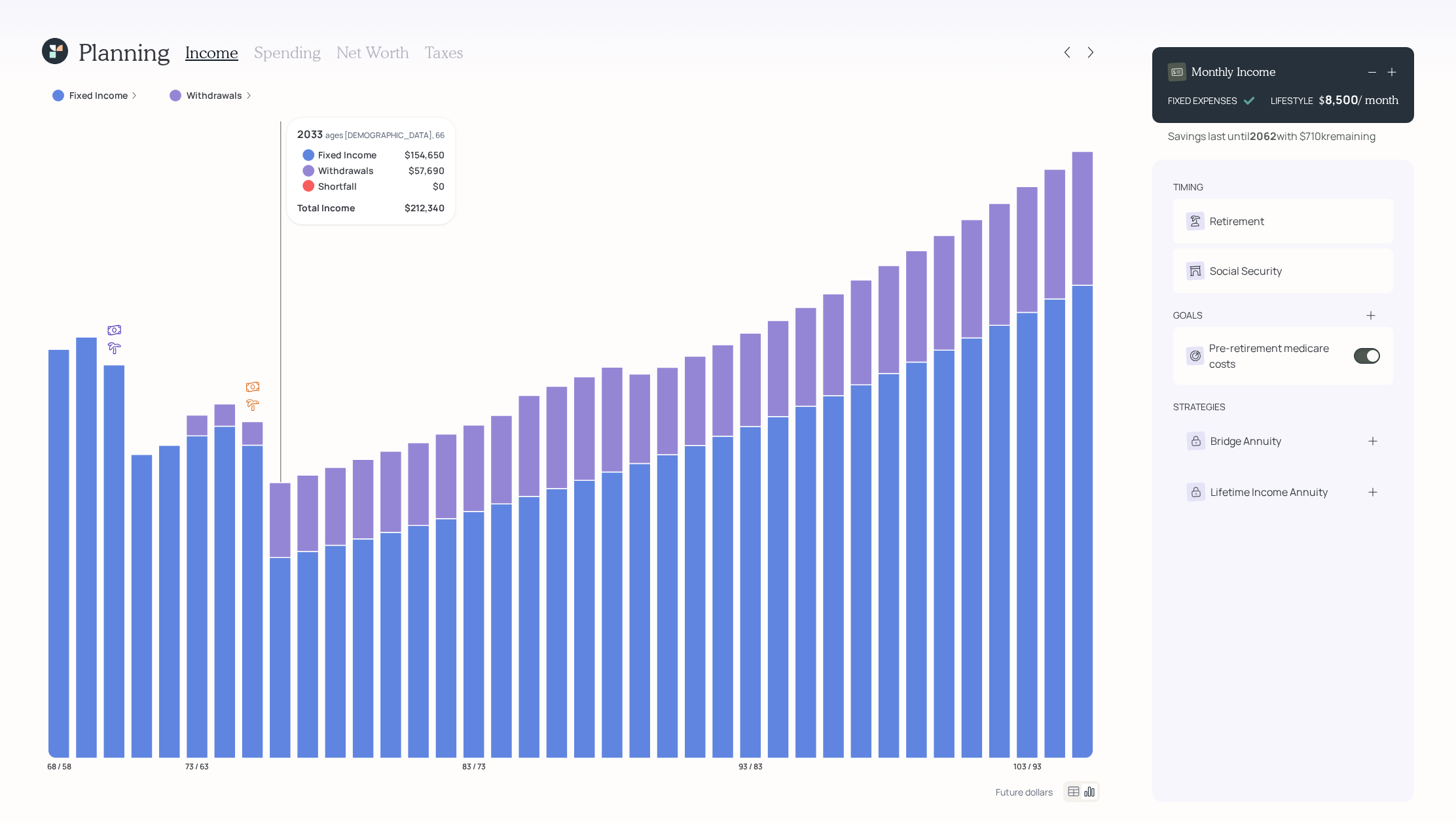
click at [279, 622] on icon at bounding box center [279, 657] width 21 height 201
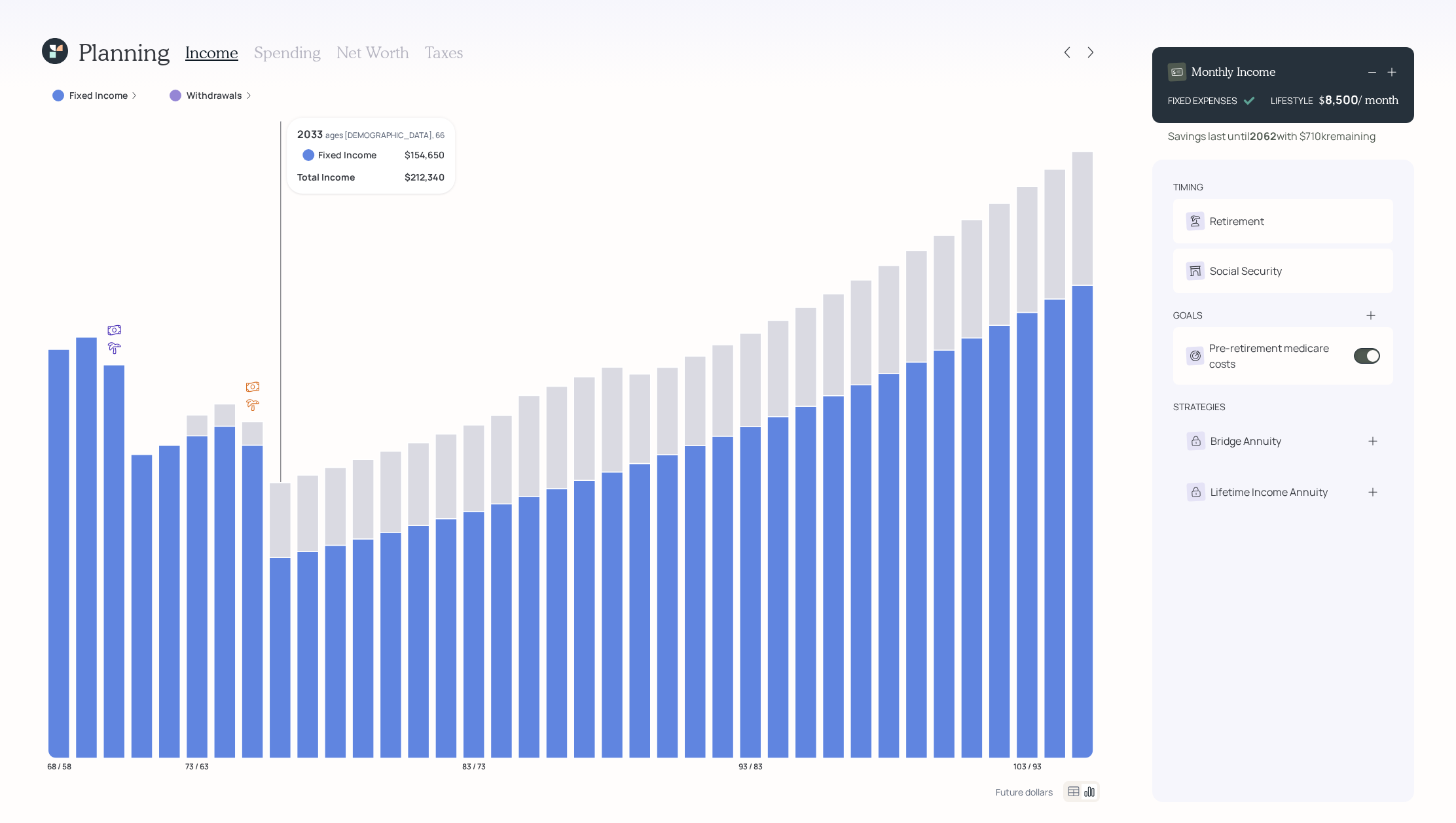
click at [279, 622] on icon at bounding box center [279, 657] width 21 height 201
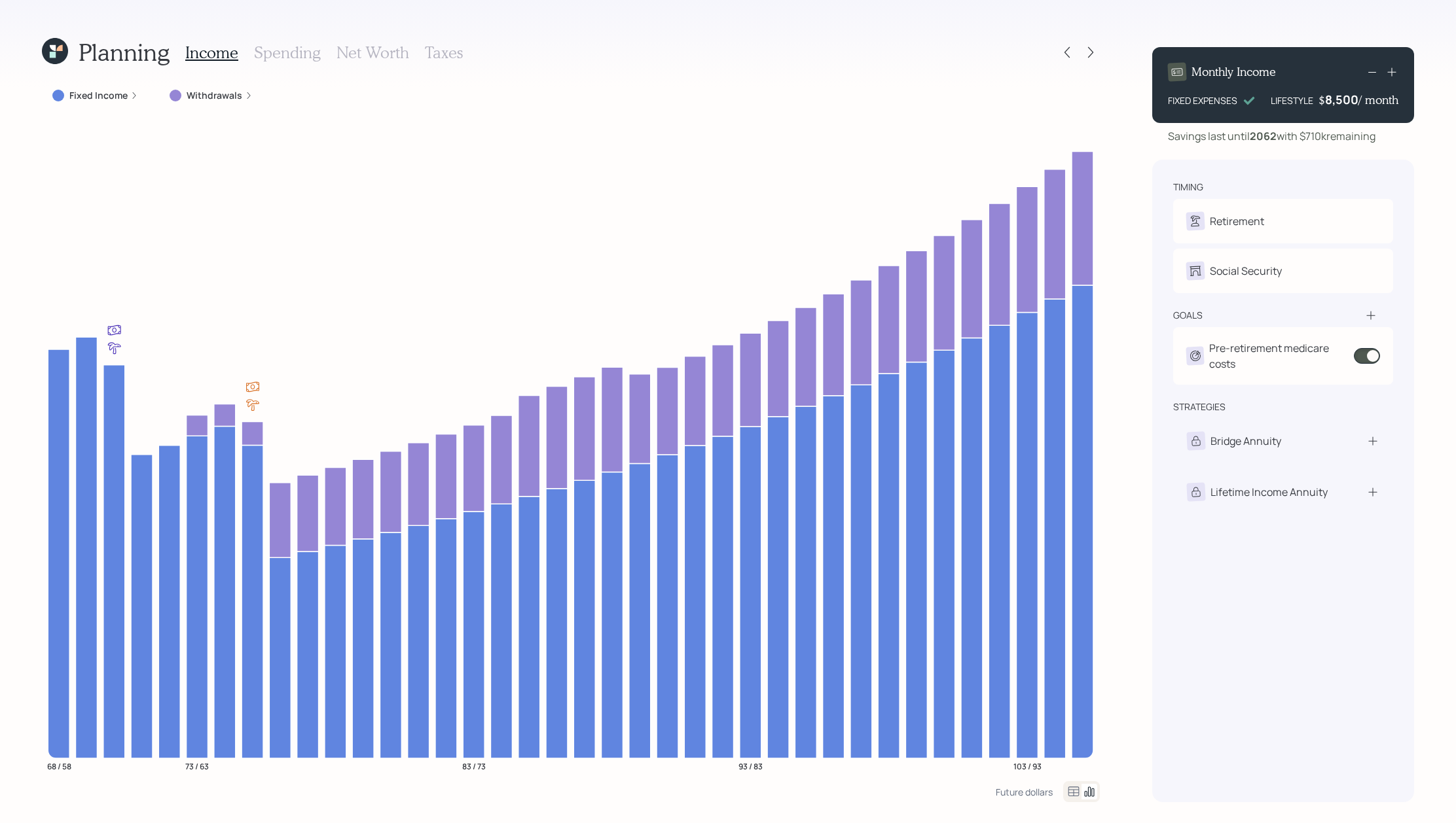
click at [266, 60] on h3 "Spending" at bounding box center [287, 52] width 67 height 19
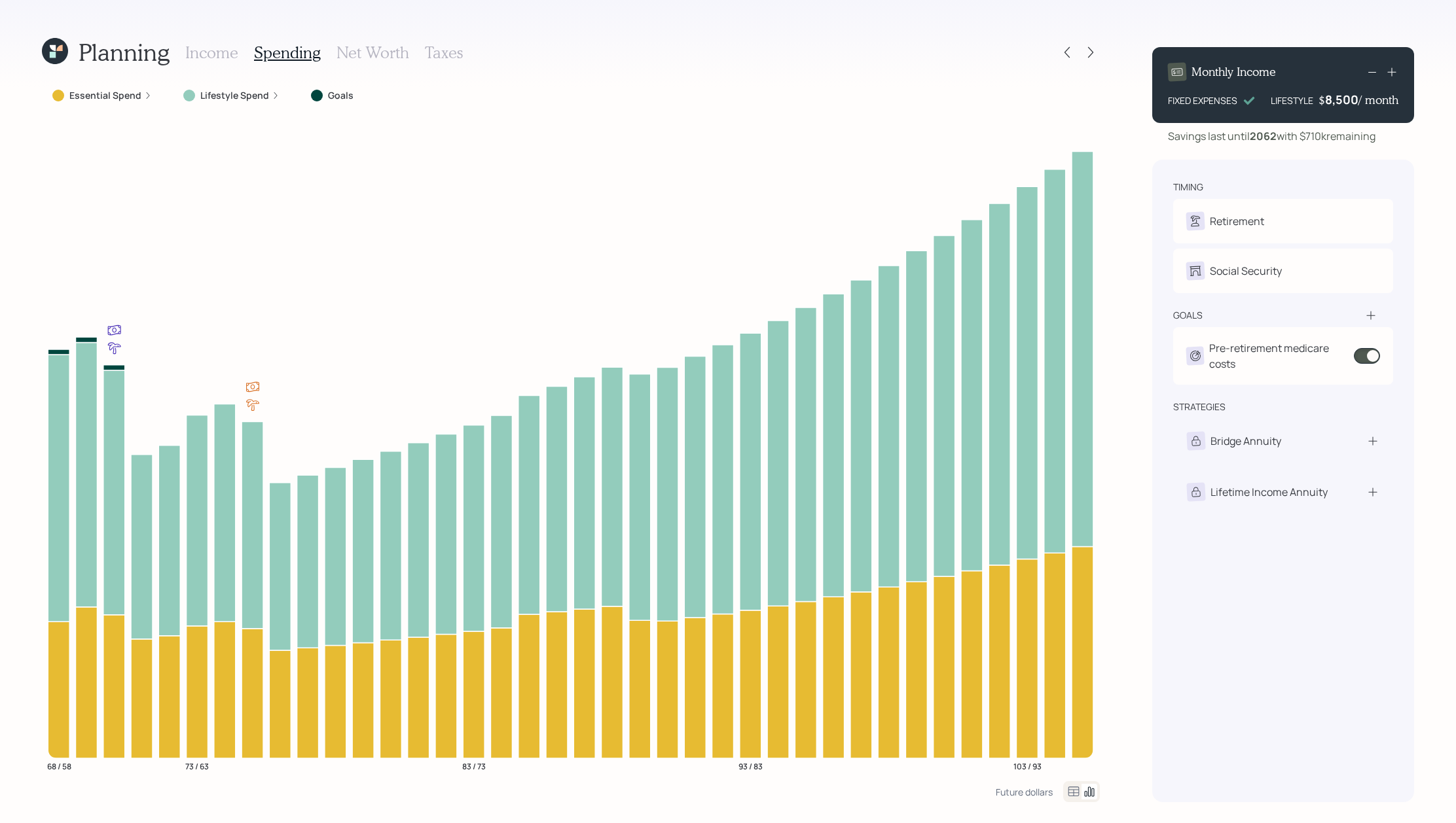
click at [1069, 787] on icon at bounding box center [1073, 792] width 11 height 10
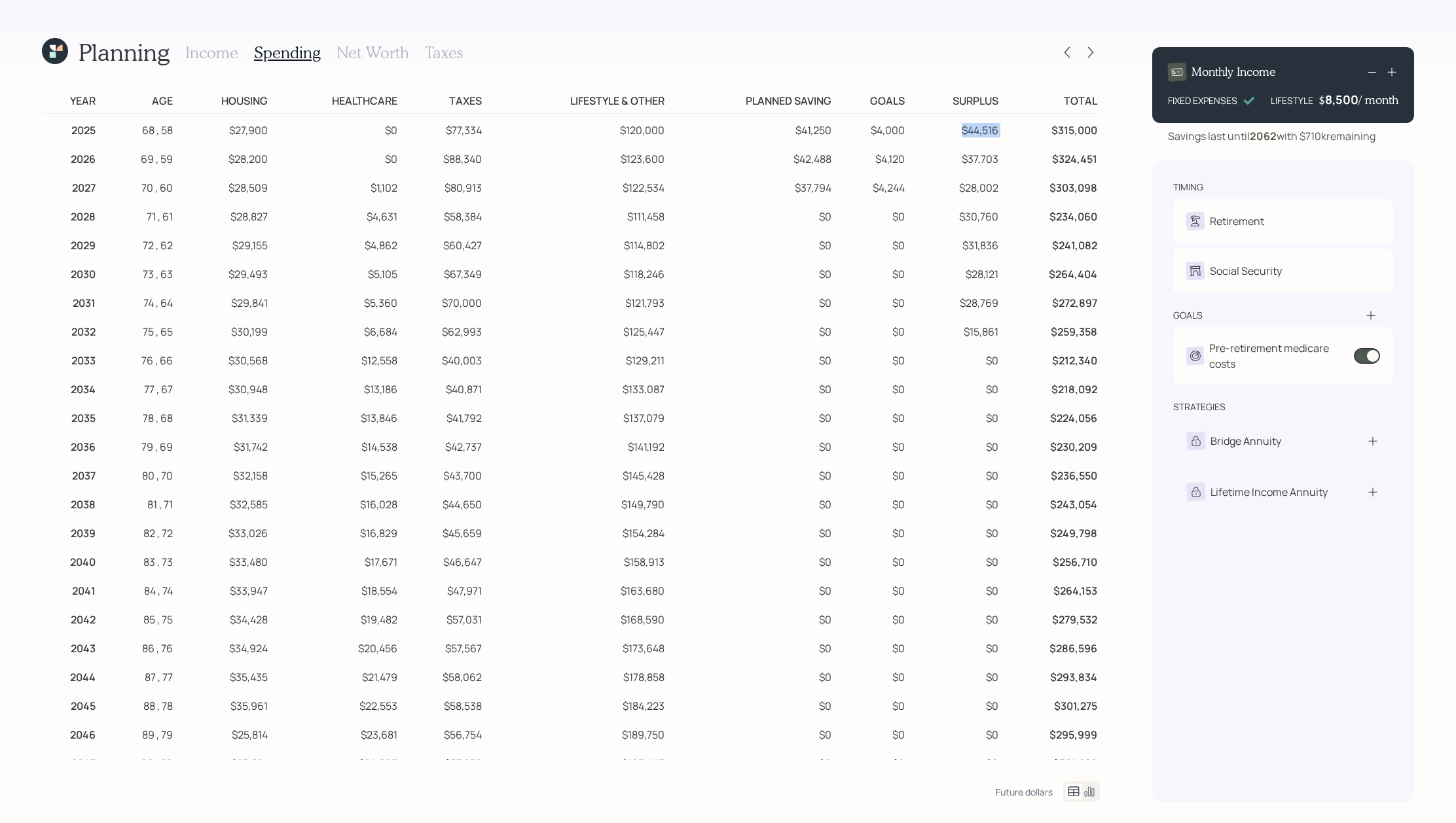
drag, startPoint x: 1009, startPoint y: 125, endPoint x: 960, endPoint y: 125, distance: 49.0
click at [960, 125] on tr "2025 68 , 58 $27,900 $0 $77,334 $120,000 $41,250 $4,000 $44,516 $315,000" at bounding box center [570, 129] width 1057 height 30
drag, startPoint x: 1010, startPoint y: 157, endPoint x: 948, endPoint y: 156, distance: 62.0
click at [948, 156] on tr "2026 69 , 59 $28,200 $0 $88,340 $123,600 $42,488 $4,120 $37,703 $324,451" at bounding box center [570, 157] width 1057 height 29
drag, startPoint x: 1009, startPoint y: 183, endPoint x: 957, endPoint y: 190, distance: 52.5
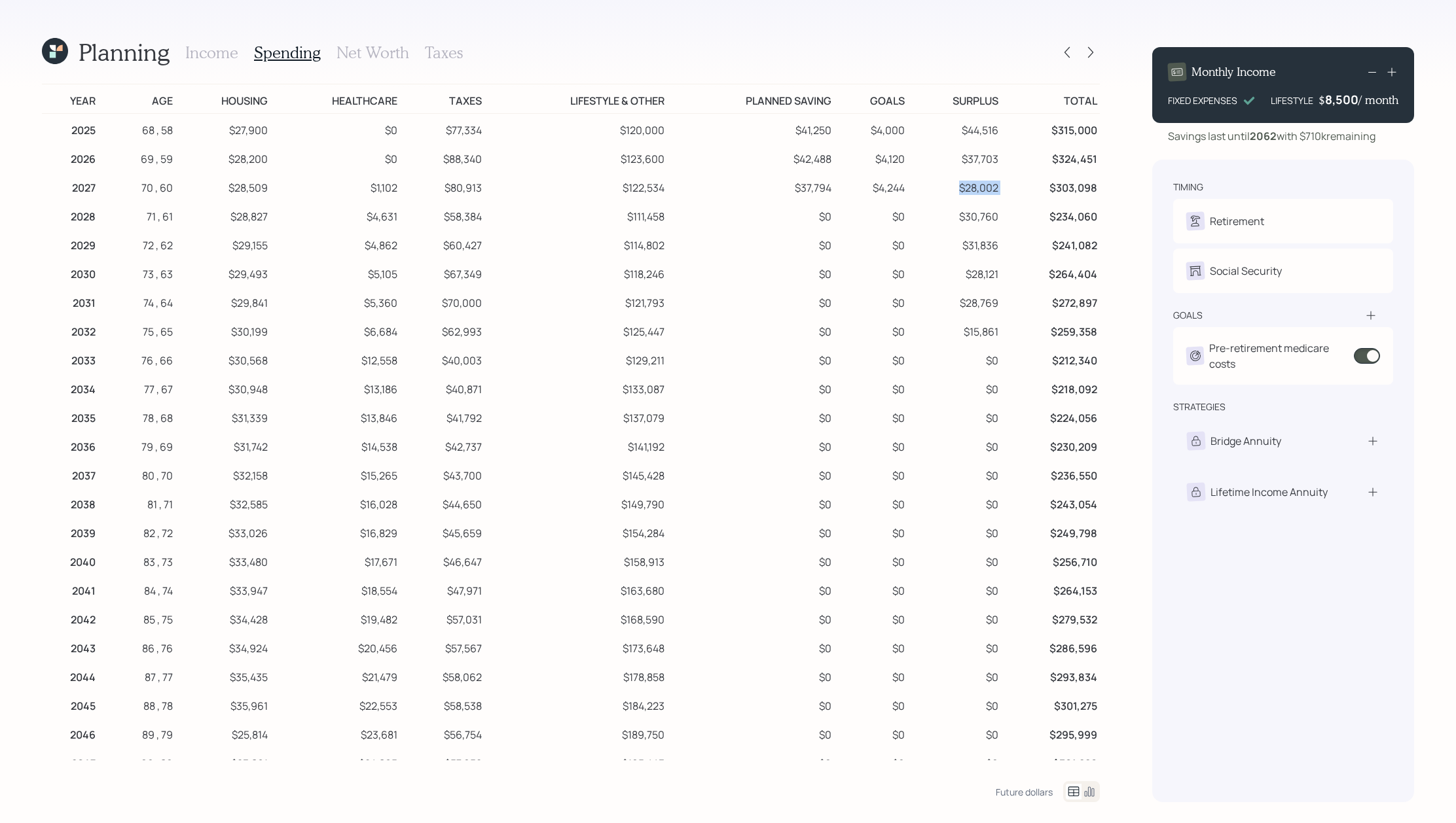
click at [957, 190] on tr "2027 70 , 60 $28,509 $1,102 $80,913 $122,534 $37,794 $4,244 $28,002 $303,098" at bounding box center [570, 185] width 1057 height 29
click at [985, 143] on td "$37,703" at bounding box center [953, 157] width 93 height 29
drag, startPoint x: 1003, startPoint y: 105, endPoint x: 938, endPoint y: 105, distance: 65.0
click at [938, 105] on tr "Year Age Housing Healthcare Taxes Lifestyle & Other Planned Saving Goals Surplu…" at bounding box center [570, 99] width 1057 height 30
click at [992, 241] on td "$31,836" at bounding box center [953, 243] width 93 height 29
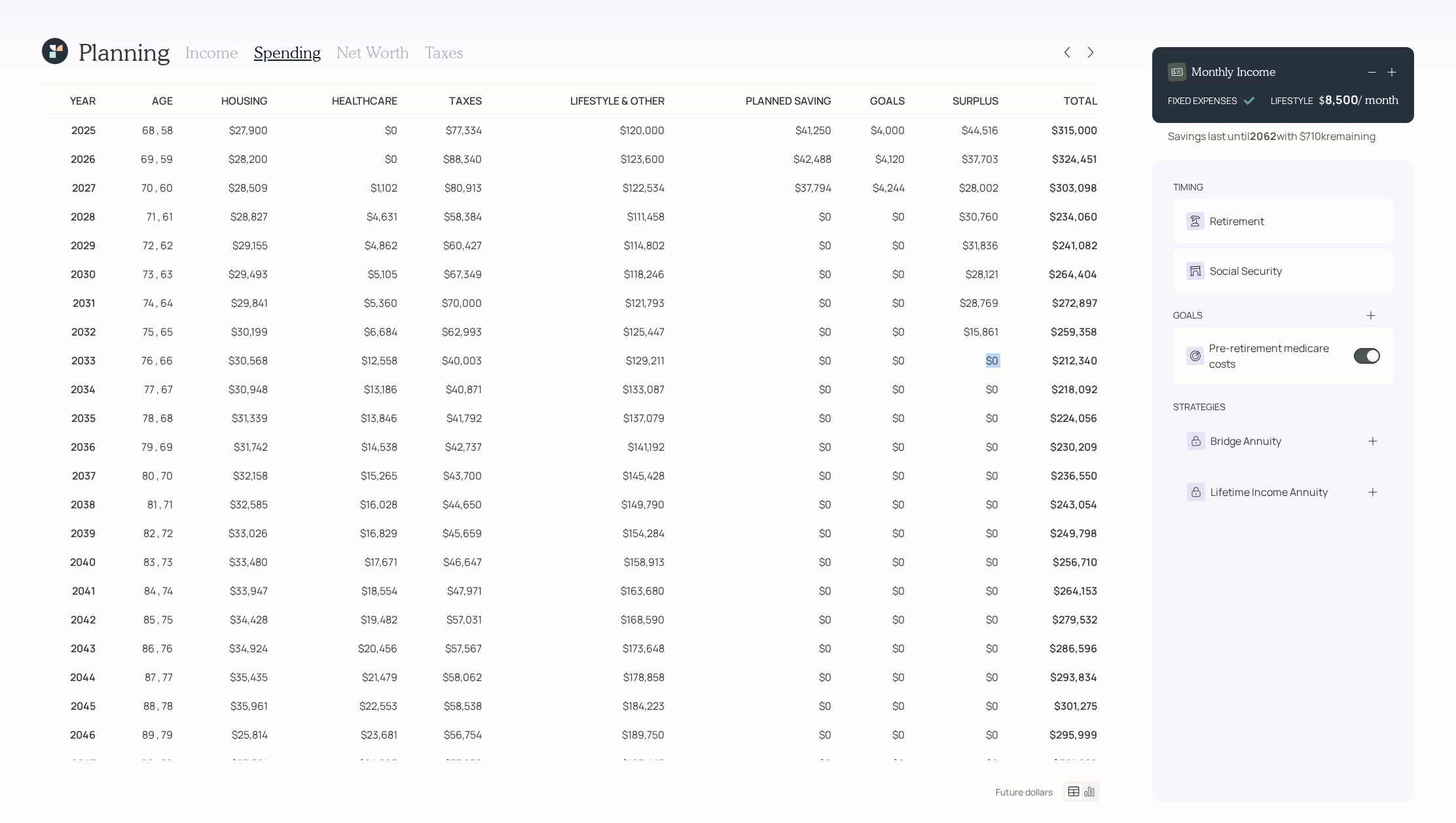
drag, startPoint x: 1013, startPoint y: 351, endPoint x: 971, endPoint y: 360, distance: 43.0
click at [971, 360] on tr "2033 76 , 66 $30,568 $12,558 $40,003 $129,211 $0 $0 $0 $212,340" at bounding box center [570, 358] width 1057 height 29
click at [1007, 328] on td "$259,358" at bounding box center [1050, 330] width 99 height 29
click at [368, 59] on h3 "Net Worth" at bounding box center [373, 52] width 73 height 19
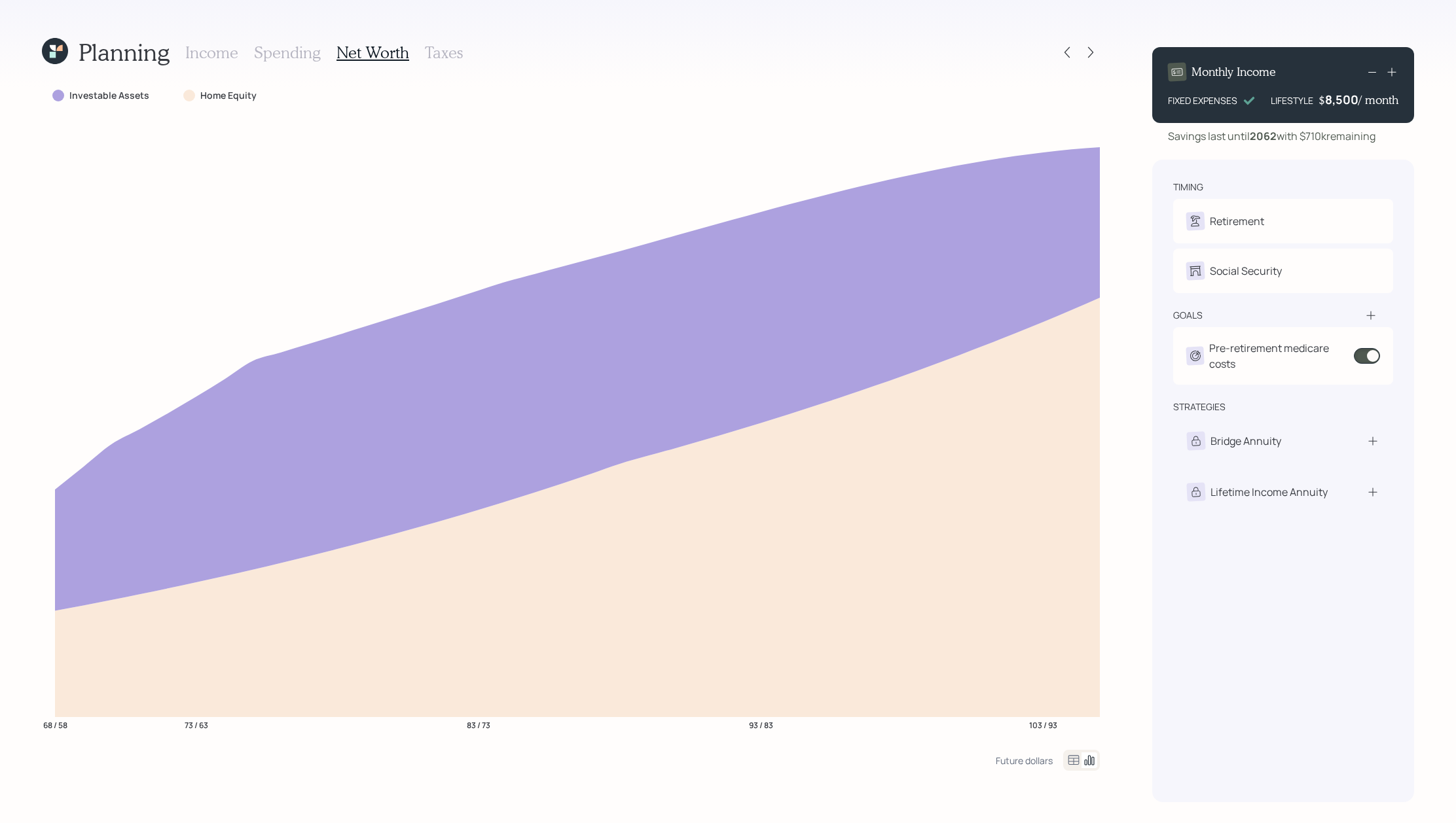
click at [304, 50] on h3 "Spending" at bounding box center [287, 52] width 67 height 19
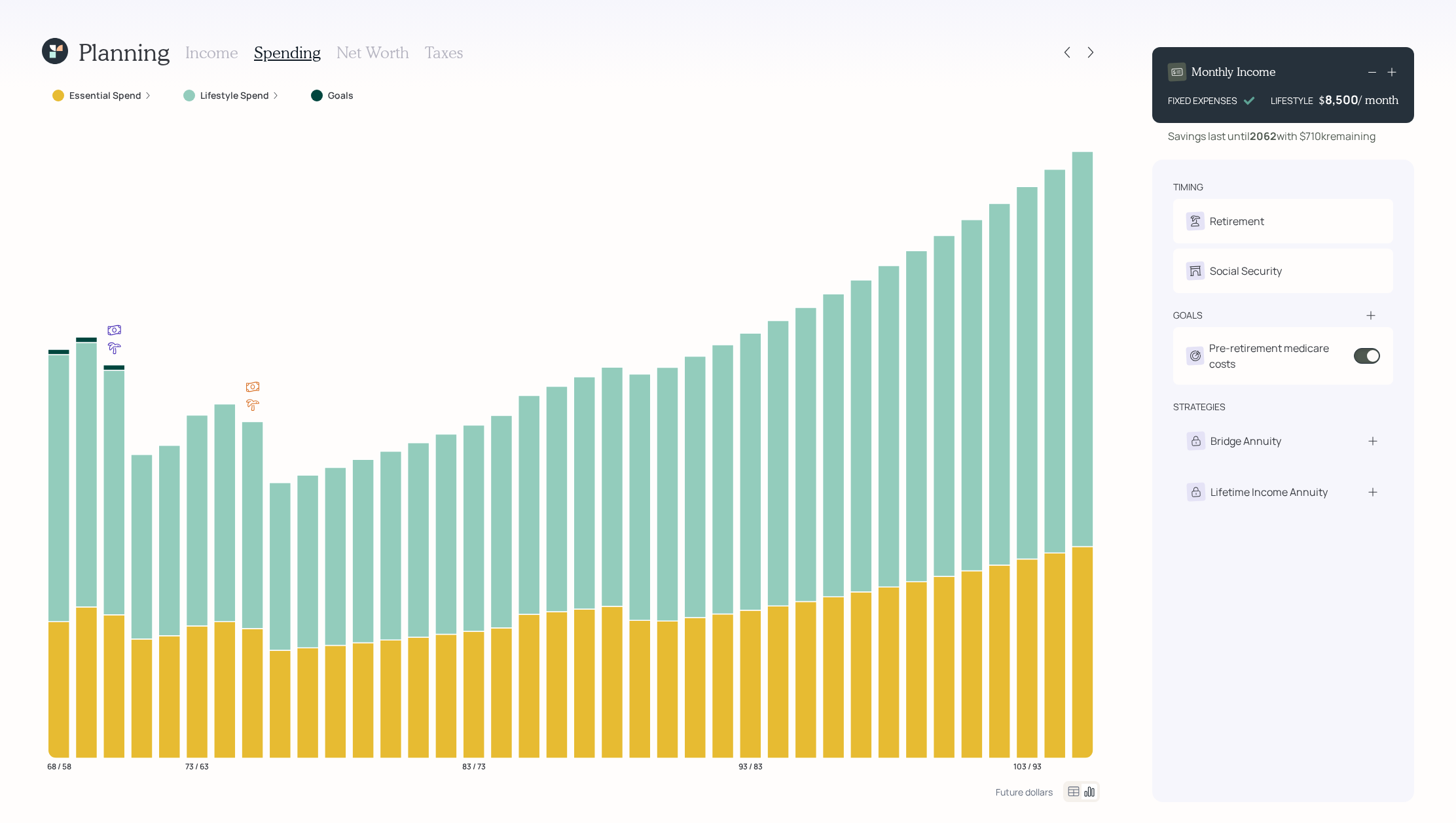
click at [1071, 799] on icon at bounding box center [1073, 791] width 16 height 16
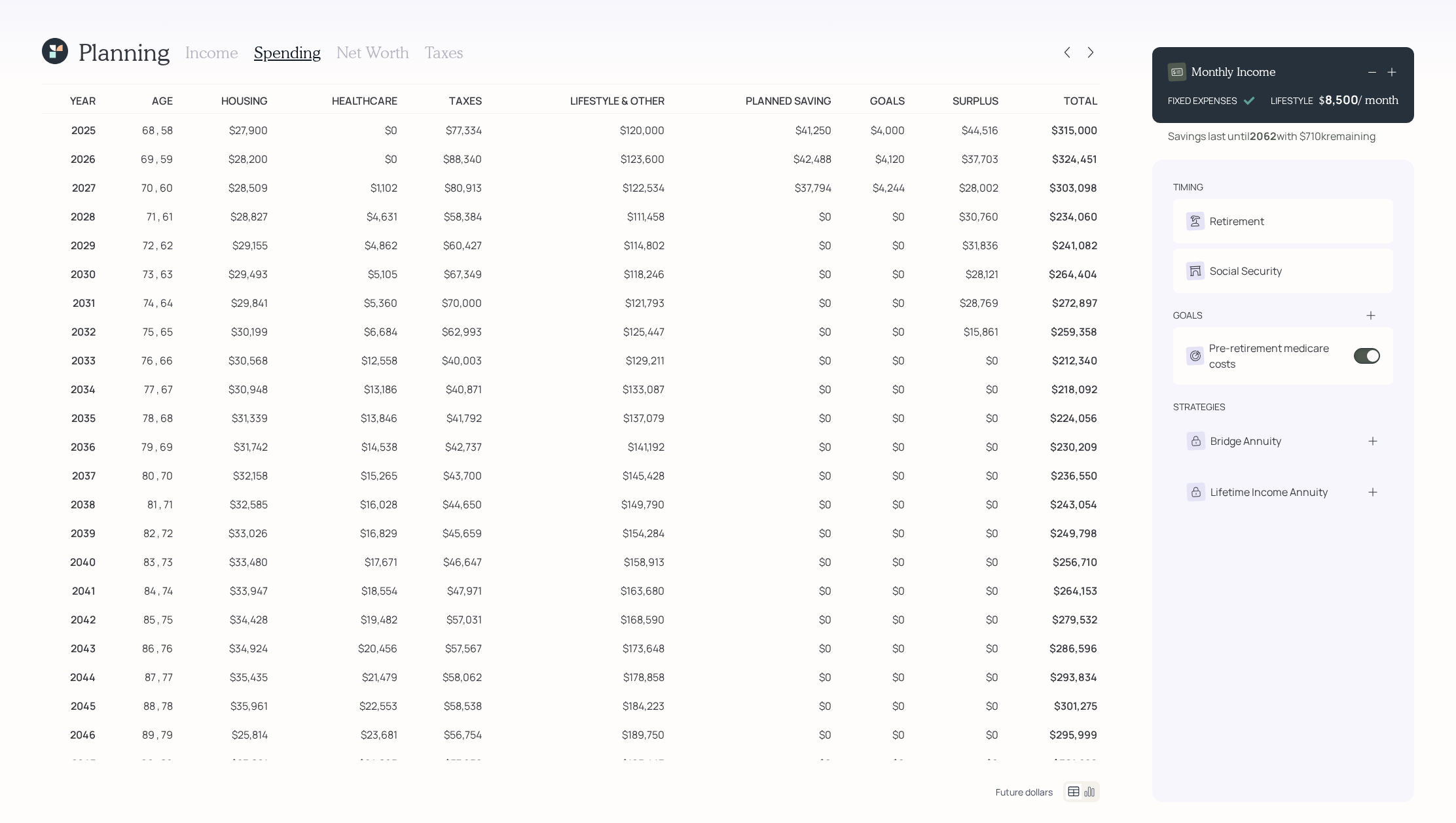
click at [1025, 786] on div "Future dollars" at bounding box center [1024, 792] width 57 height 12
drag, startPoint x: 100, startPoint y: 359, endPoint x: 57, endPoint y: 359, distance: 43.0
click at [57, 359] on tr "2033 76 , 66 $24,130 $9,914 $31,579 $102,000 $0 $0 $0 $167,623" at bounding box center [570, 358] width 1057 height 29
drag, startPoint x: 1099, startPoint y: 360, endPoint x: 1030, endPoint y: 360, distance: 69.0
click at [1030, 360] on td "$167,623" at bounding box center [1052, 358] width 96 height 29
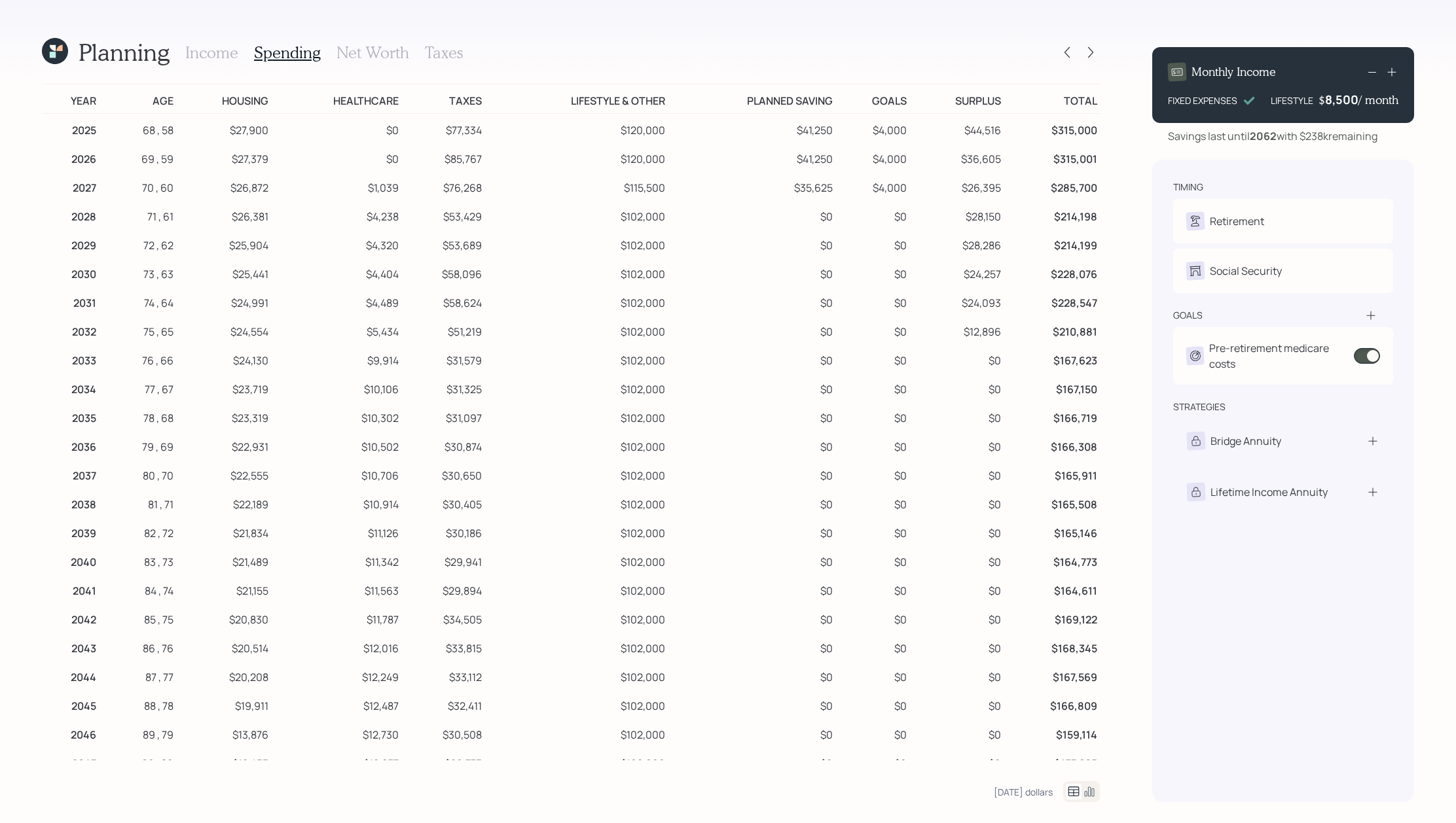
click at [1004, 150] on td "$315,001" at bounding box center [1052, 157] width 96 height 29
drag, startPoint x: 1001, startPoint y: 362, endPoint x: 986, endPoint y: 362, distance: 15.0
click at [986, 362] on td "$0" at bounding box center [957, 358] width 94 height 29
click at [985, 364] on td "$0" at bounding box center [957, 358] width 94 height 29
click at [205, 49] on h3 "Income" at bounding box center [212, 52] width 53 height 19
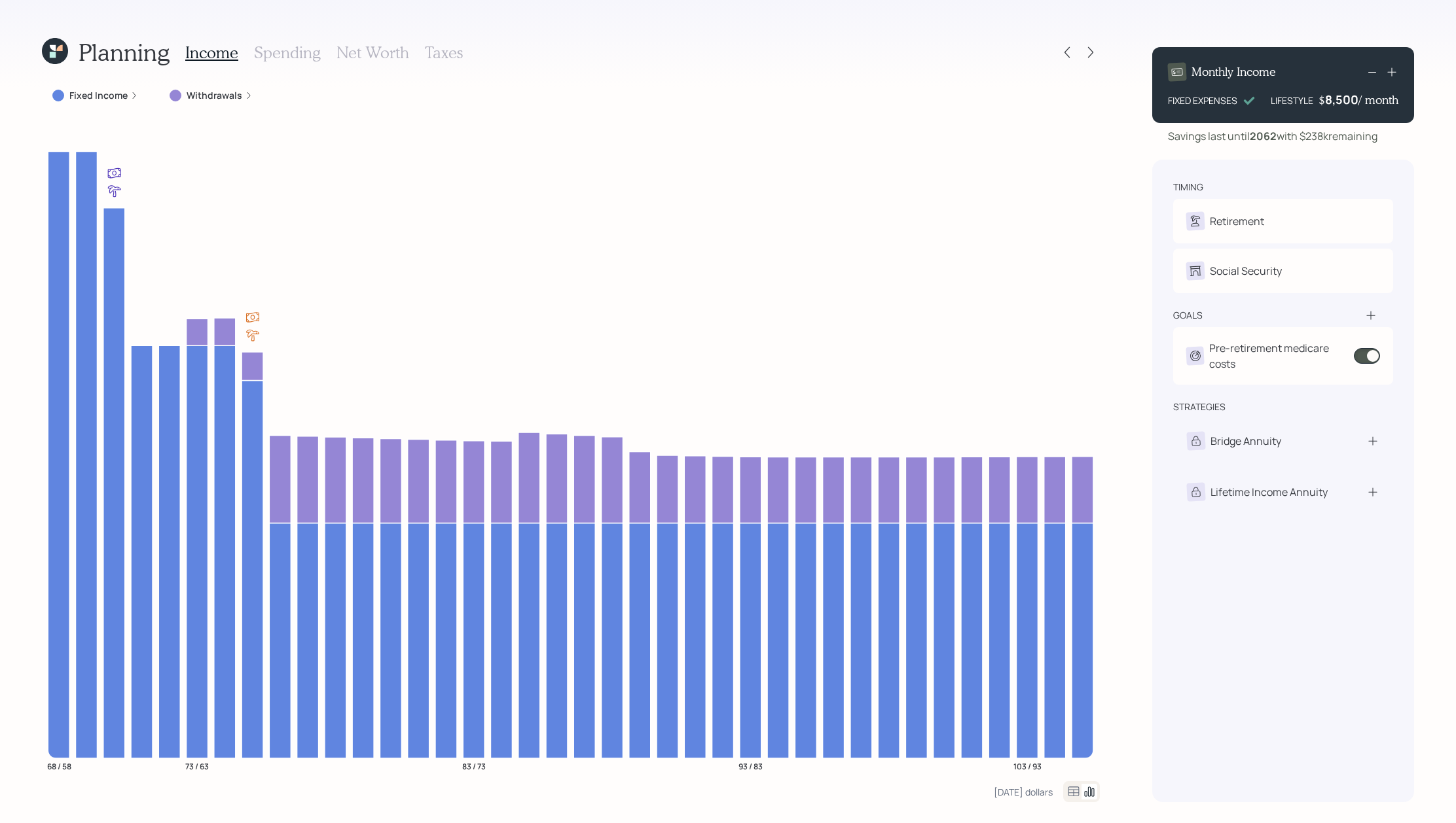
click at [1072, 787] on icon at bounding box center [1073, 792] width 11 height 10
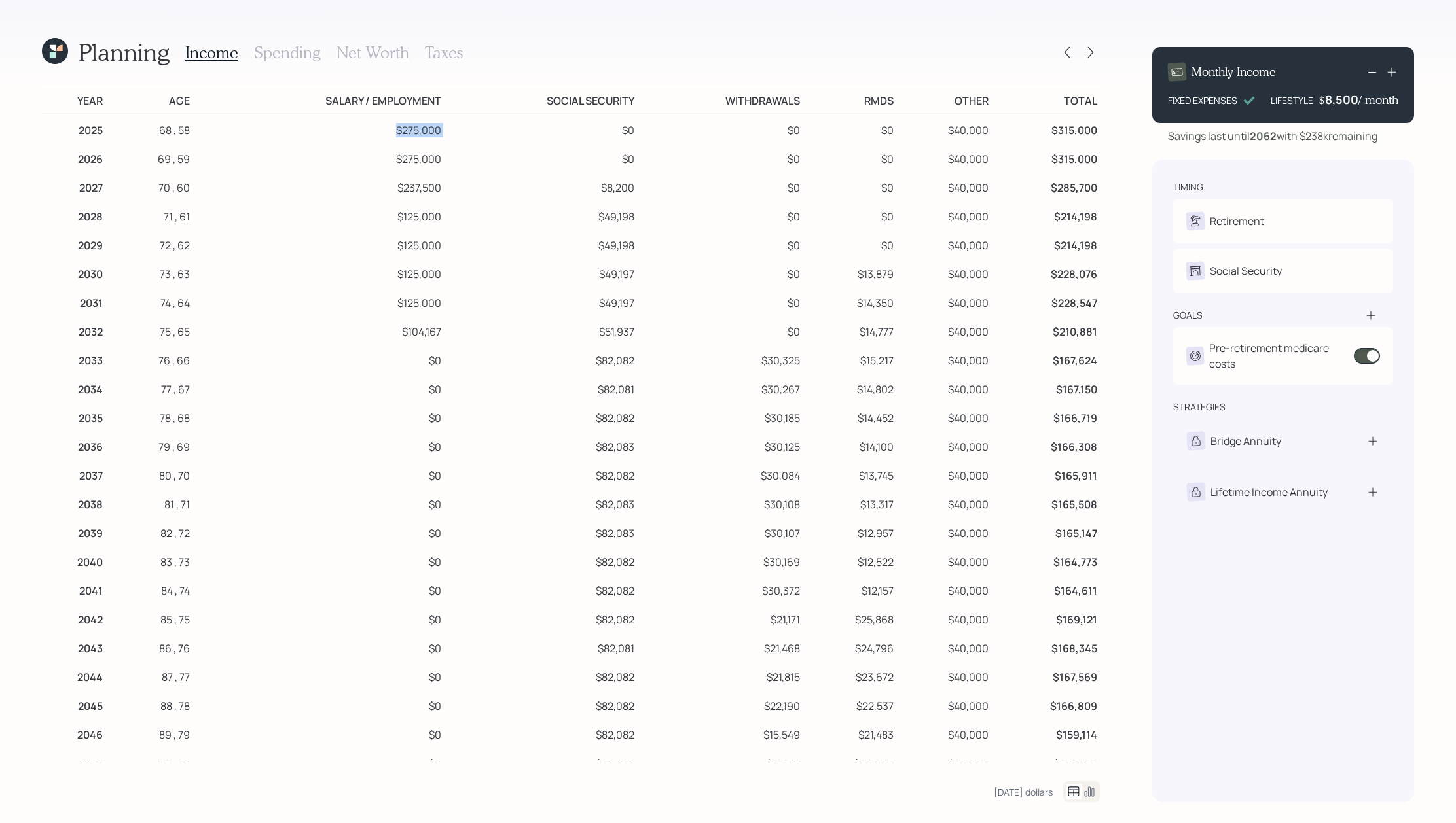
drag, startPoint x: 453, startPoint y: 136, endPoint x: 327, endPoint y: 136, distance: 126.0
click at [327, 136] on tr "2025 68 , 58 $275,000 $0 $0 $0 $40,000 $315,000" at bounding box center [570, 129] width 1057 height 30
click at [451, 136] on td "$0" at bounding box center [541, 129] width 193 height 30
click at [1082, 787] on icon at bounding box center [1089, 791] width 16 height 16
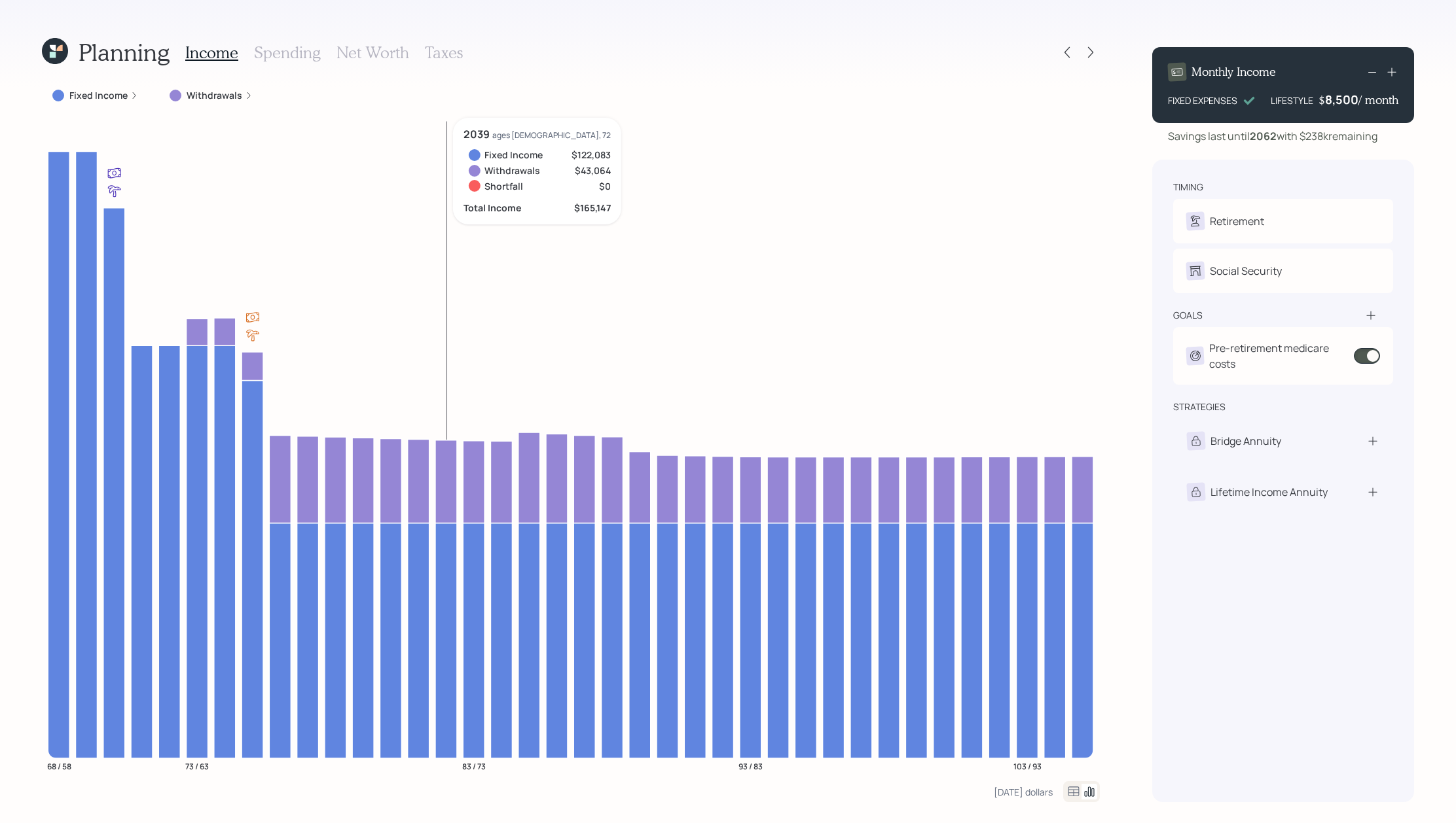
click at [316, 58] on h3 "Spending" at bounding box center [287, 52] width 67 height 19
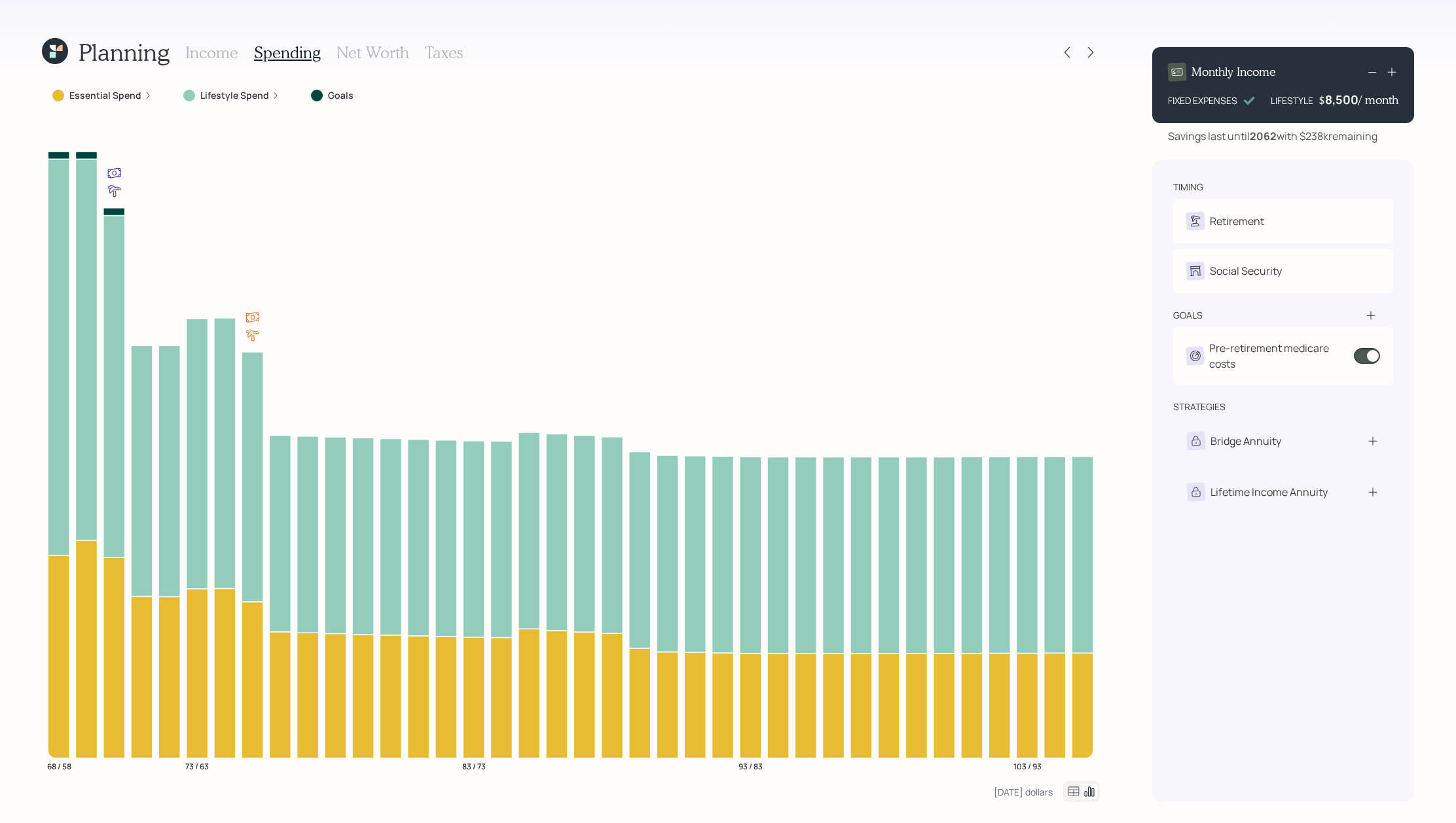
click at [1072, 793] on icon at bounding box center [1073, 792] width 11 height 10
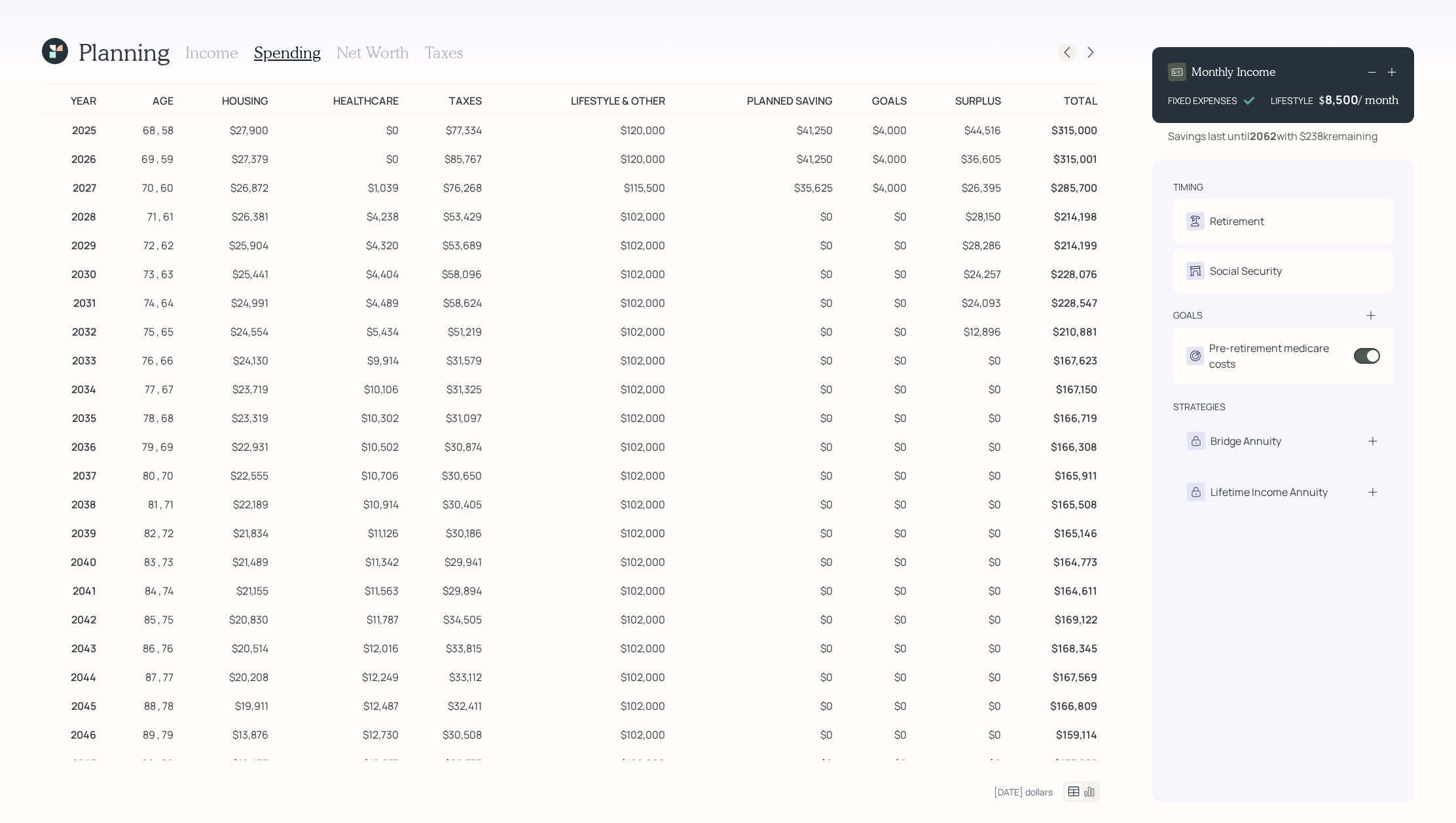
click at [1069, 52] on icon at bounding box center [1067, 52] width 13 height 13
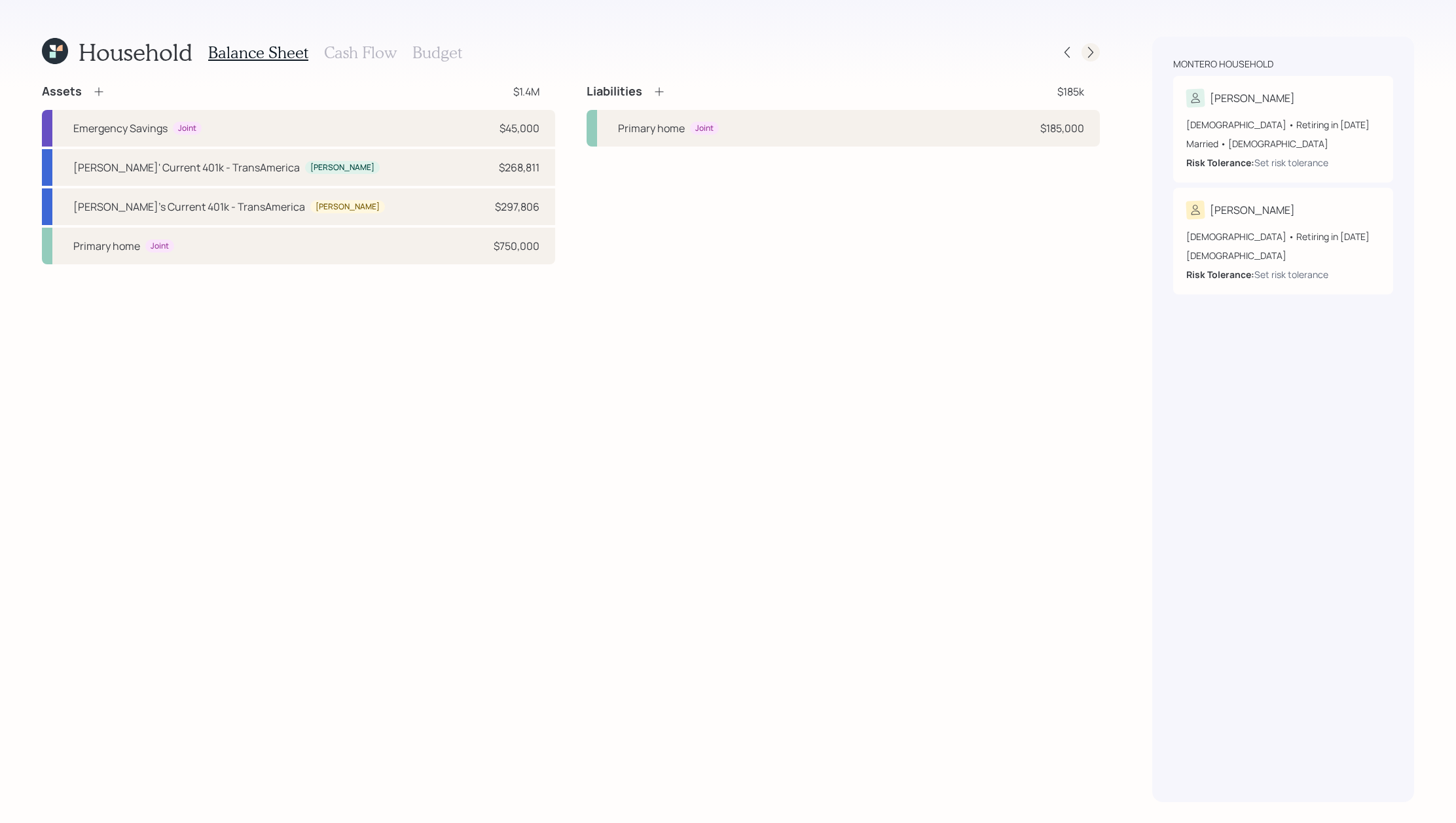
click at [1096, 53] on icon at bounding box center [1091, 52] width 13 height 13
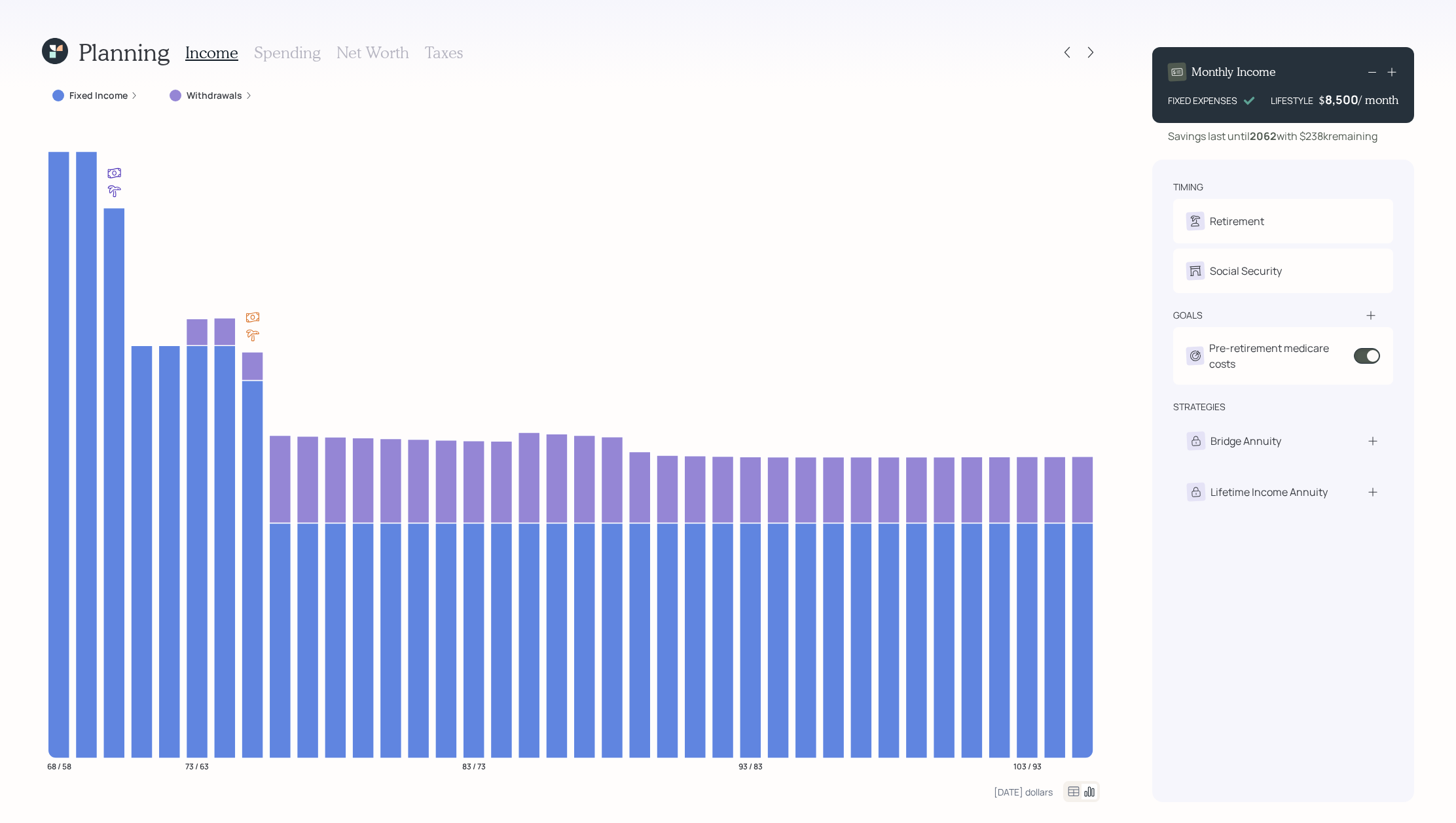
click at [380, 54] on h3 "Net Worth" at bounding box center [373, 52] width 73 height 19
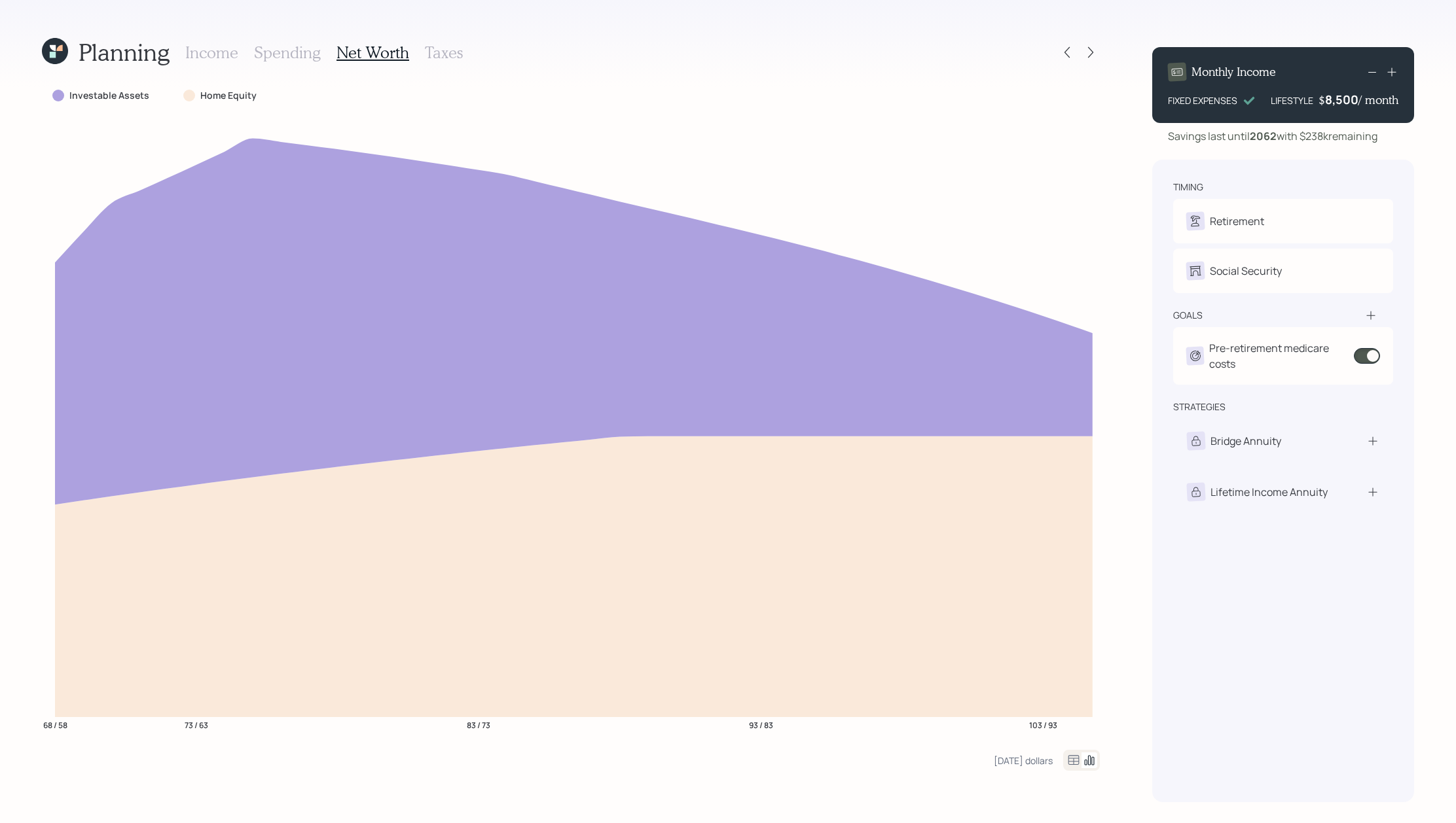
click at [1072, 768] on div at bounding box center [1081, 759] width 36 height 21
click at [1072, 766] on icon at bounding box center [1073, 759] width 16 height 16
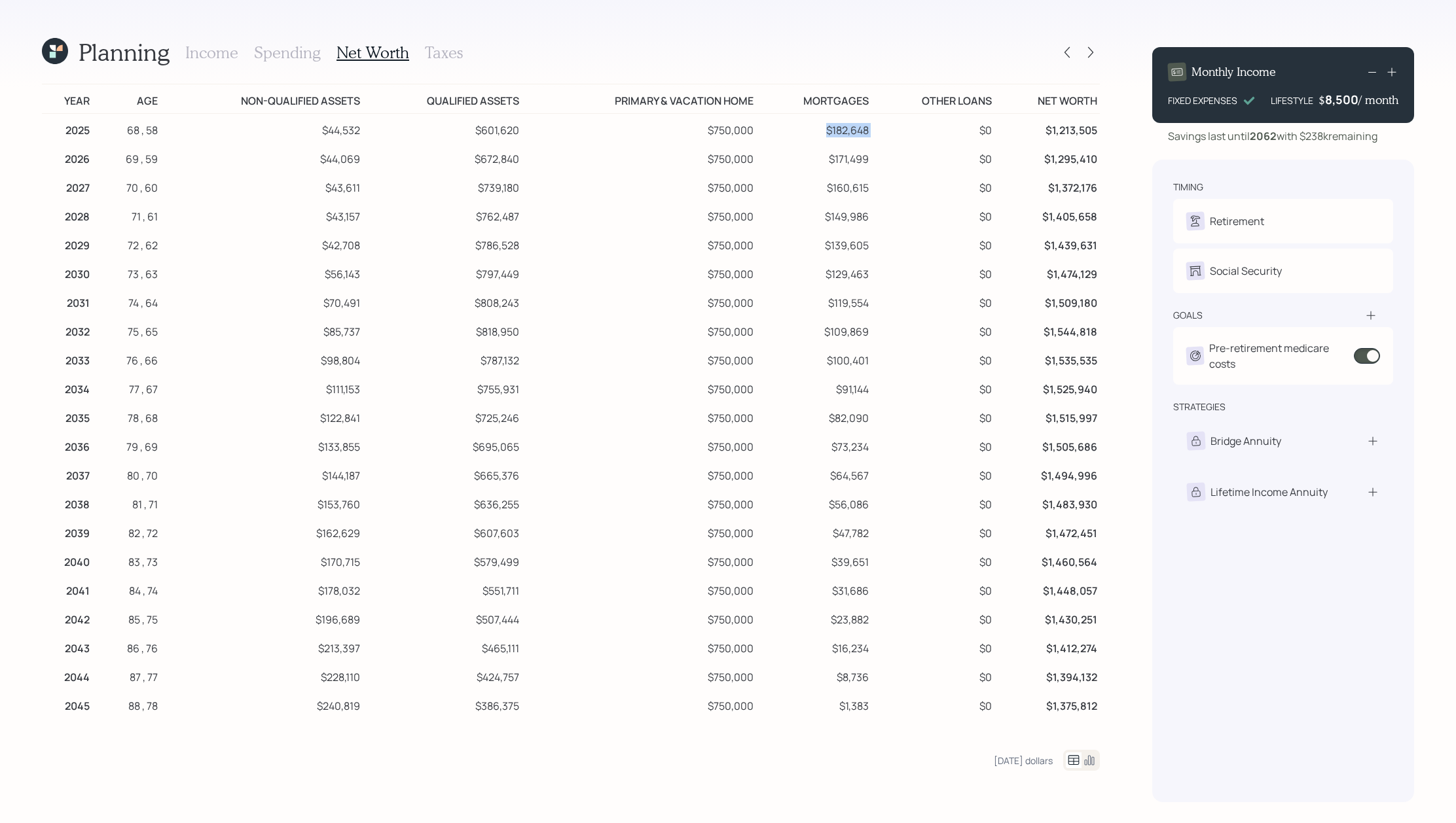
drag, startPoint x: 873, startPoint y: 130, endPoint x: 781, endPoint y: 137, distance: 92.3
click at [781, 137] on tr "2025 68 , 58 $44,532 $601,620 $750,000 $182,648 $0 $1,213,505" at bounding box center [570, 129] width 1057 height 30
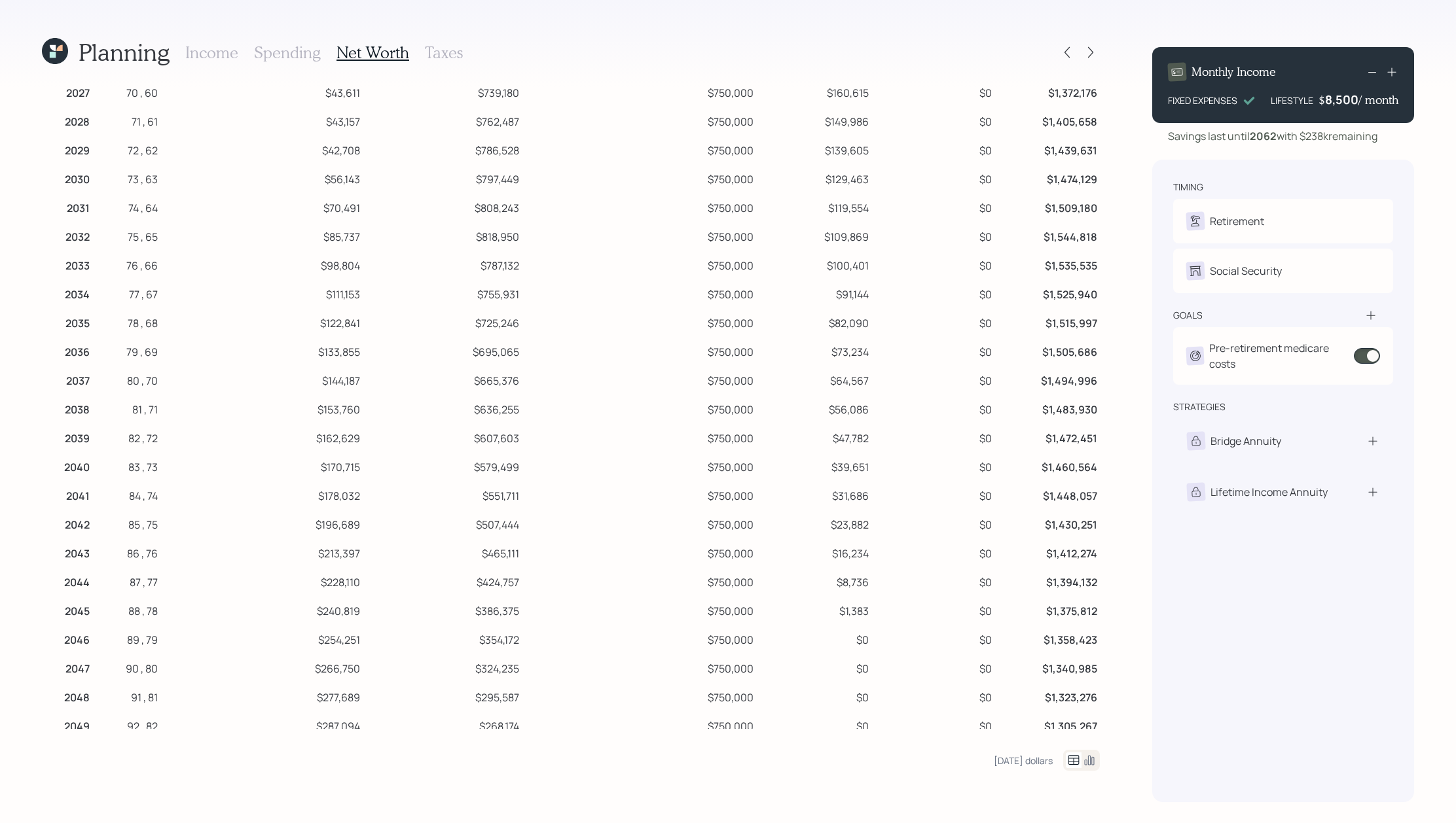
scroll to position [93, 0]
drag, startPoint x: 875, startPoint y: 616, endPoint x: 777, endPoint y: 616, distance: 98.0
click at [777, 616] on tr "2045 88 , 78 $240,819 $386,375 $750,000 $1,383 $0 $1,375,812" at bounding box center [570, 611] width 1057 height 29
click at [866, 607] on td "$1,383" at bounding box center [813, 611] width 115 height 29
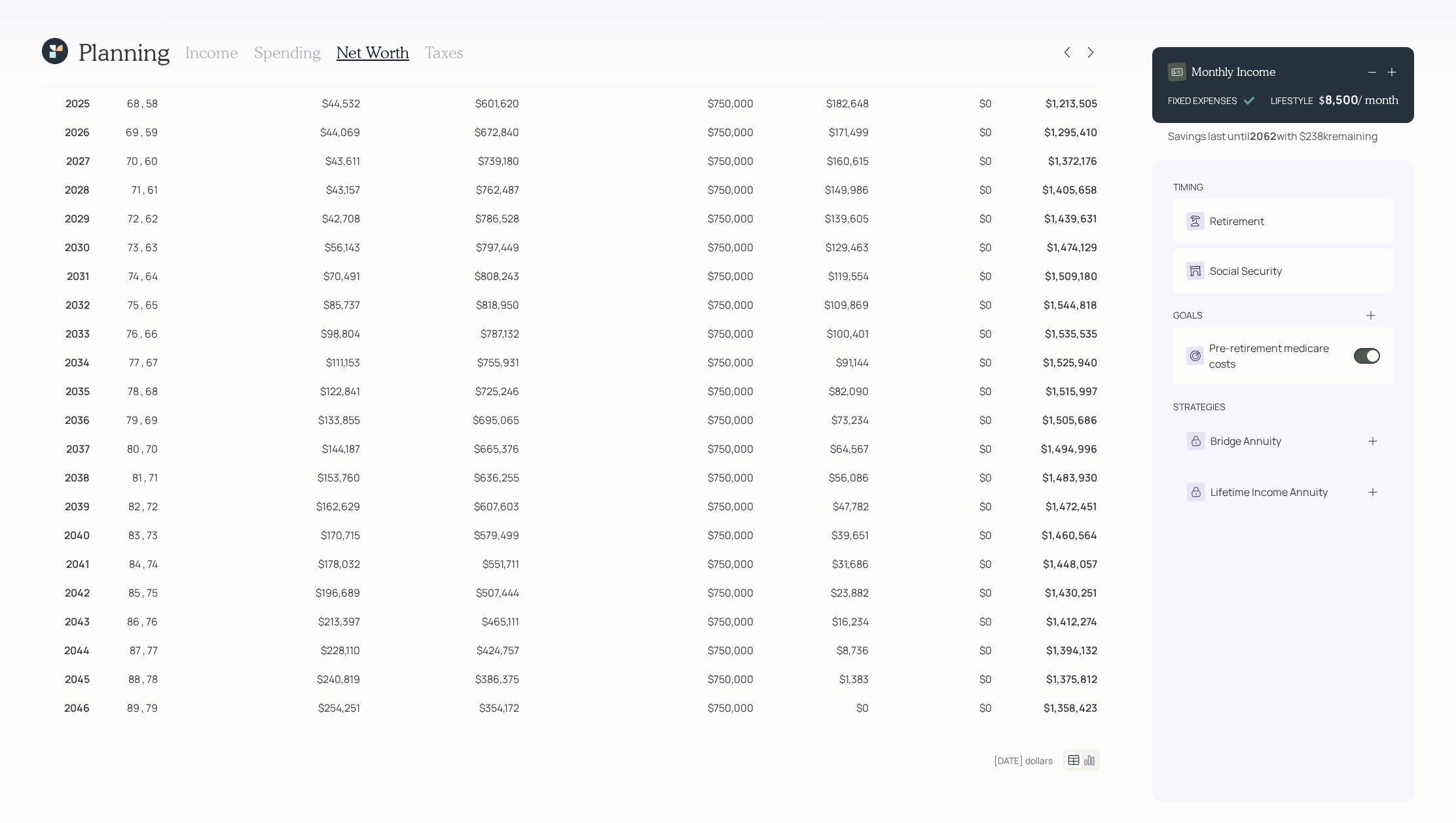
scroll to position [0, 0]
click at [1067, 49] on icon at bounding box center [1067, 52] width 13 height 13
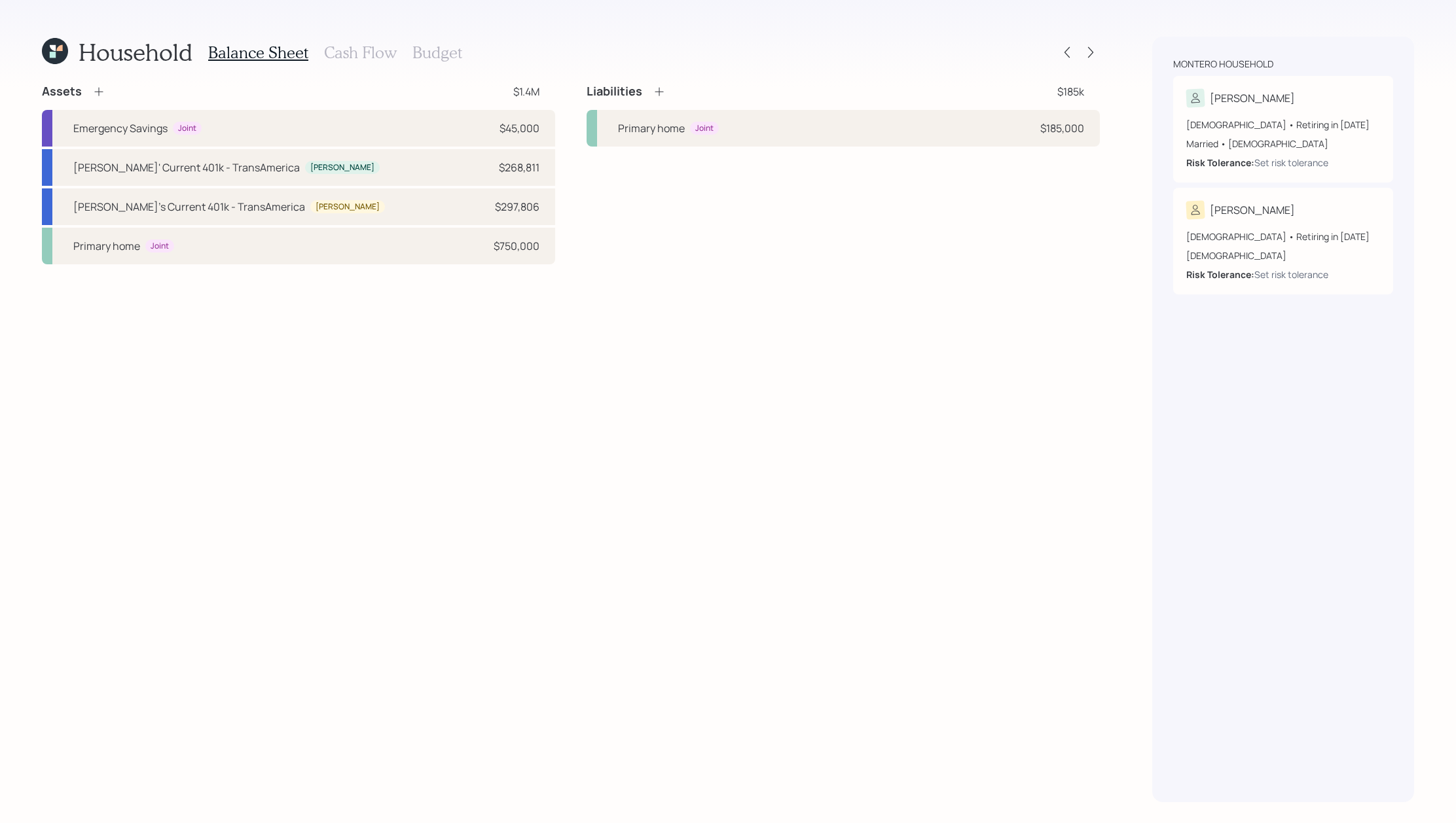
click at [340, 51] on h3 "Cash Flow" at bounding box center [360, 52] width 73 height 19
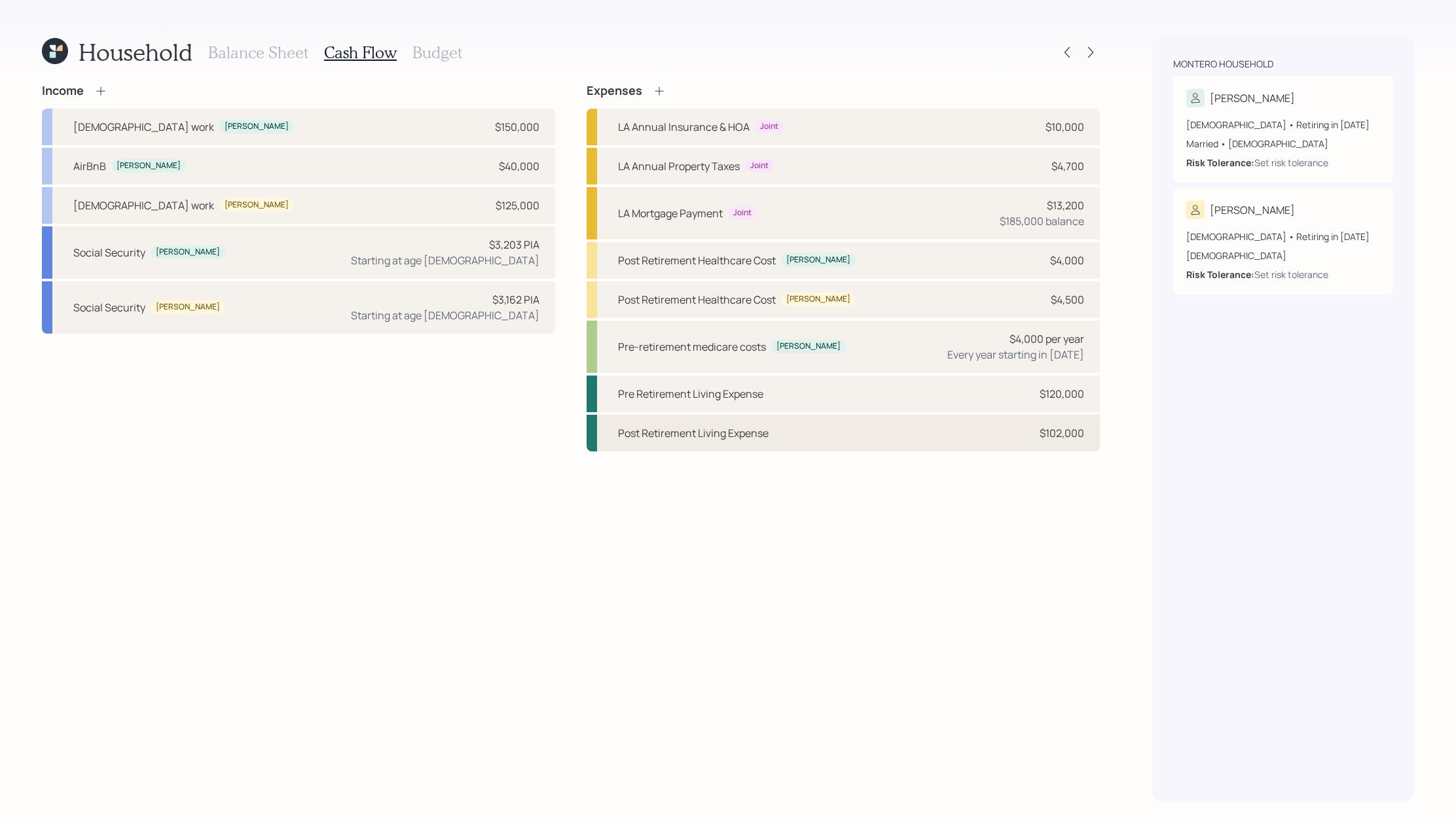
click at [1016, 441] on div "Post Retirement Living Expense $102,000" at bounding box center [843, 433] width 513 height 36
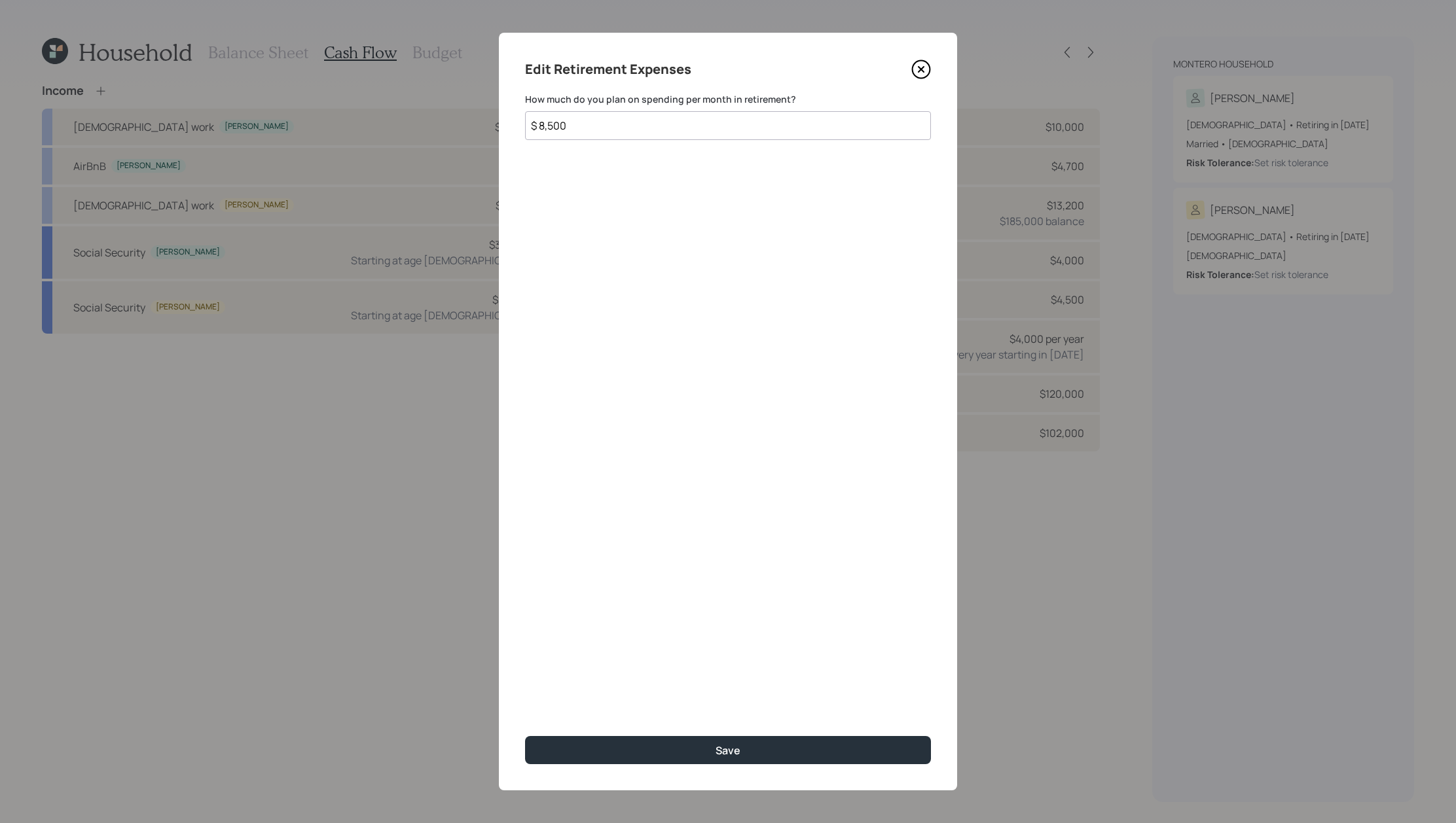
click at [912, 66] on icon at bounding box center [921, 69] width 20 height 20
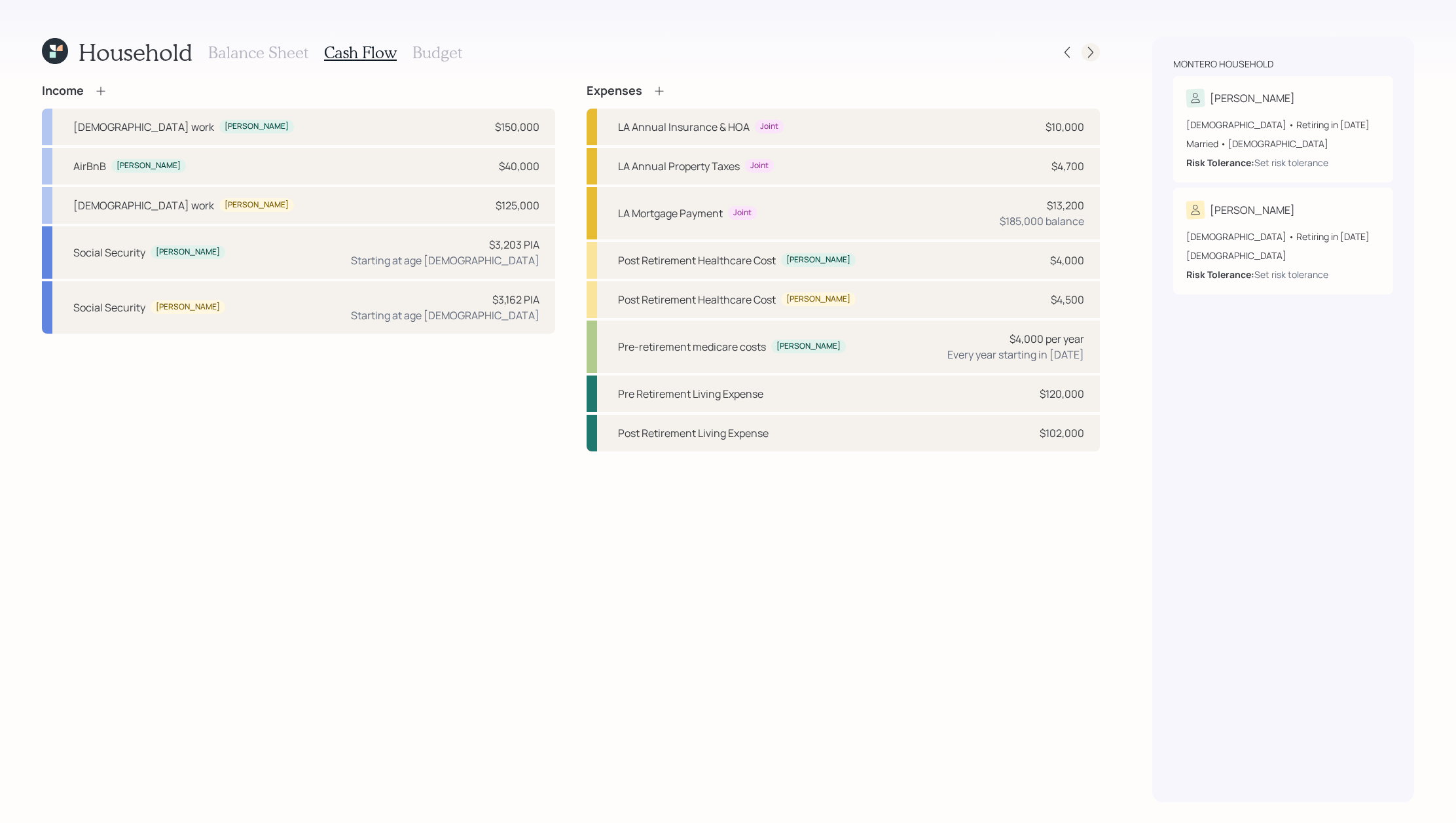
click at [1091, 49] on icon at bounding box center [1091, 52] width 13 height 13
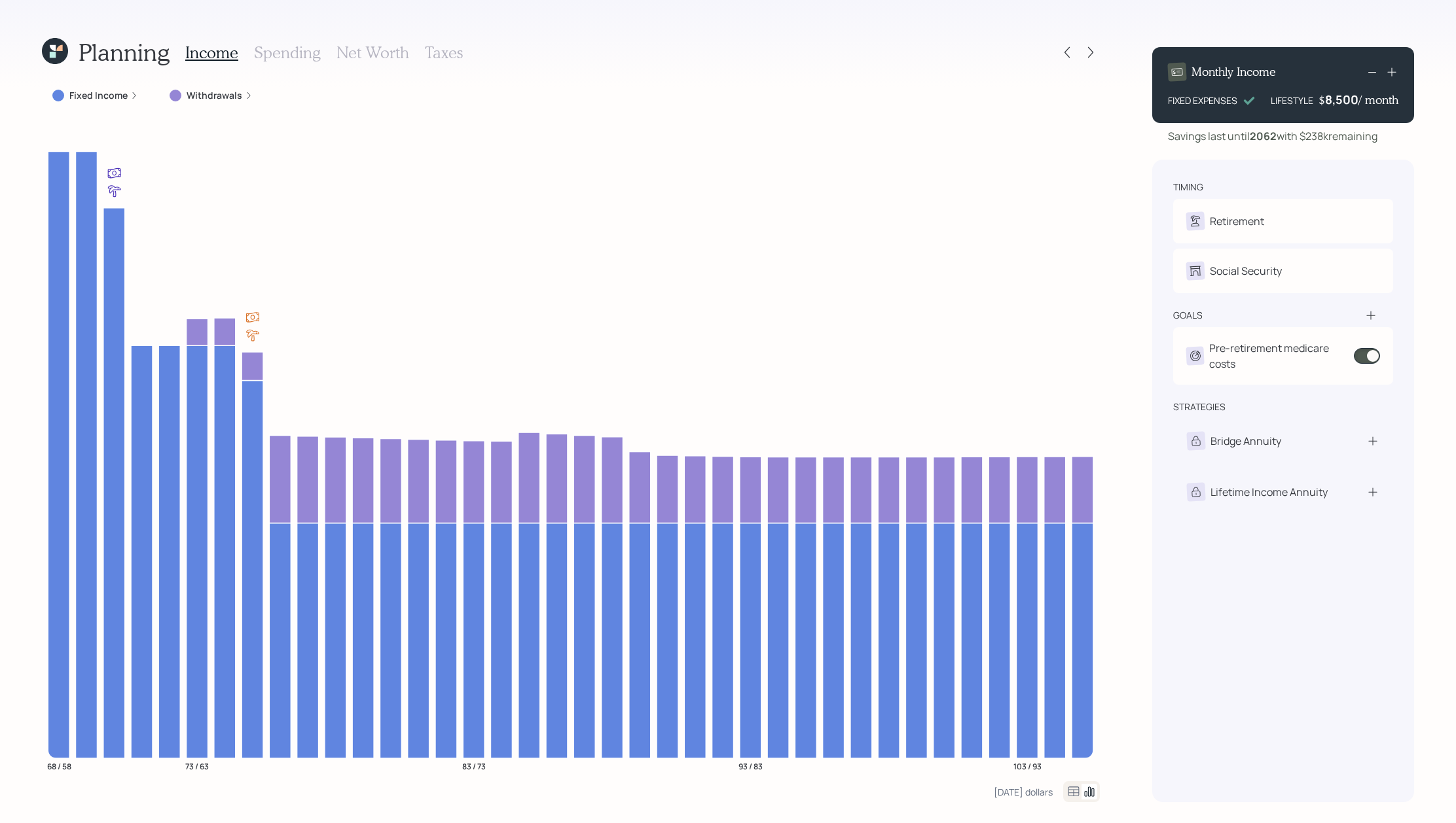
click at [1072, 798] on icon at bounding box center [1073, 791] width 16 height 16
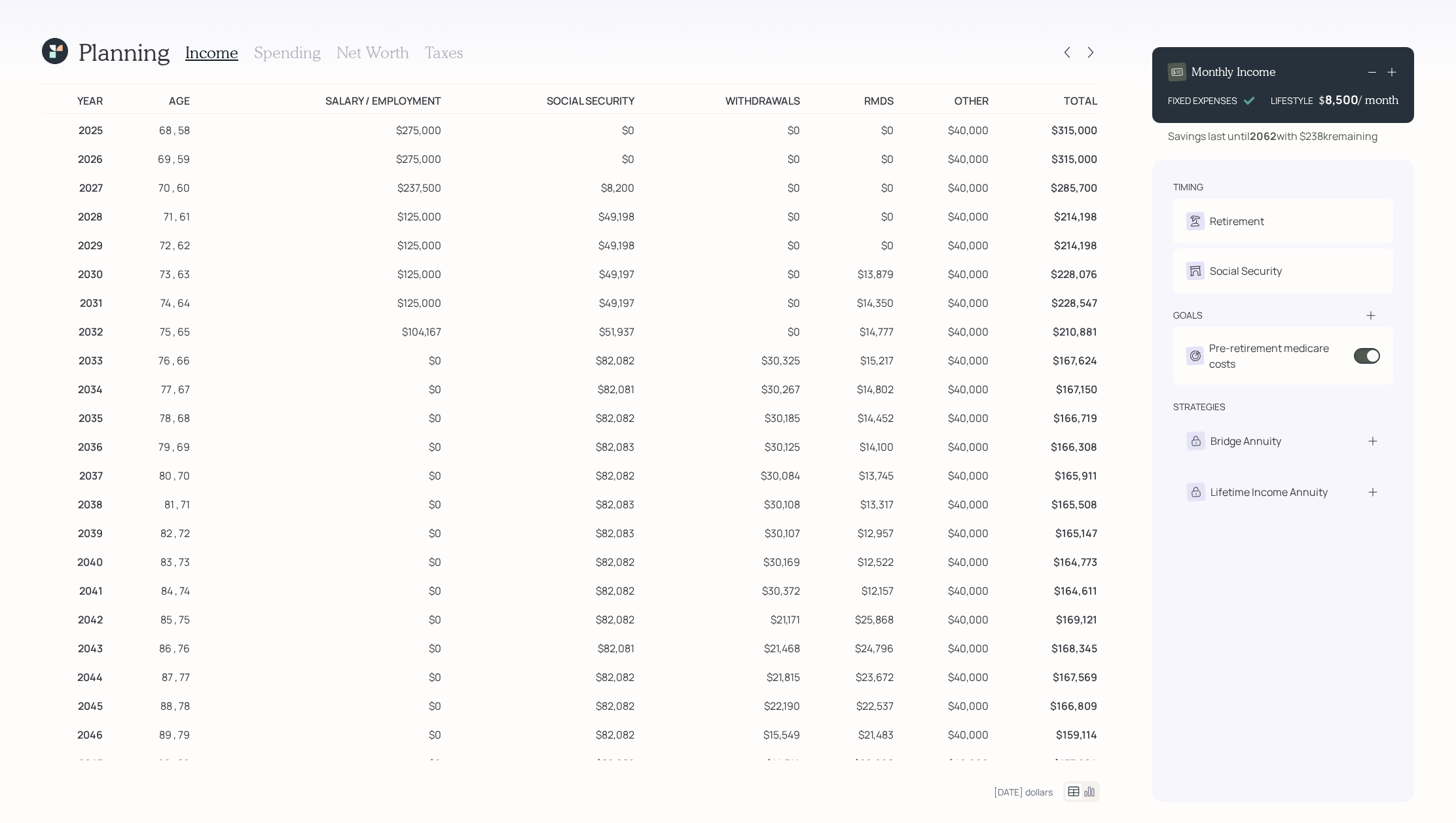
click at [48, 50] on icon at bounding box center [55, 51] width 26 height 26
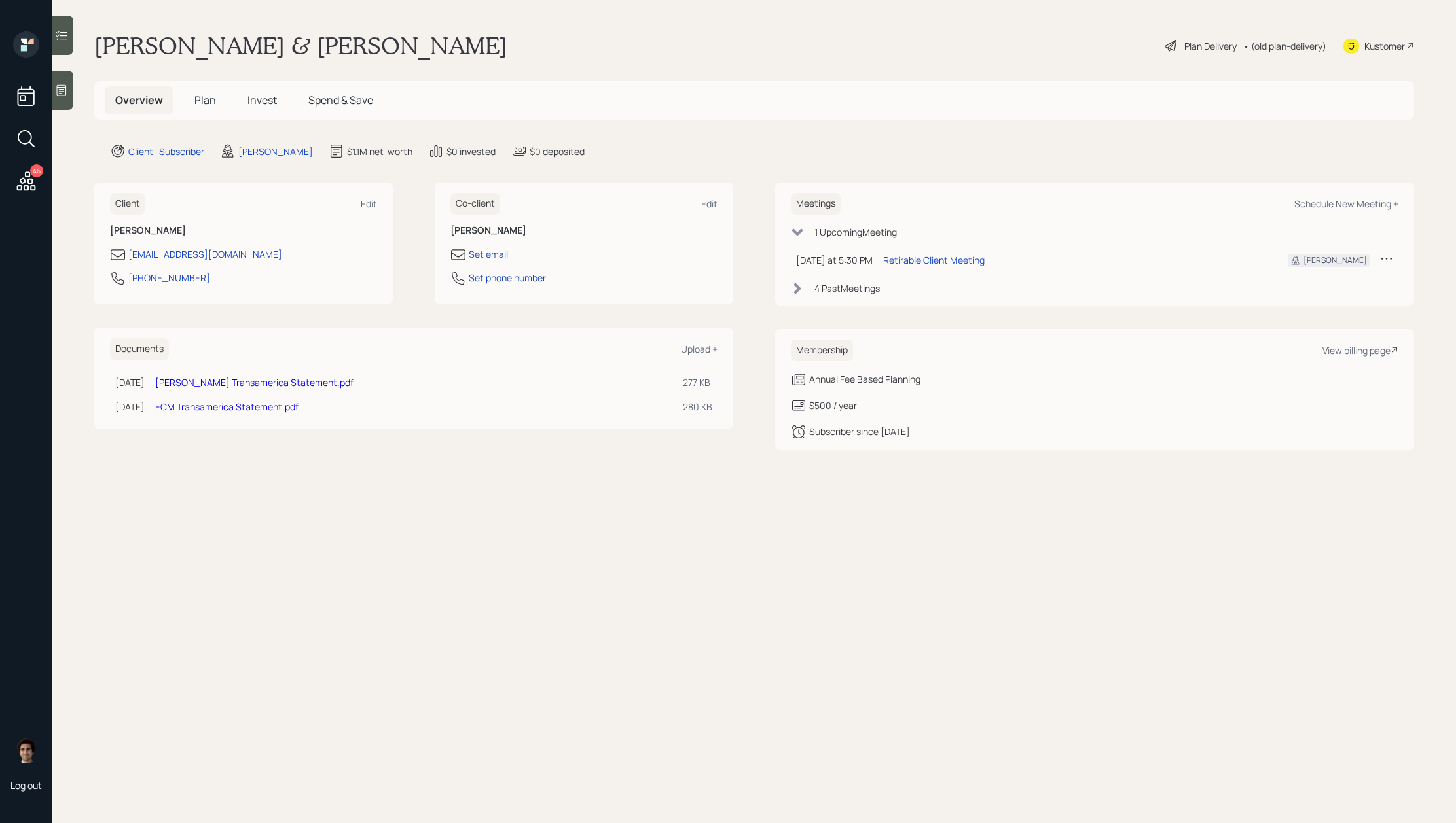
click at [218, 99] on h5 "Plan" at bounding box center [204, 100] width 42 height 28
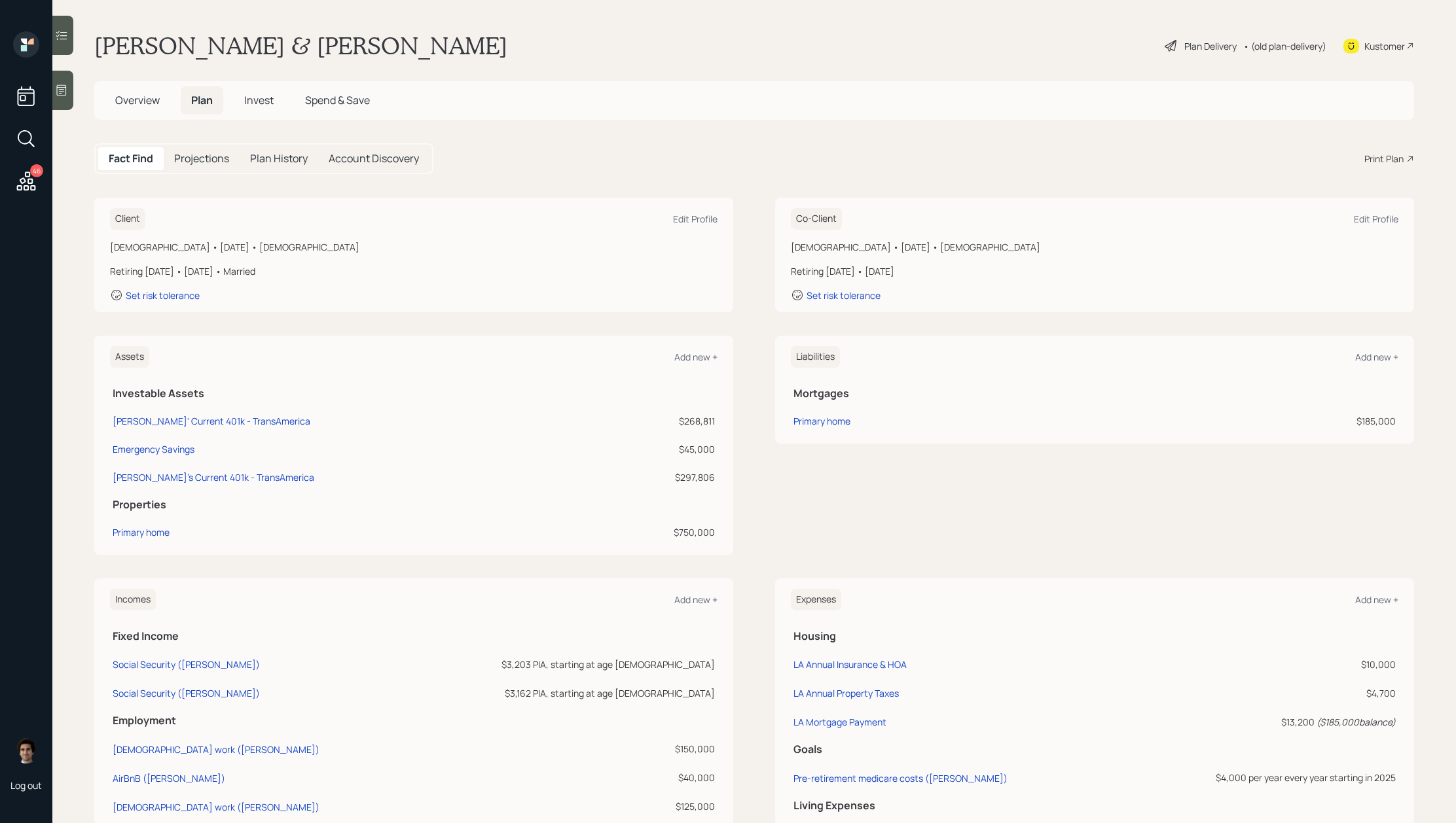
click at [1216, 46] on div "Plan Delivery" at bounding box center [1210, 45] width 52 height 14
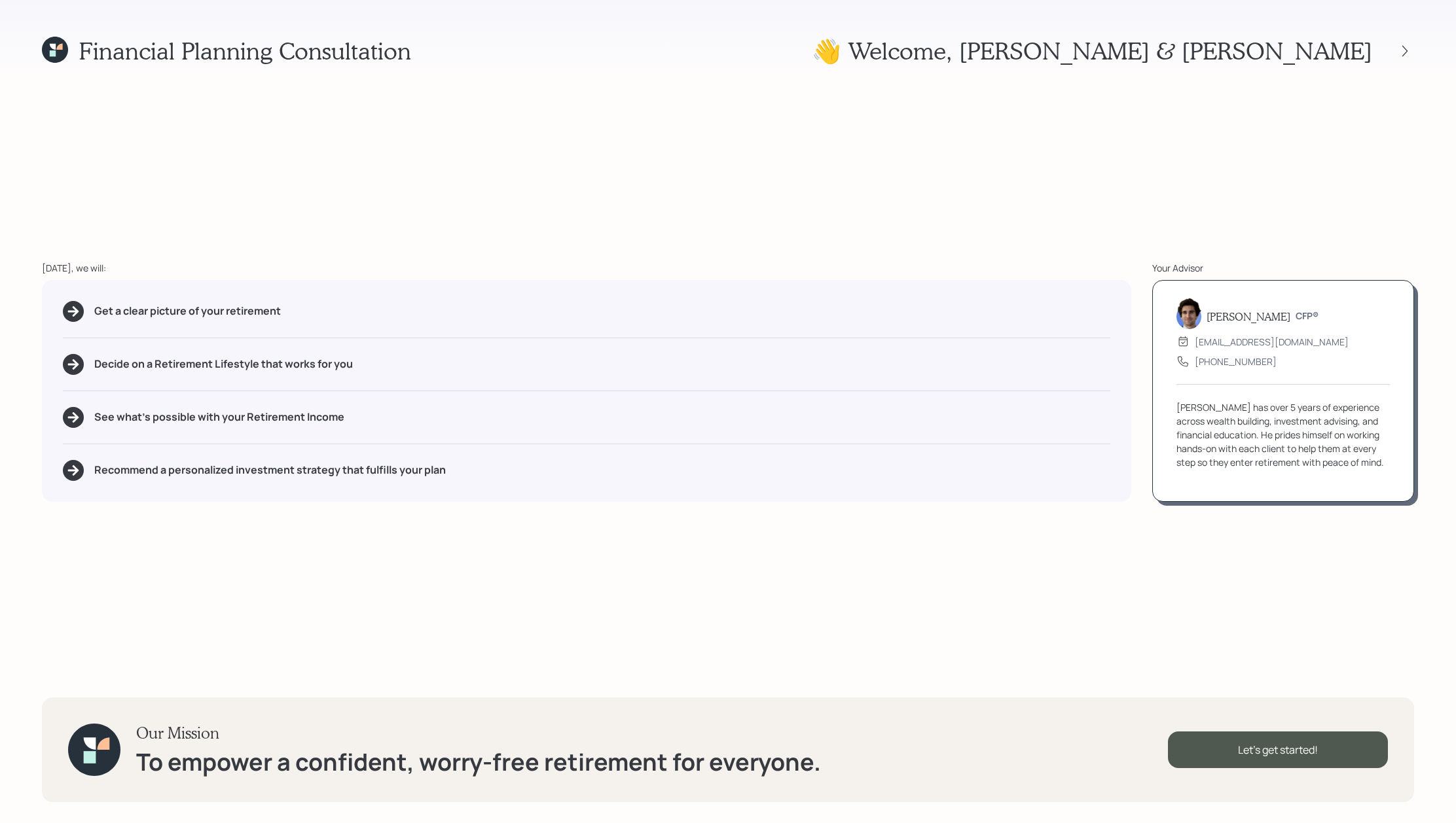
click at [1415, 52] on div "Financial Planning Consultation 👋 Welcome , [PERSON_NAME] & [PERSON_NAME] [DATE…" at bounding box center [728, 412] width 1456 height 823
click at [1407, 52] on icon at bounding box center [1405, 51] width 13 height 13
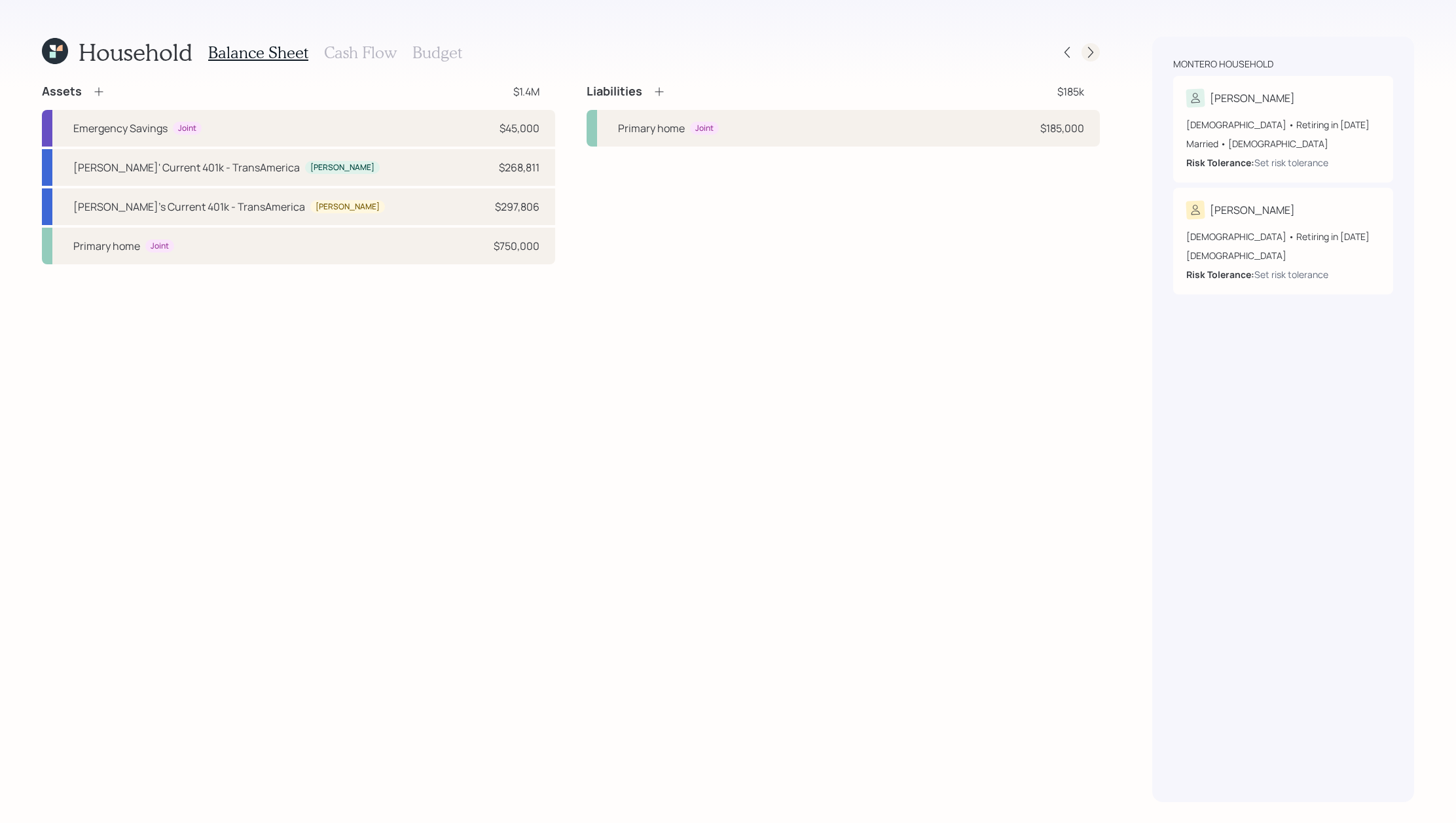
click at [1091, 55] on icon at bounding box center [1091, 52] width 13 height 13
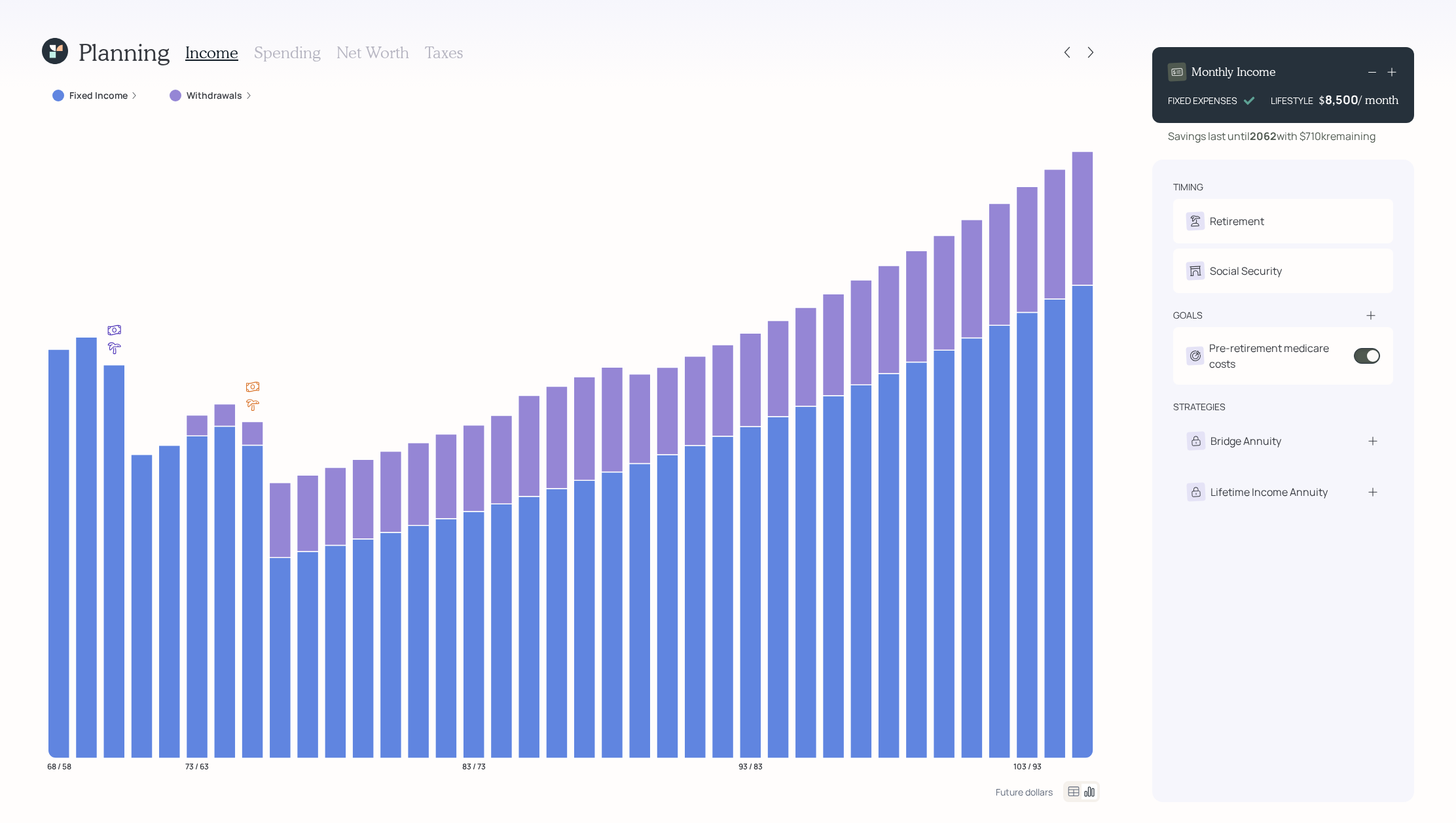
click at [375, 64] on div "Income Spending Net Worth Taxes" at bounding box center [324, 52] width 278 height 31
click at [378, 47] on h3 "Net Worth" at bounding box center [373, 52] width 73 height 19
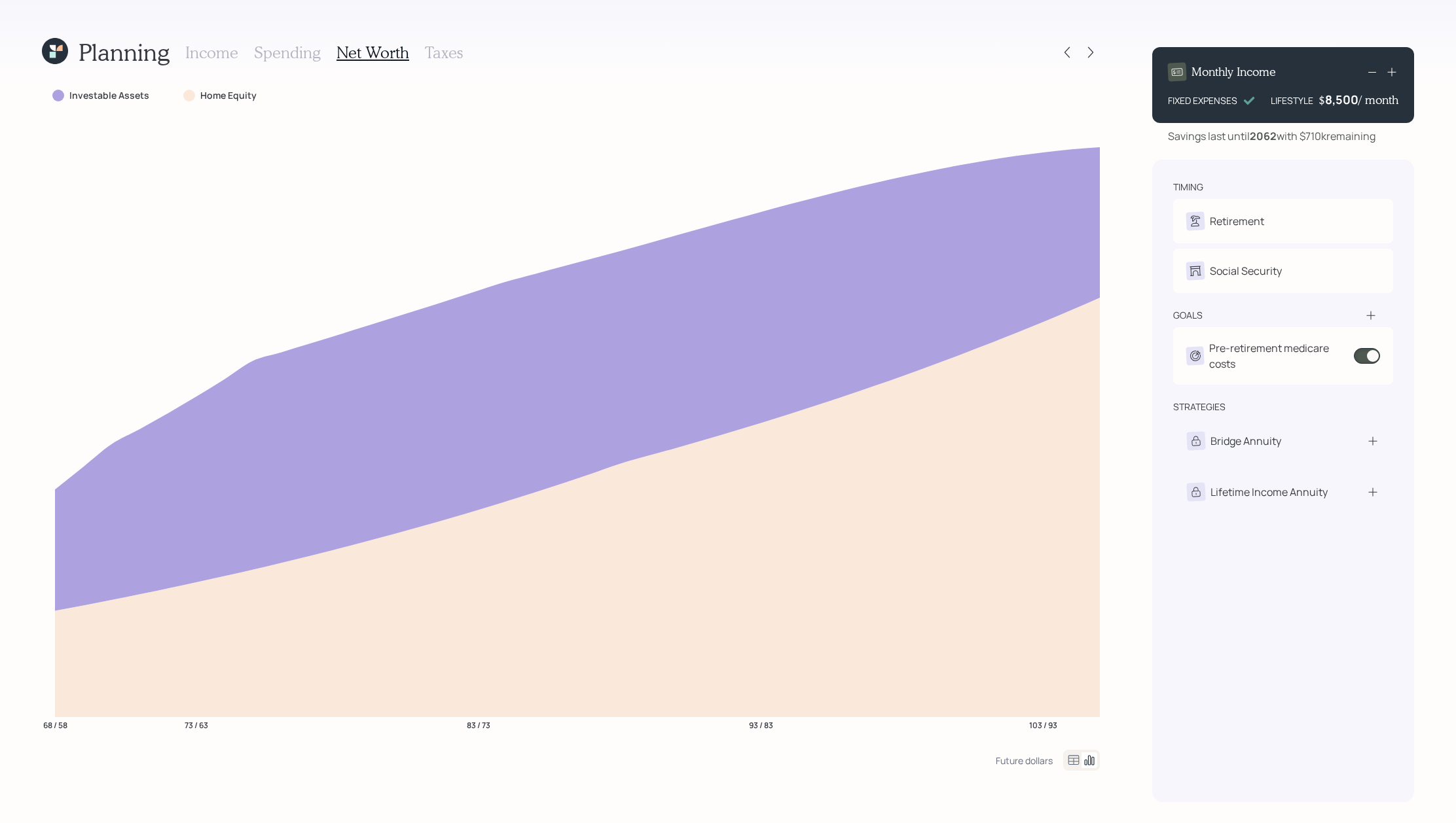
click at [50, 46] on icon at bounding box center [55, 51] width 26 height 26
